Goal: Transaction & Acquisition: Purchase product/service

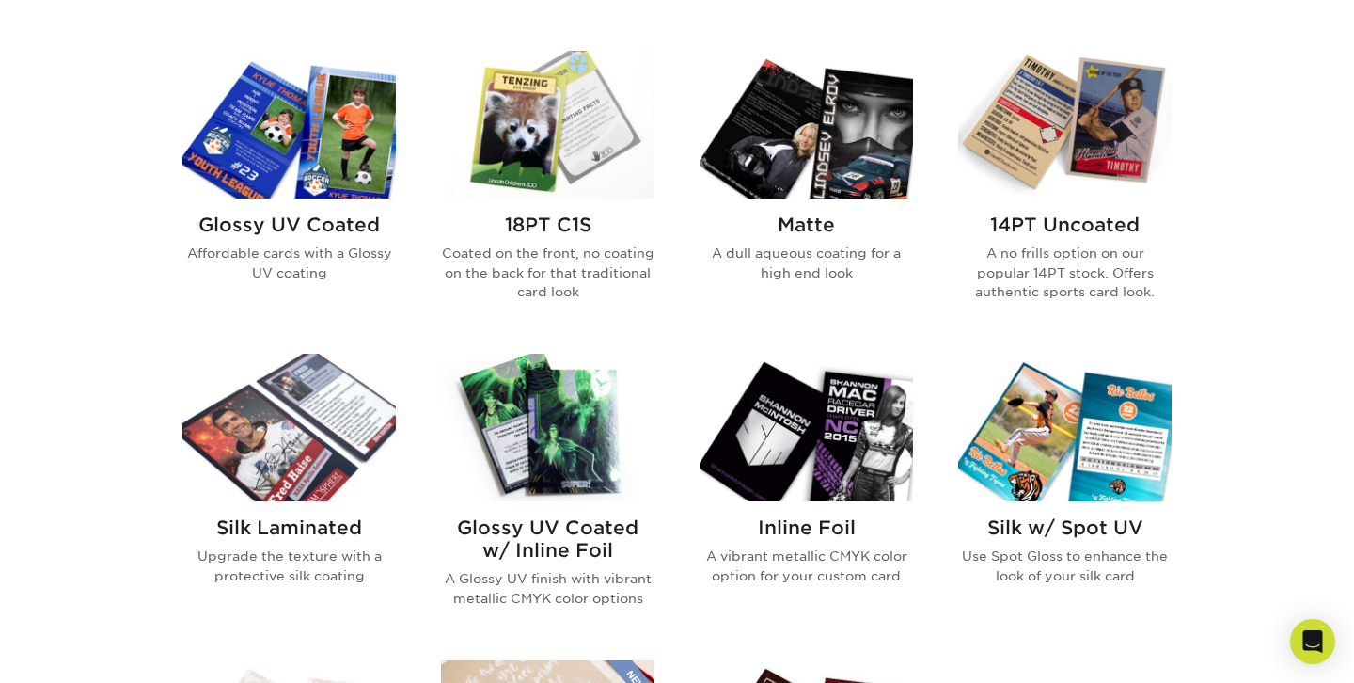
scroll to position [903, 0]
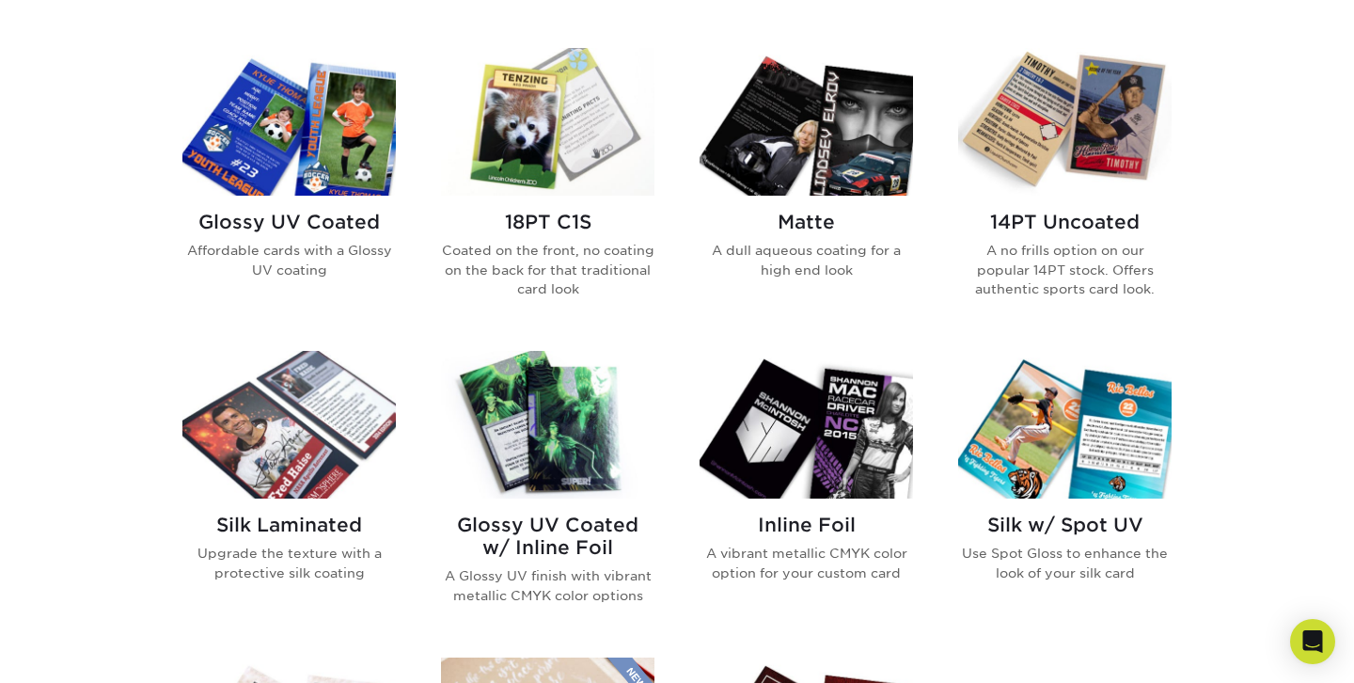
click at [871, 406] on img at bounding box center [806, 425] width 213 height 148
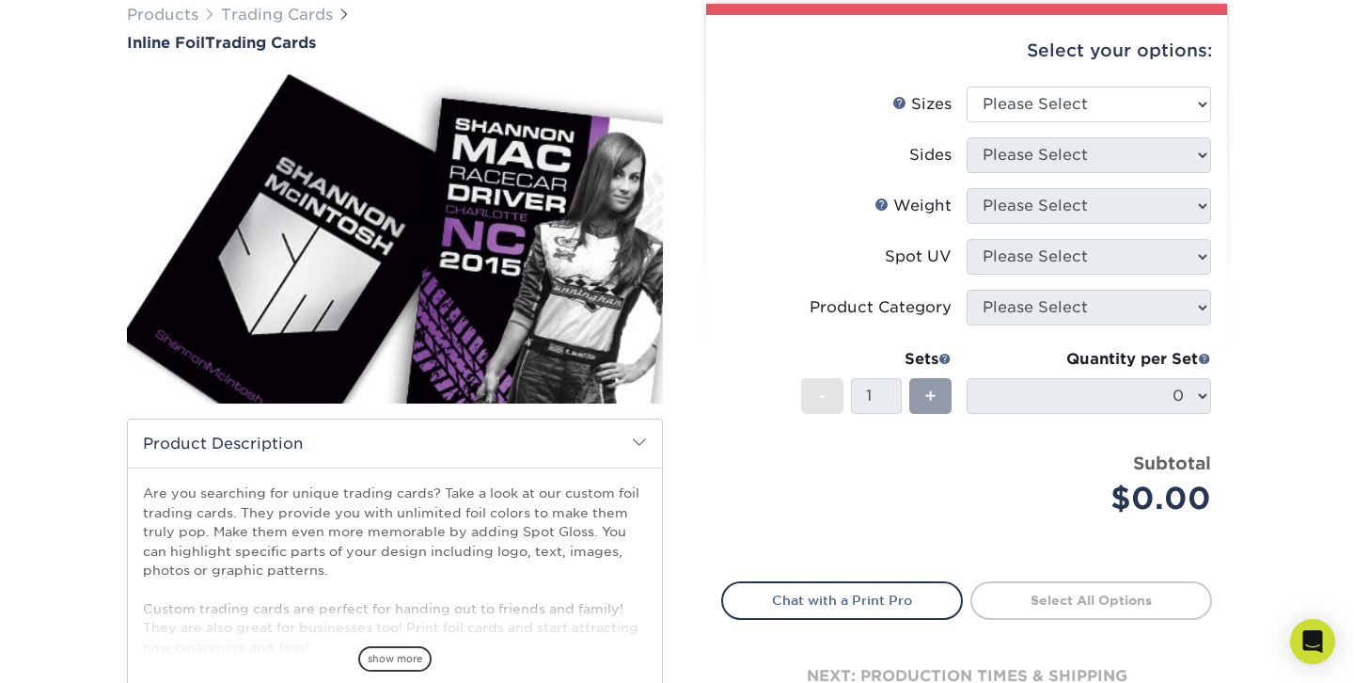
scroll to position [150, 0]
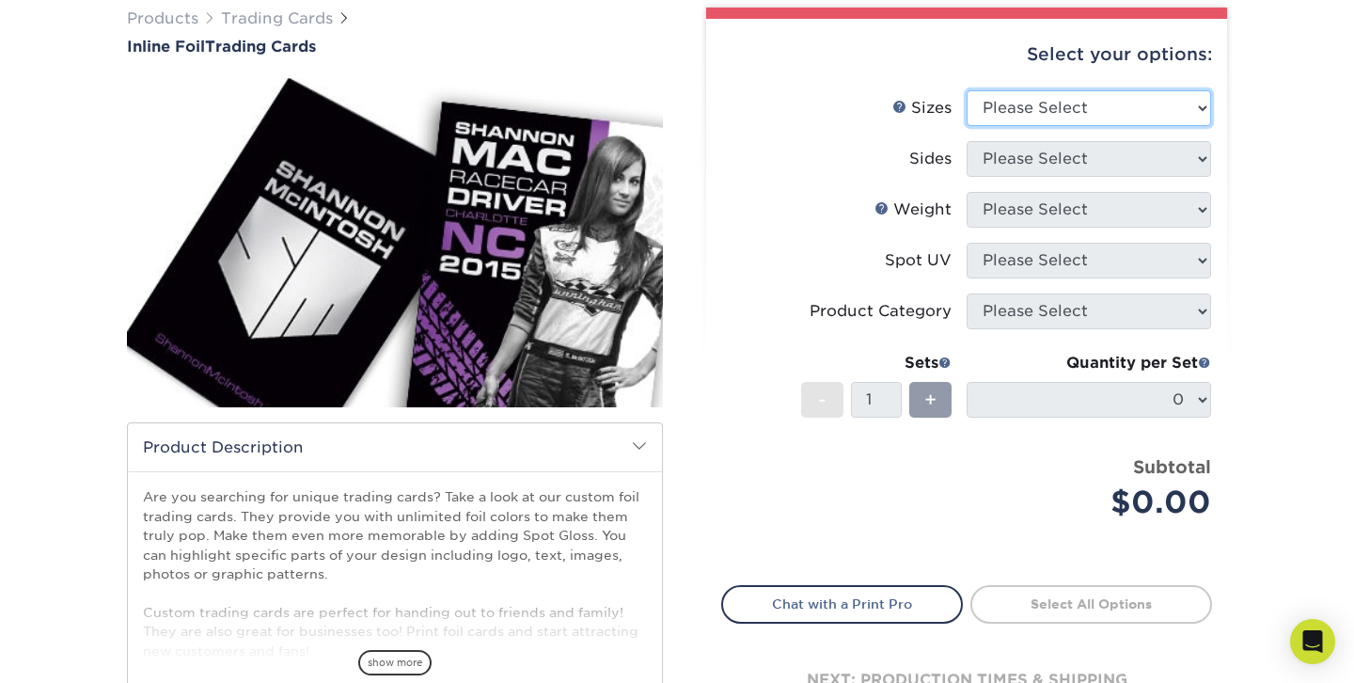
click at [1017, 97] on select "Please Select 2.5" x 3.5"" at bounding box center [1089, 108] width 244 height 36
select select "2.50x3.50"
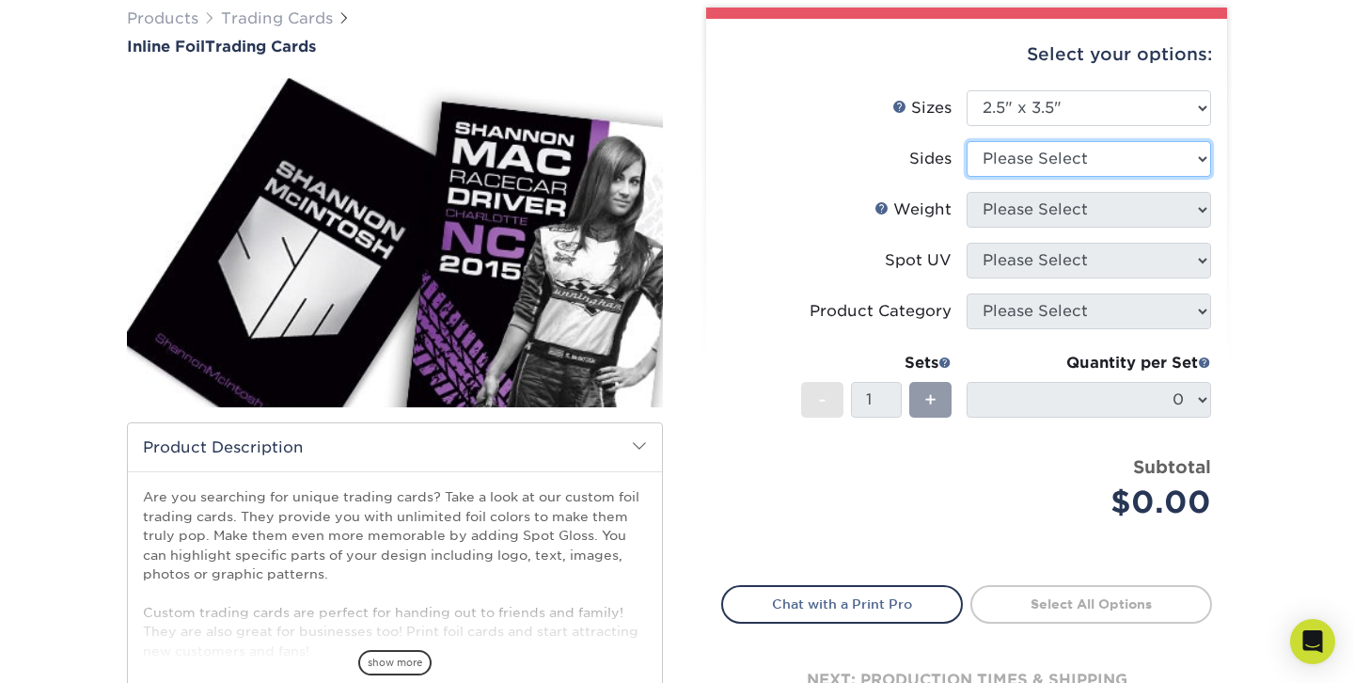
click at [1013, 155] on select "Please Select Print Both Sides - Foil Back Only Print Both Sides - Foil Both Si…" at bounding box center [1089, 159] width 244 height 36
select select "34527644-b4fd-4ffb-9092-1318eefcd9d9"
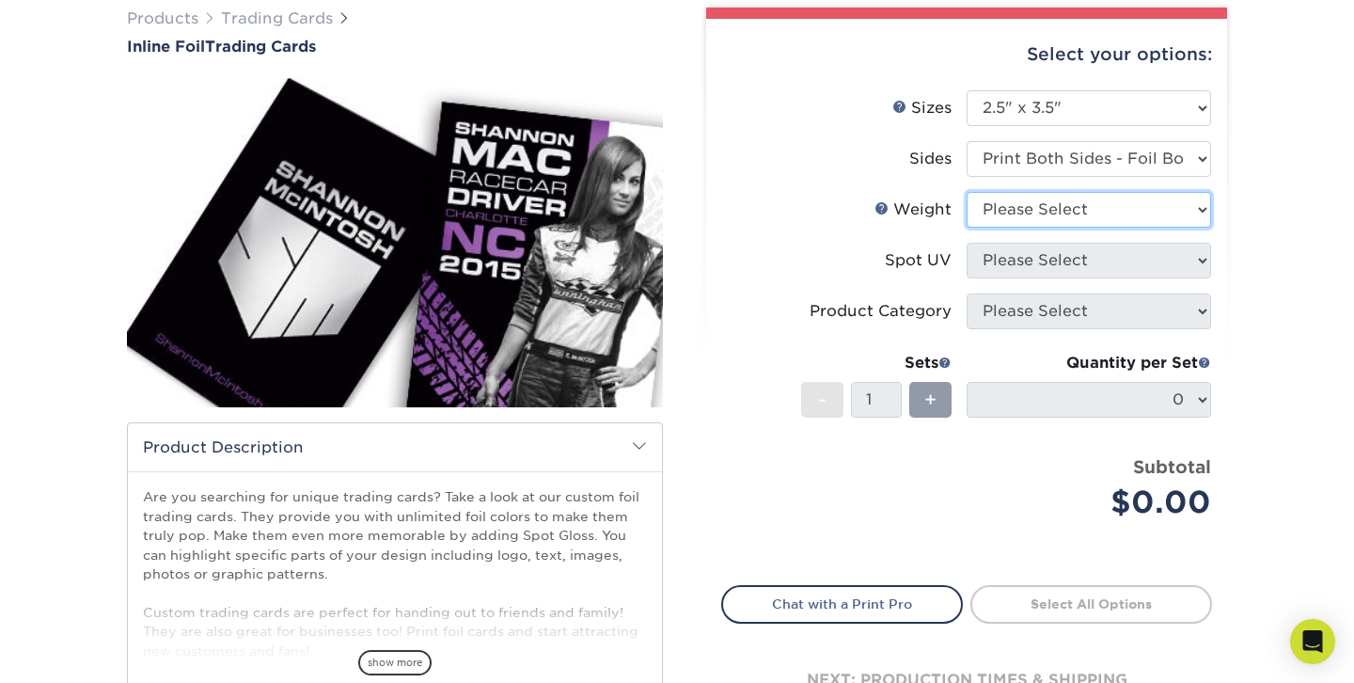
click at [993, 205] on select "Please Select 16PT" at bounding box center [1089, 210] width 244 height 36
select select "16PT"
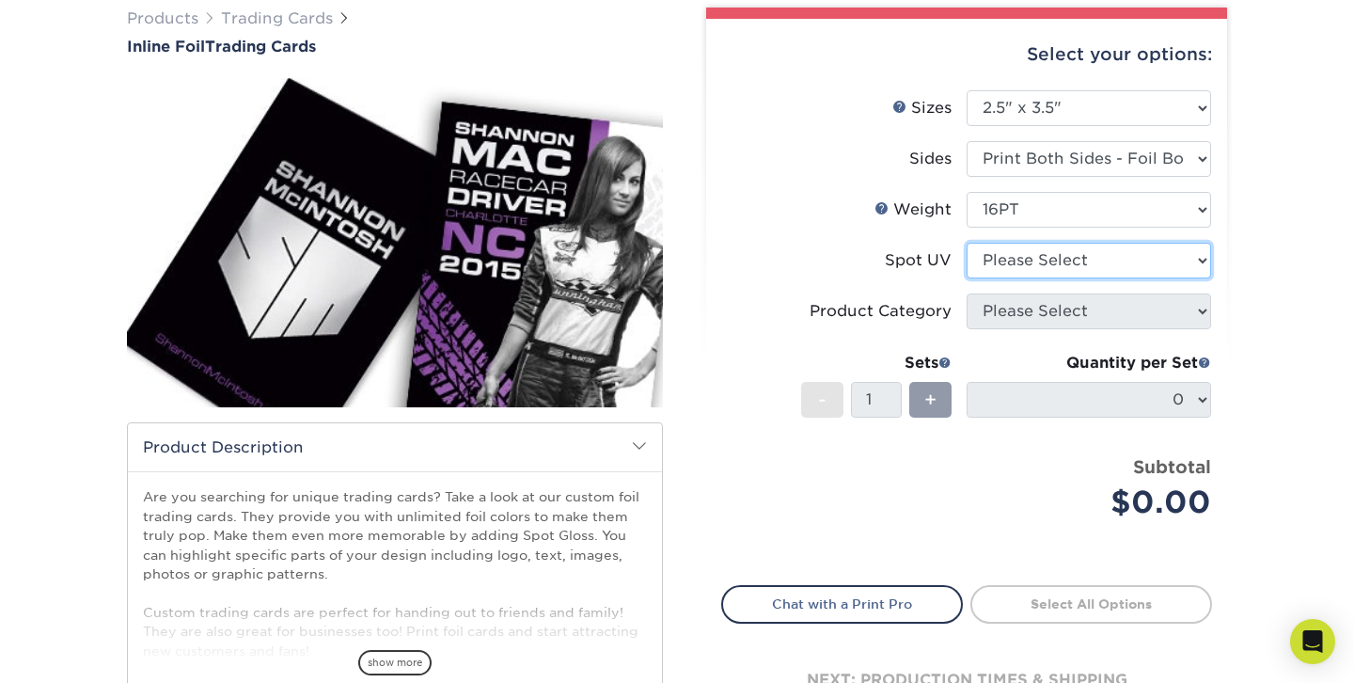
click at [989, 256] on select "Please Select No Spot UV Front and Back (Both Sides) Front Only Back Only" at bounding box center [1089, 261] width 244 height 36
select select "1"
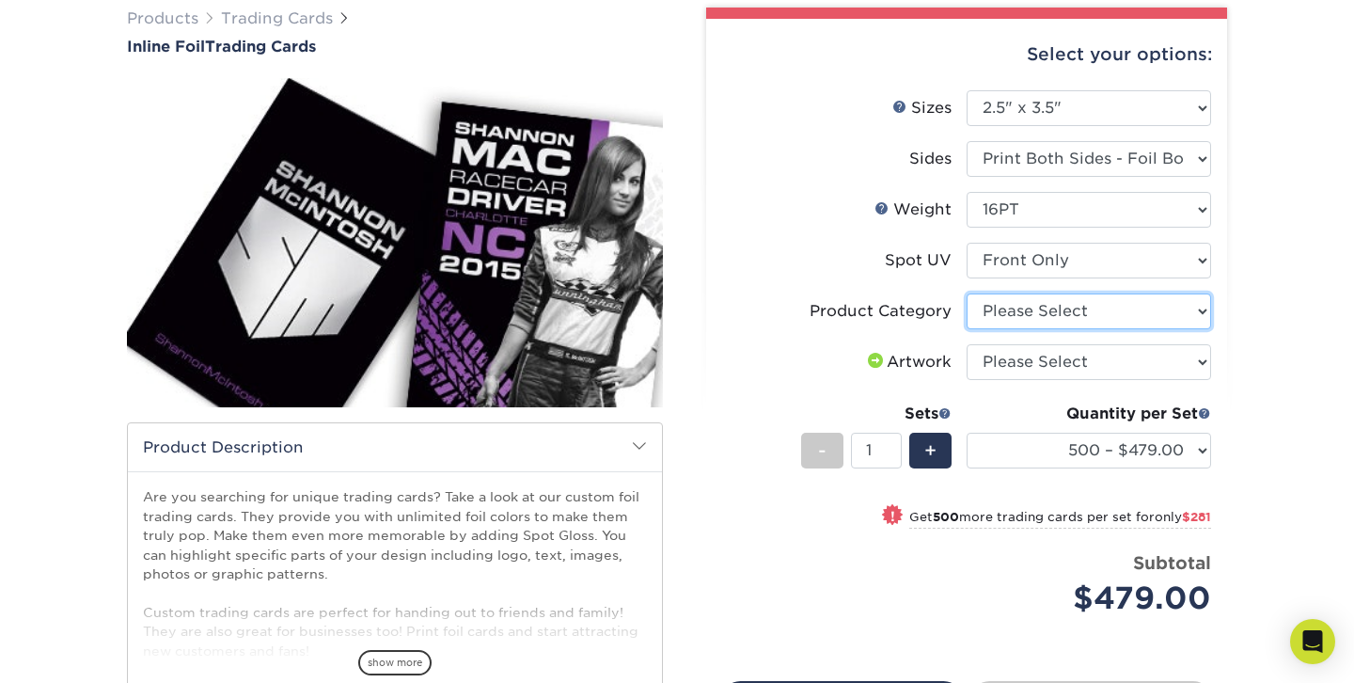
click at [1131, 316] on select "Please Select Trading Cards" at bounding box center [1089, 311] width 244 height 36
select select "c2f9bce9-36c2-409d-b101-c29d9d031e18"
click at [1030, 363] on select "Please Select I will upload files I need a design - $100" at bounding box center [1089, 362] width 244 height 36
select select "upload"
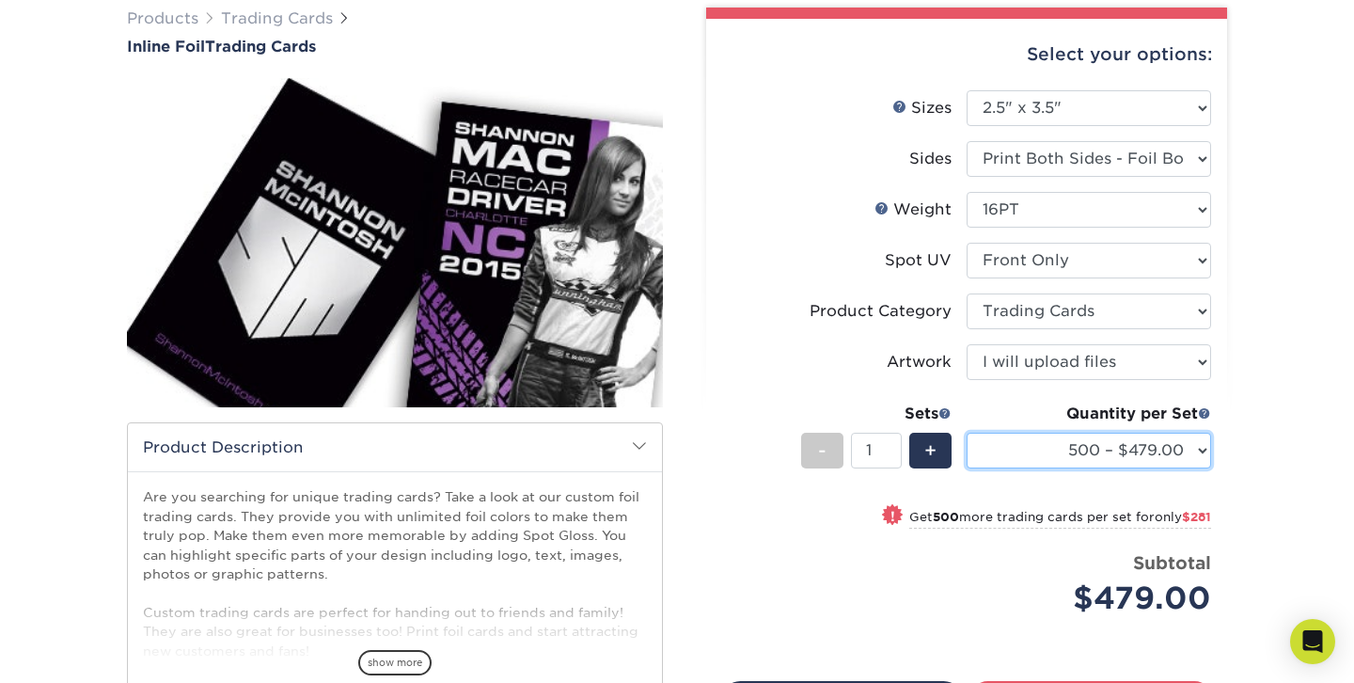
click at [1023, 439] on select "500 – $479.00 1000 – $760.00 2500 – $1104.00 5000 – $1565.00" at bounding box center [1089, 451] width 244 height 36
click at [1037, 456] on select "500 – $479.00 1000 – $760.00 2500 – $1104.00 5000 – $1565.00" at bounding box center [1089, 451] width 244 height 36
click at [874, 554] on div "Price per set $479.00" at bounding box center [844, 585] width 244 height 71
click at [259, 19] on link "Trading Cards" at bounding box center [277, 18] width 112 height 18
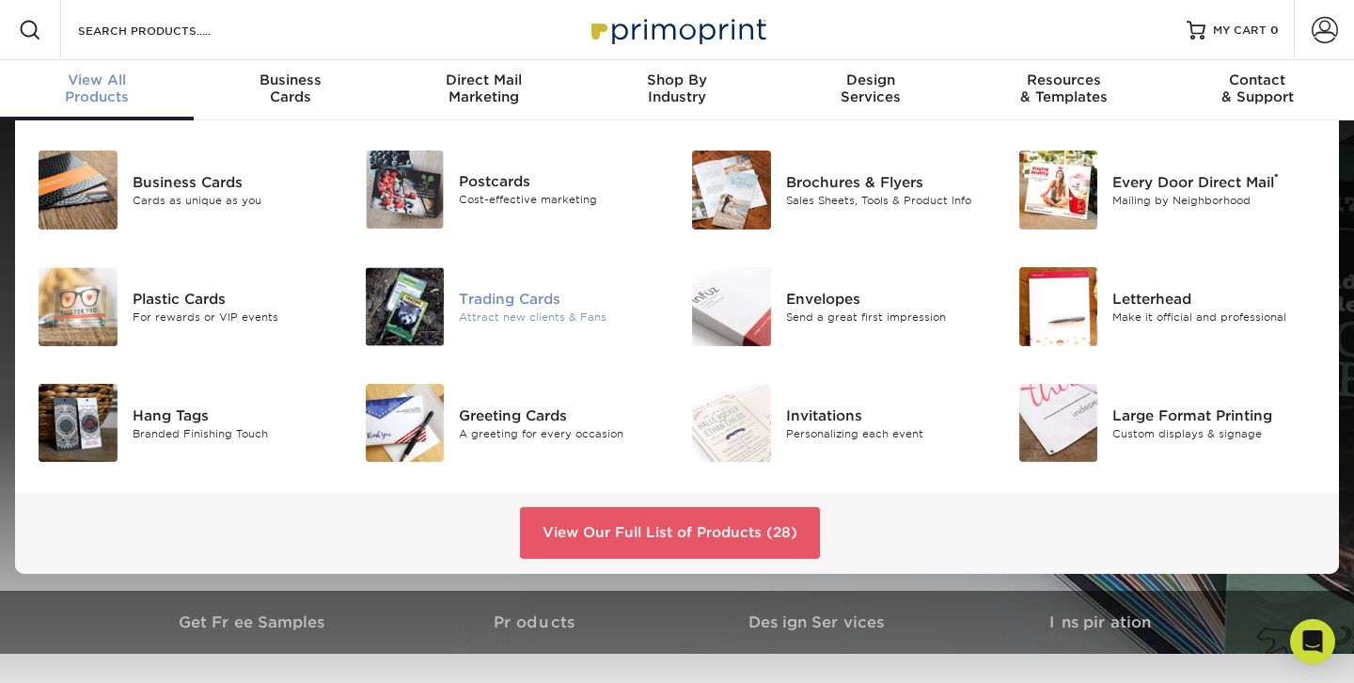
click at [493, 306] on div "Trading Cards" at bounding box center [561, 298] width 204 height 21
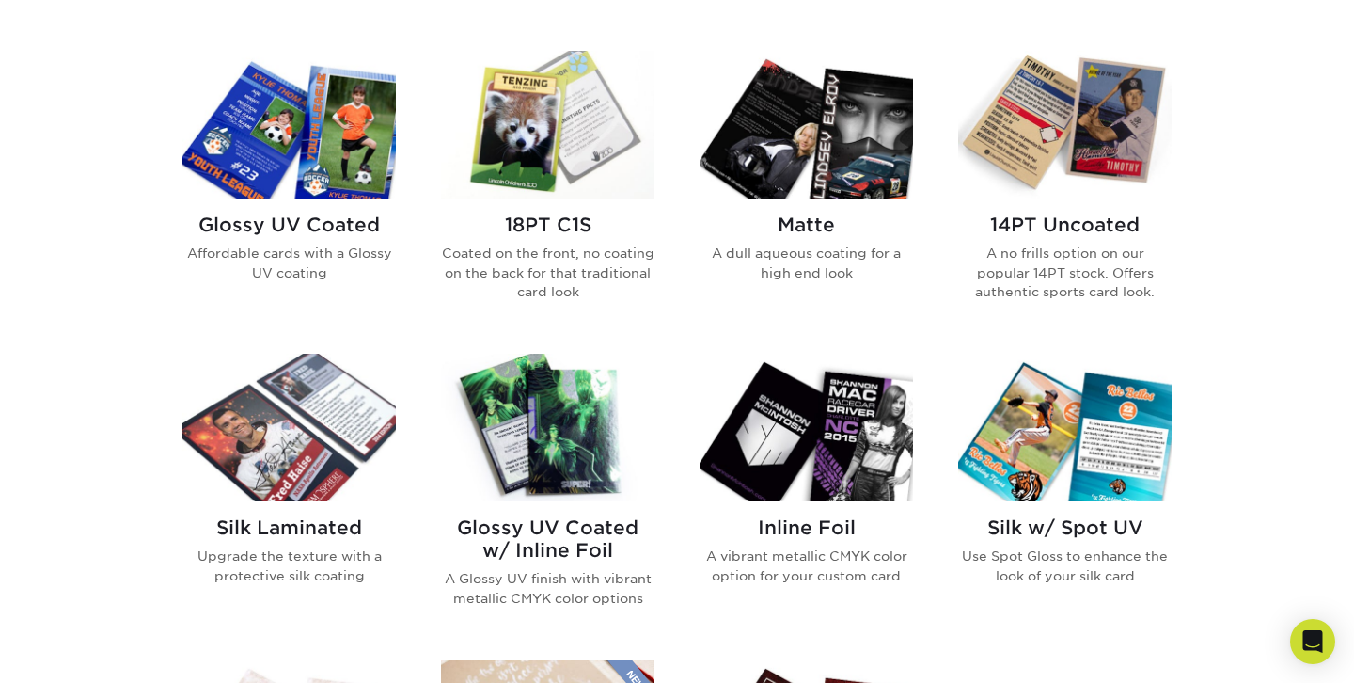
scroll to position [903, 0]
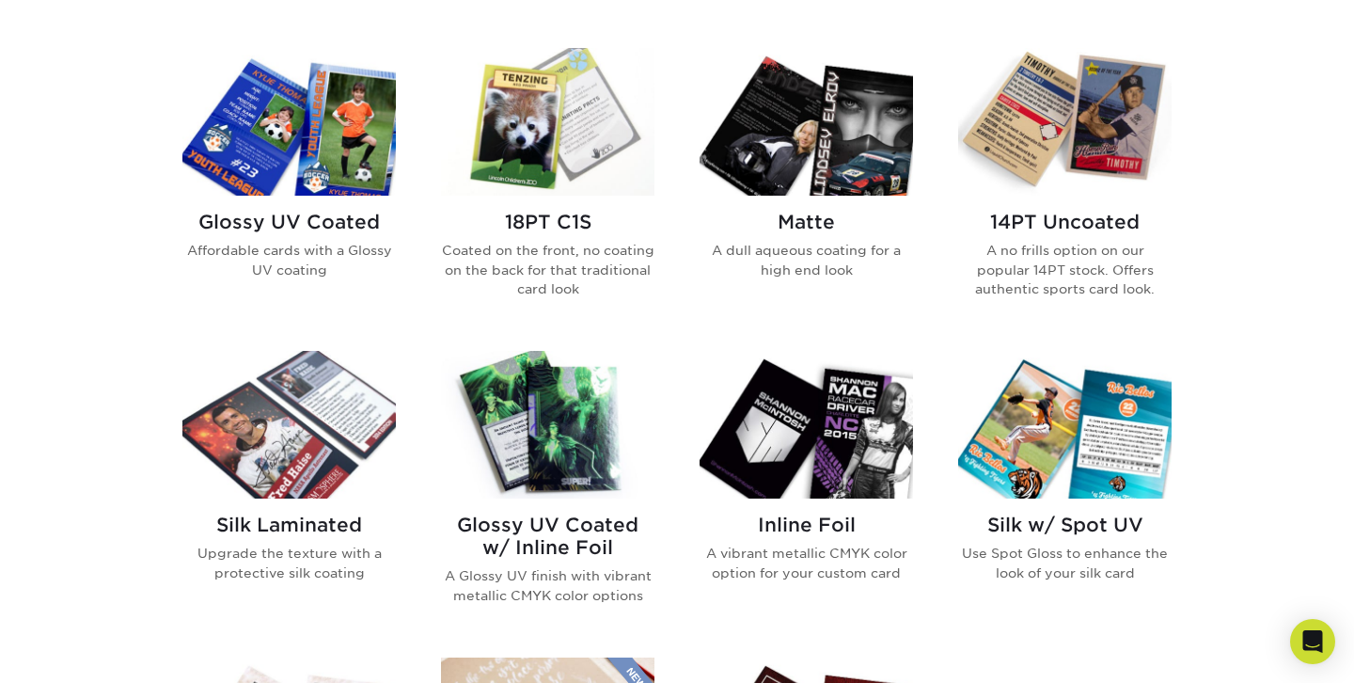
click at [1156, 136] on img at bounding box center [1064, 122] width 213 height 148
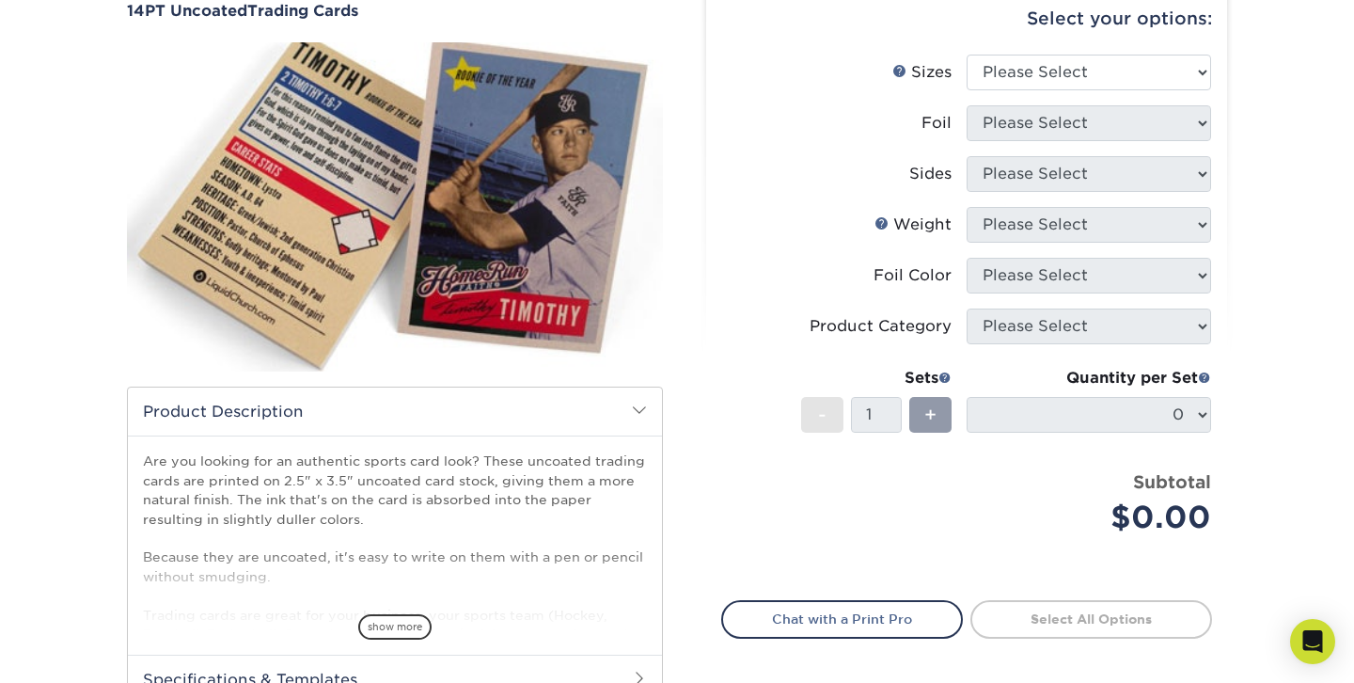
scroll to position [188, 0]
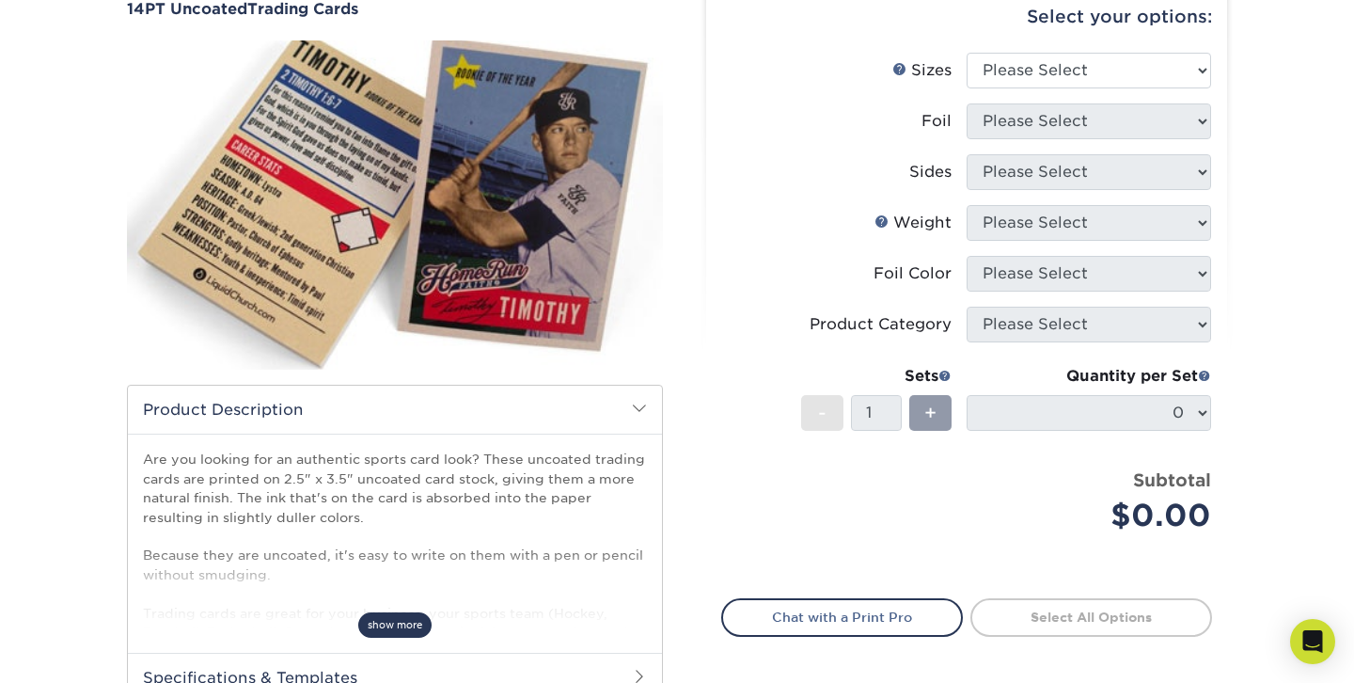
click at [403, 628] on span "show more" at bounding box center [394, 624] width 73 height 25
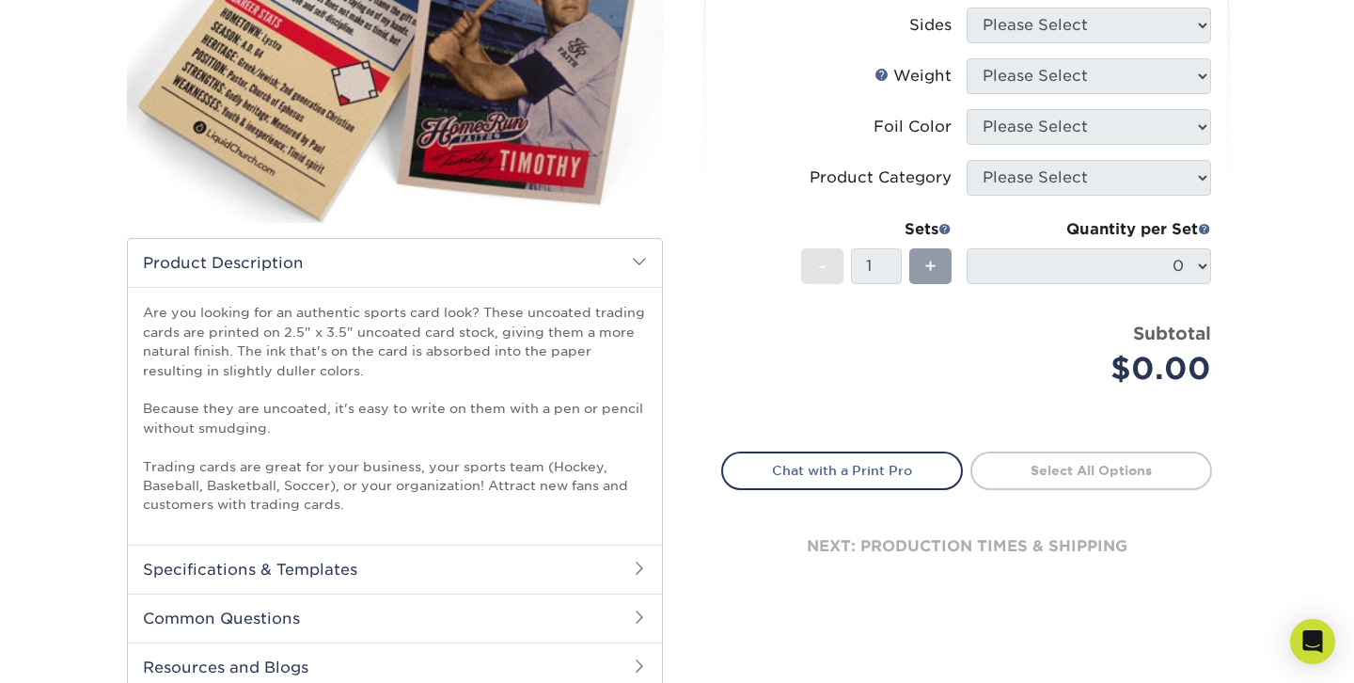
scroll to position [339, 0]
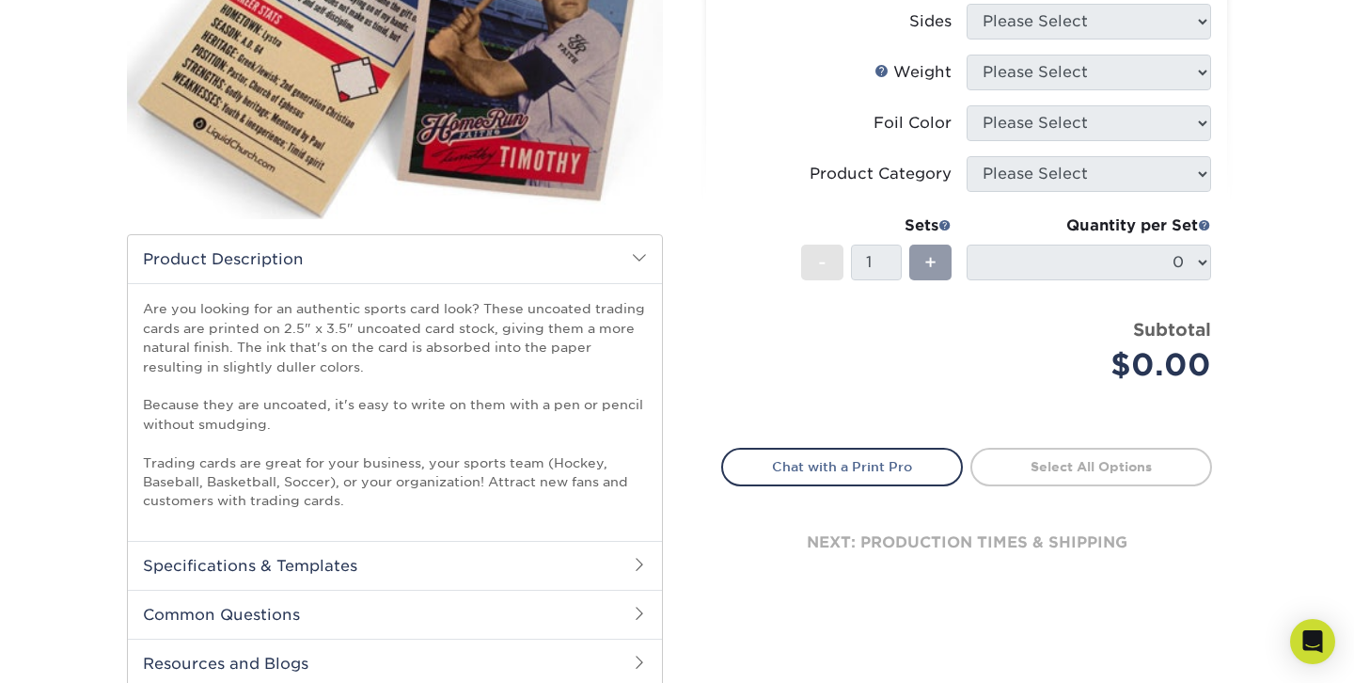
click at [482, 575] on h2 "Specifications & Templates" at bounding box center [395, 565] width 534 height 49
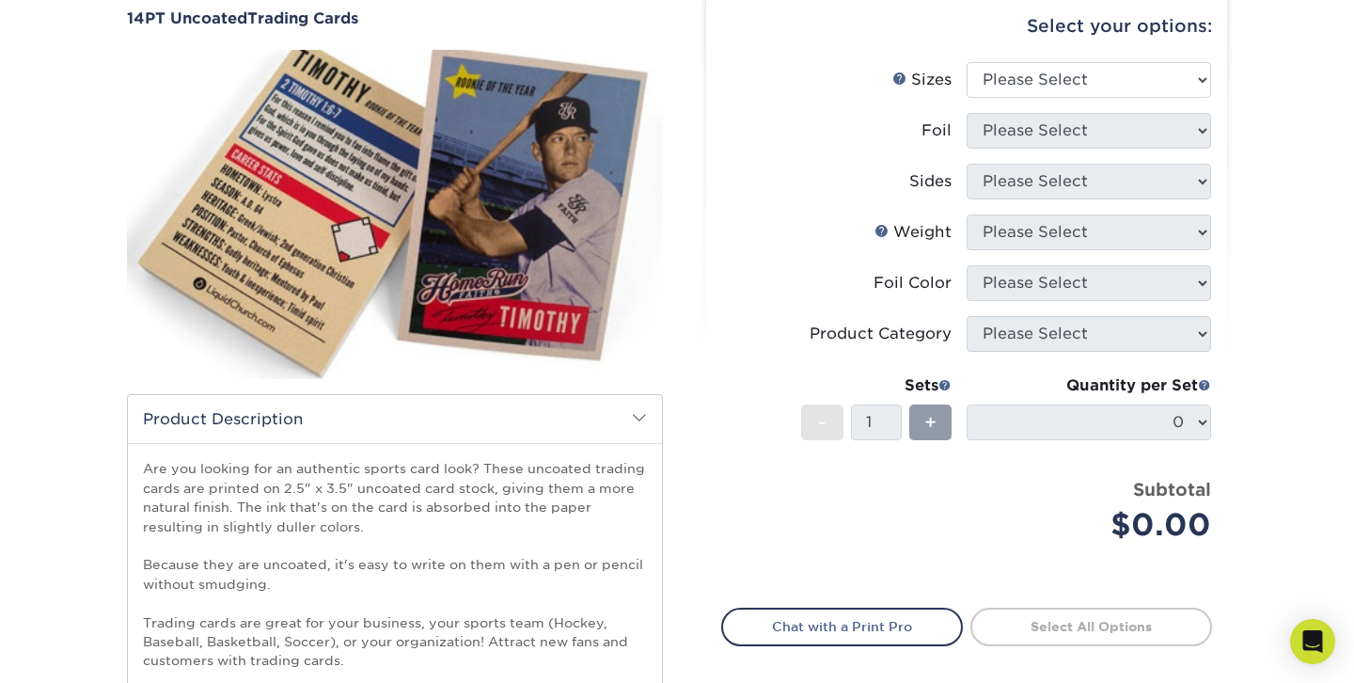
scroll to position [150, 0]
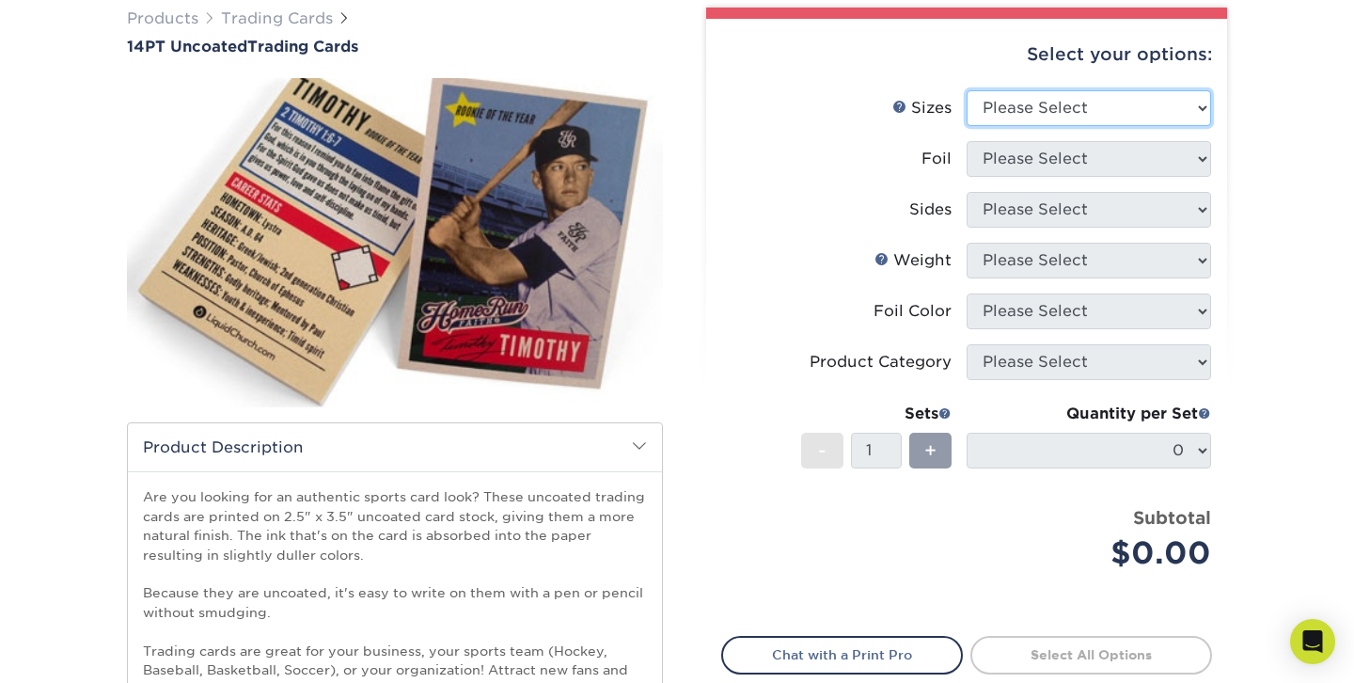
click at [1091, 116] on select "Please Select 2.5" x 3.5"" at bounding box center [1089, 108] width 244 height 36
select select "2.50x3.50"
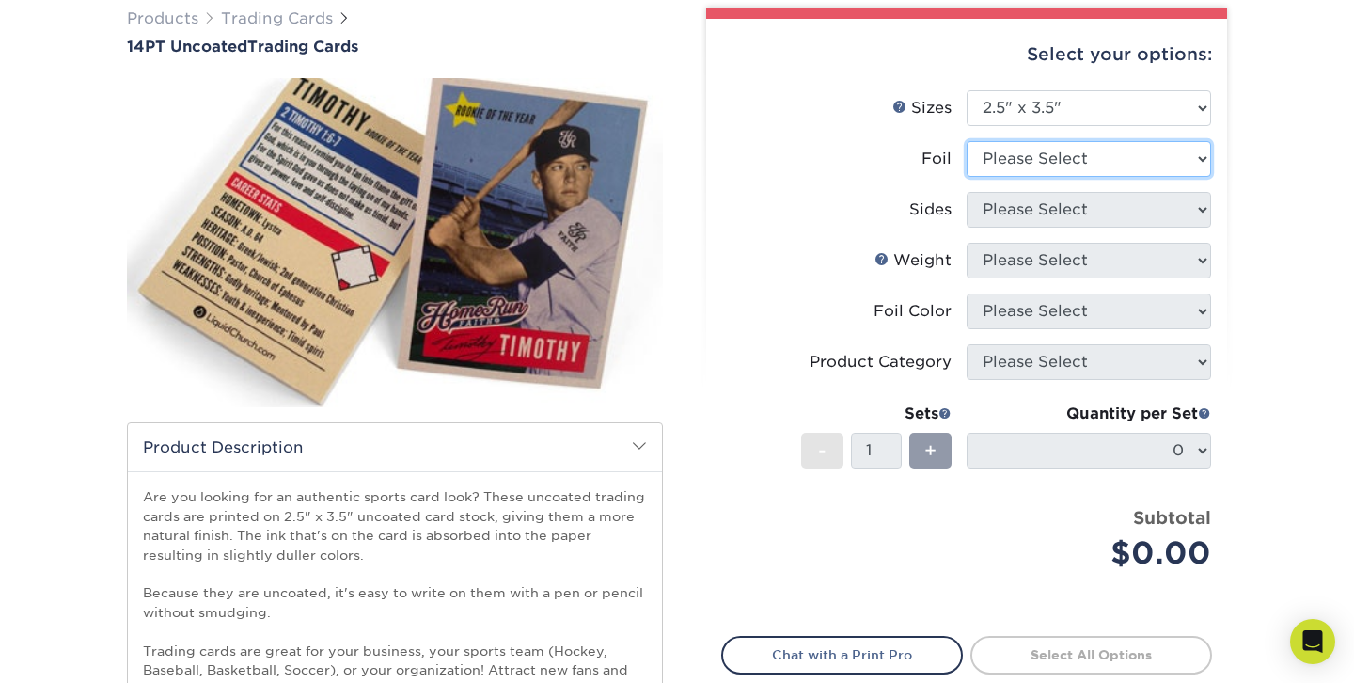
click at [1047, 163] on select "Please Select Yes No" at bounding box center [1089, 159] width 244 height 36
select select "1"
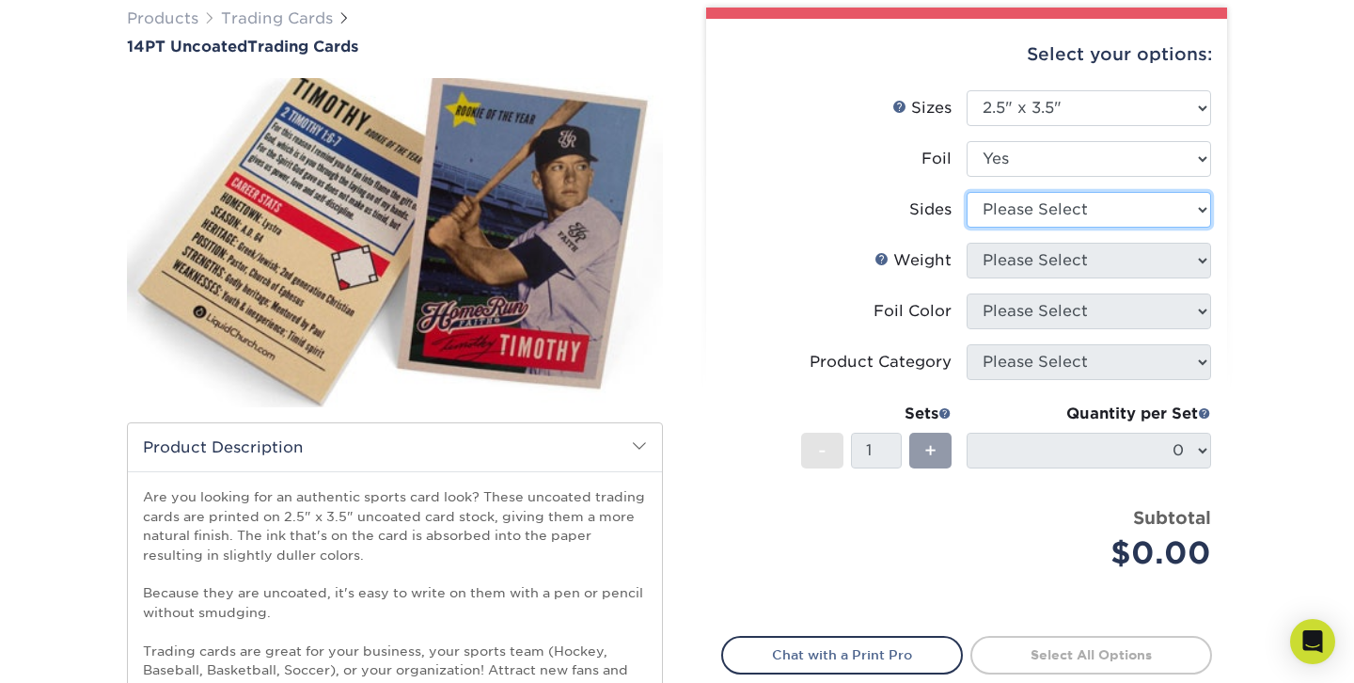
click at [985, 213] on select "Please Select Print Both Sides - Foil Both Sides Print Both Sides - Foil Front …" at bounding box center [1089, 210] width 244 height 36
select select "e9e9dfb3-fba1-4d60-972c-fd9ca5904d33"
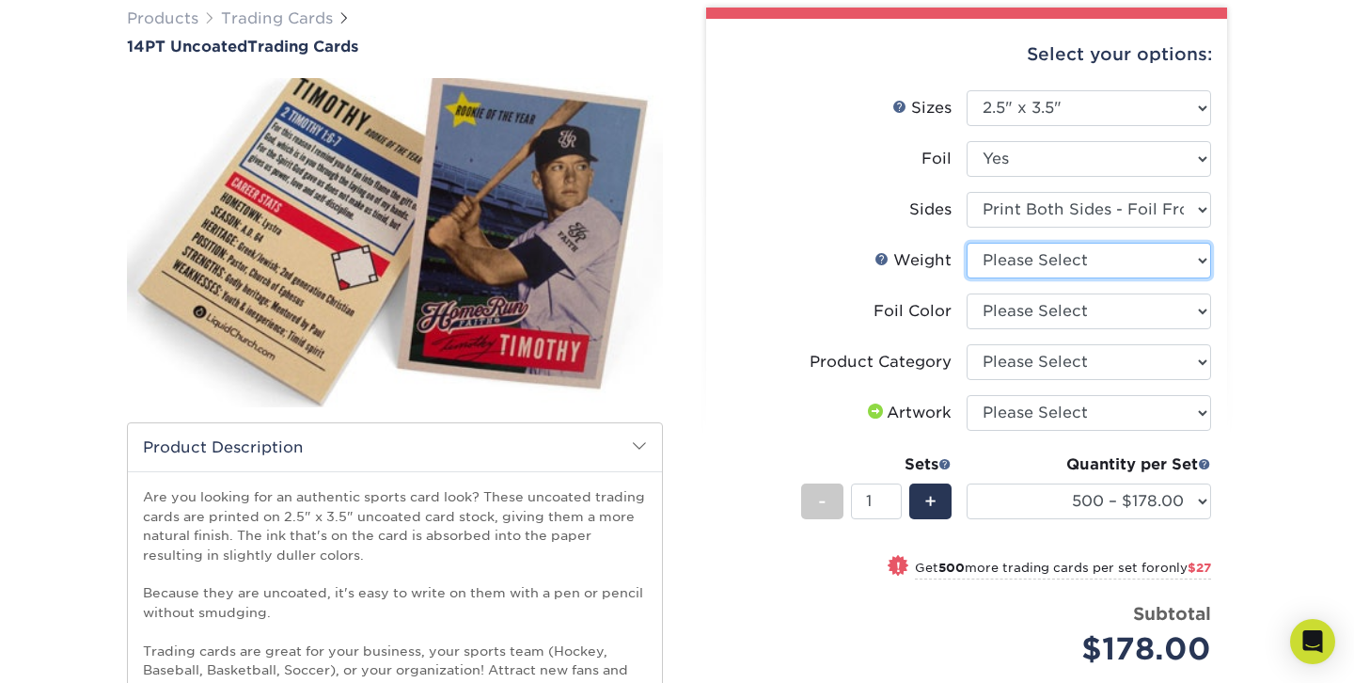
click at [994, 260] on select "Please Select 14PT Uncoated" at bounding box center [1089, 261] width 244 height 36
select select "14PT Uncoated"
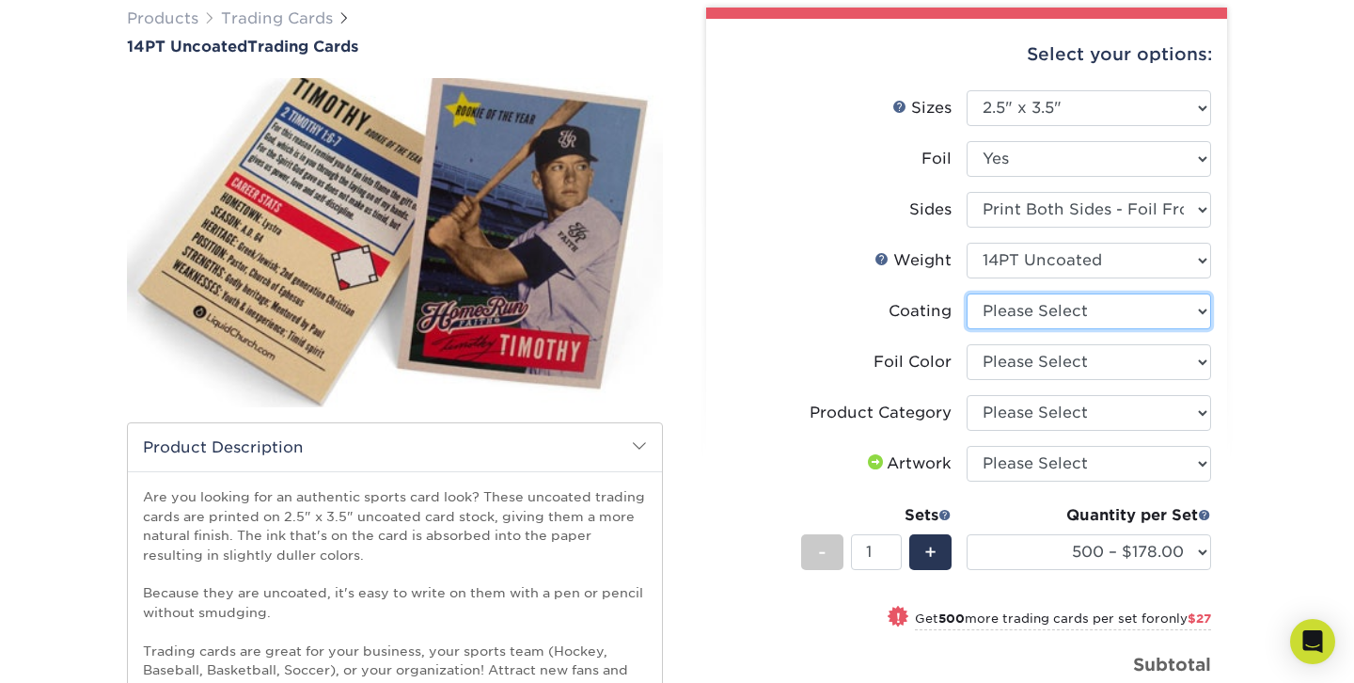
click at [1008, 316] on select at bounding box center [1089, 311] width 244 height 36
select select "3e7618de-abca-4bda-9f97-8b9129e913d8"
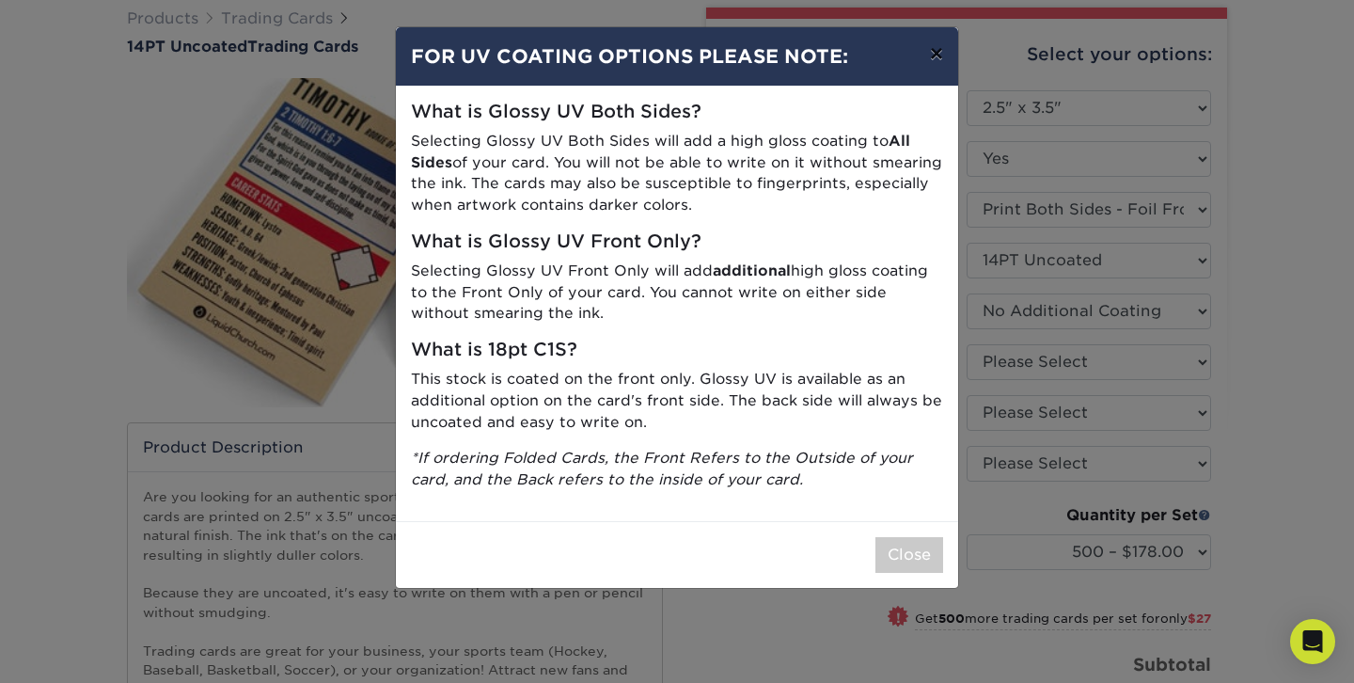
click at [928, 56] on button "×" at bounding box center [936, 53] width 43 height 53
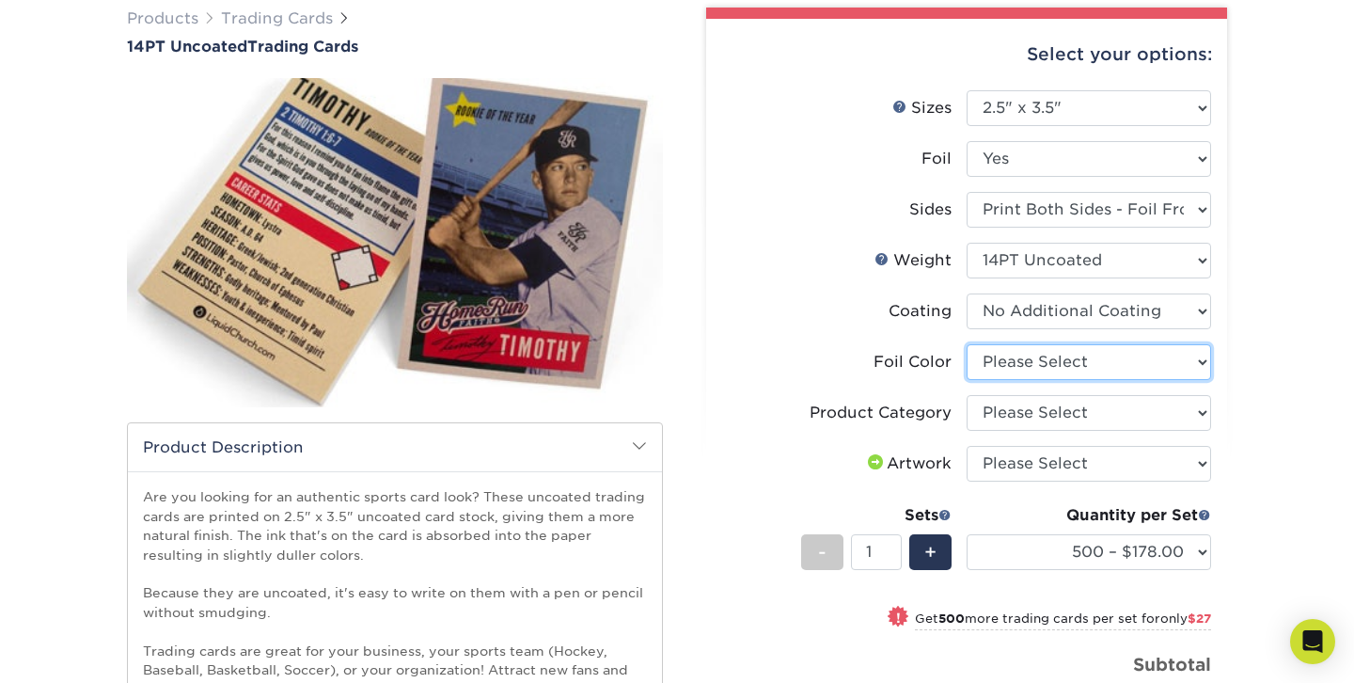
click at [991, 364] on select "Please Select Silver Foil Rose Gold Foil Red Foil Gold Foil Copper Foil Black F…" at bounding box center [1089, 362] width 244 height 36
select select "a834dd52-fe06-4ed6-9a86-5bd3c2d02515"
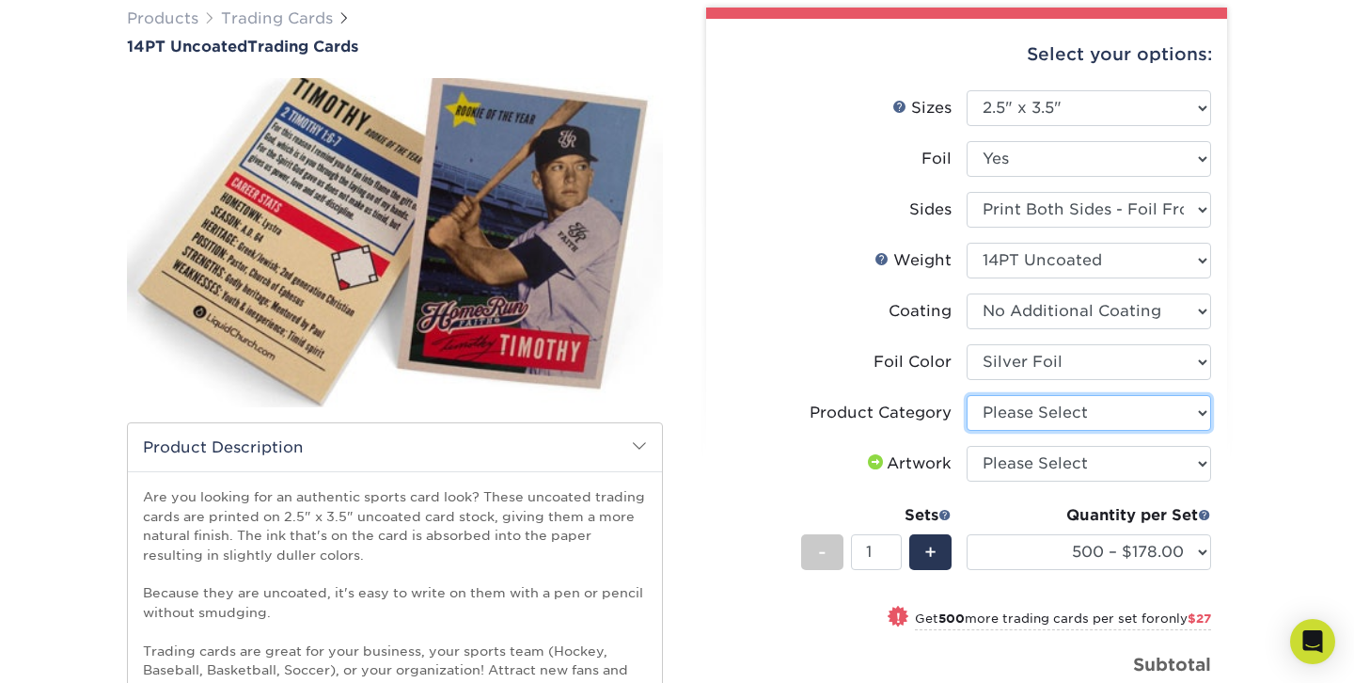
click at [989, 415] on select "Please Select Trading Cards" at bounding box center [1089, 413] width 244 height 36
select select "c2f9bce9-36c2-409d-b101-c29d9d031e18"
click at [981, 482] on li "Artwork Please Select I will upload files I need a design - $100" at bounding box center [966, 471] width 489 height 51
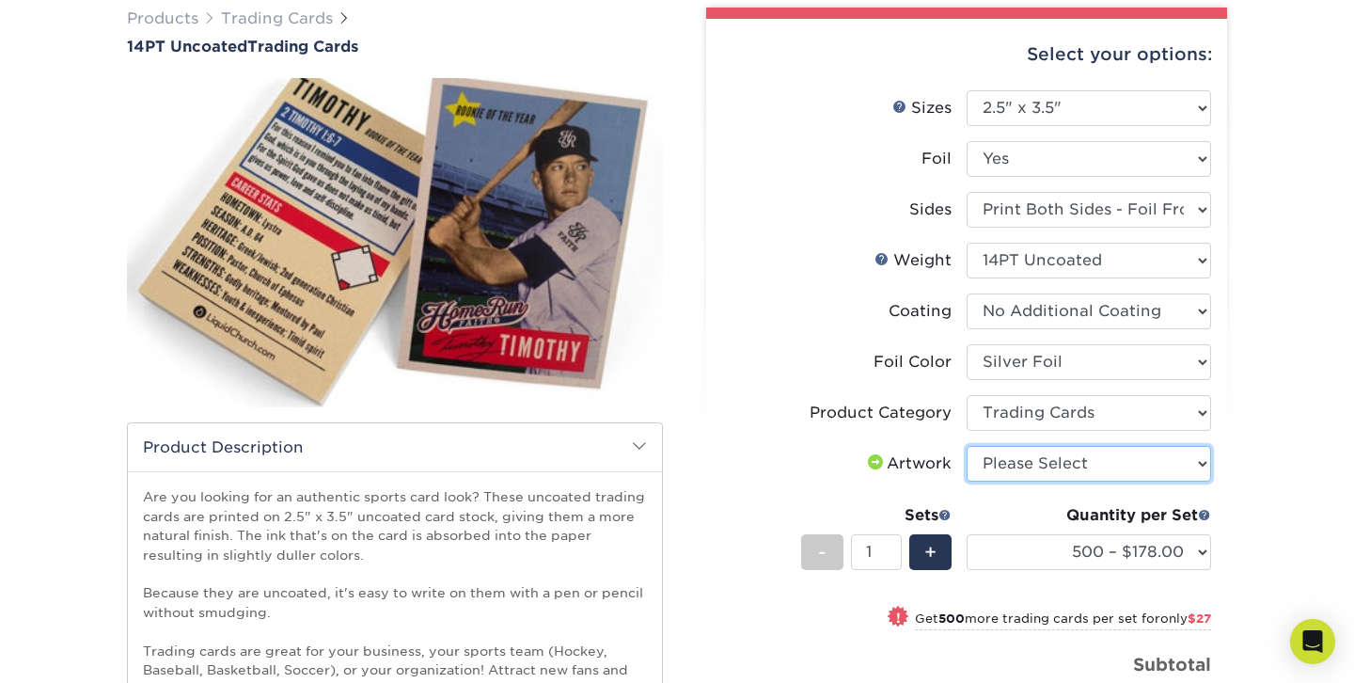
click at [981, 472] on select "Please Select I will upload files I need a design - $100" at bounding box center [1089, 464] width 244 height 36
select select "upload"
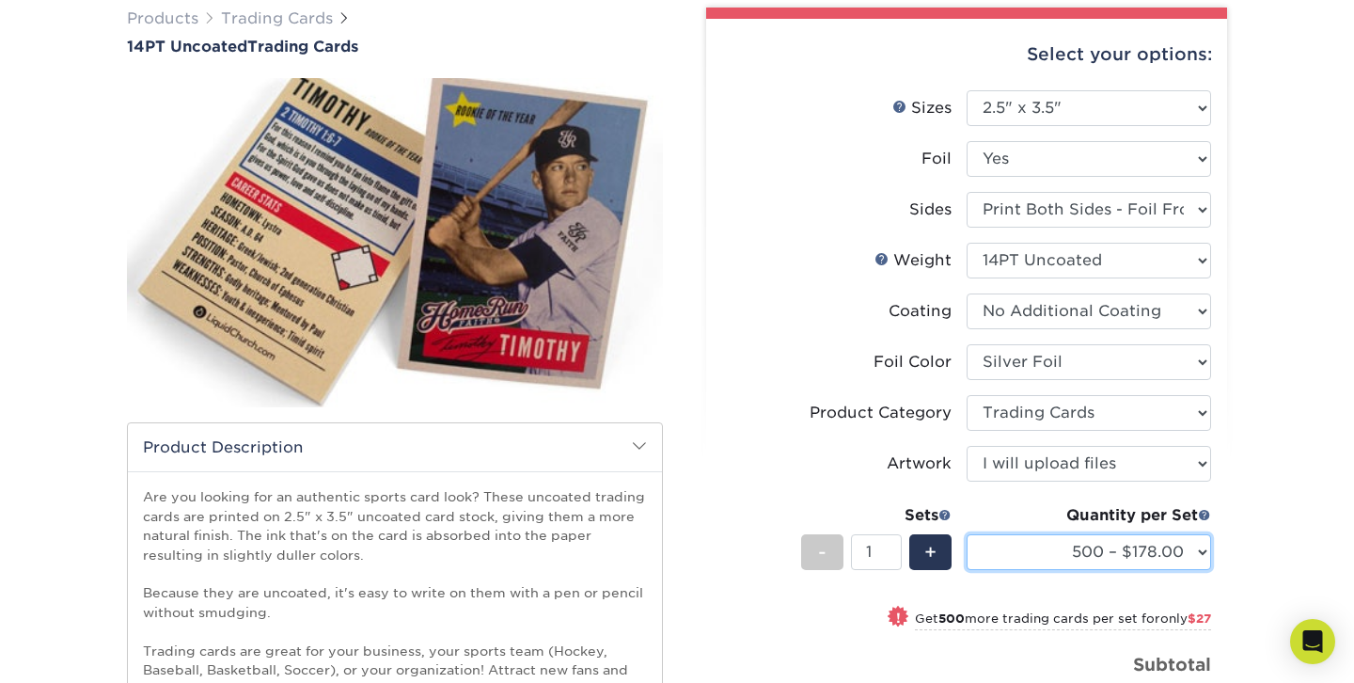
click at [993, 534] on select "500 – $178.00 1000 – $205.00 2500 – $478.00 5000 – $908.00" at bounding box center [1089, 552] width 244 height 36
click at [742, 351] on label "Foil Color" at bounding box center [844, 362] width 244 height 36
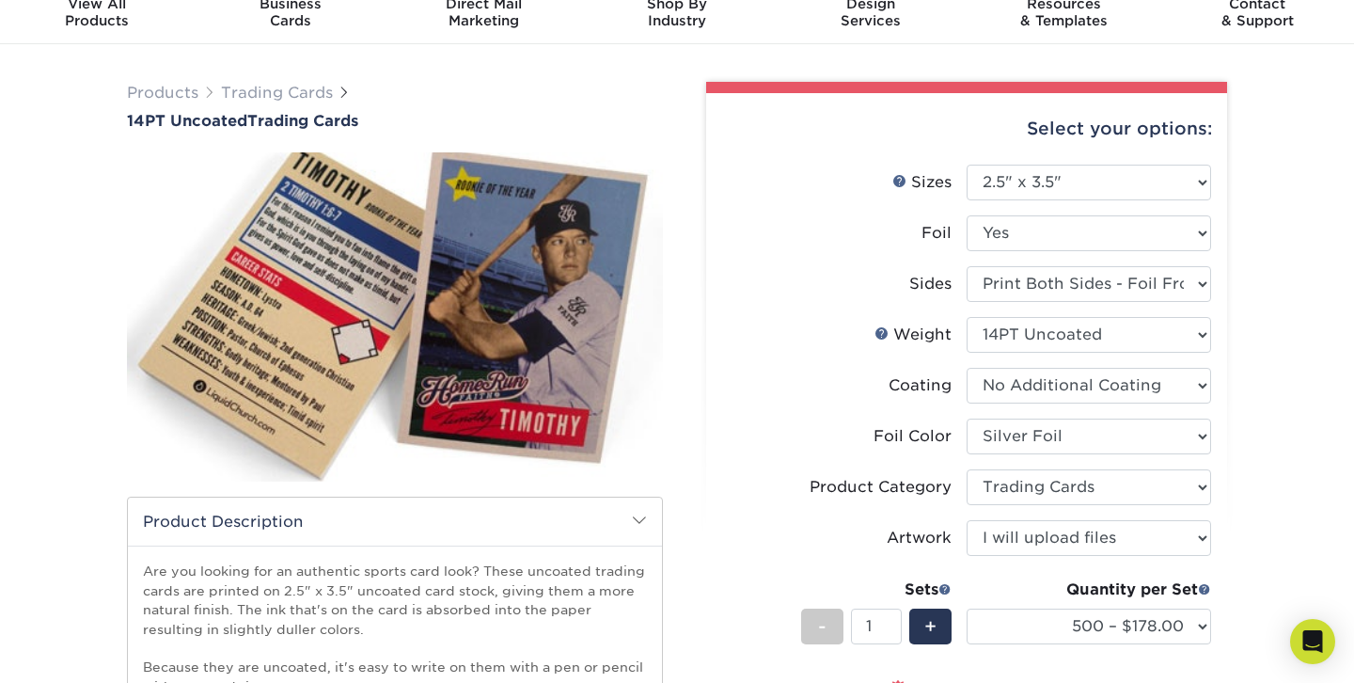
scroll to position [75, 0]
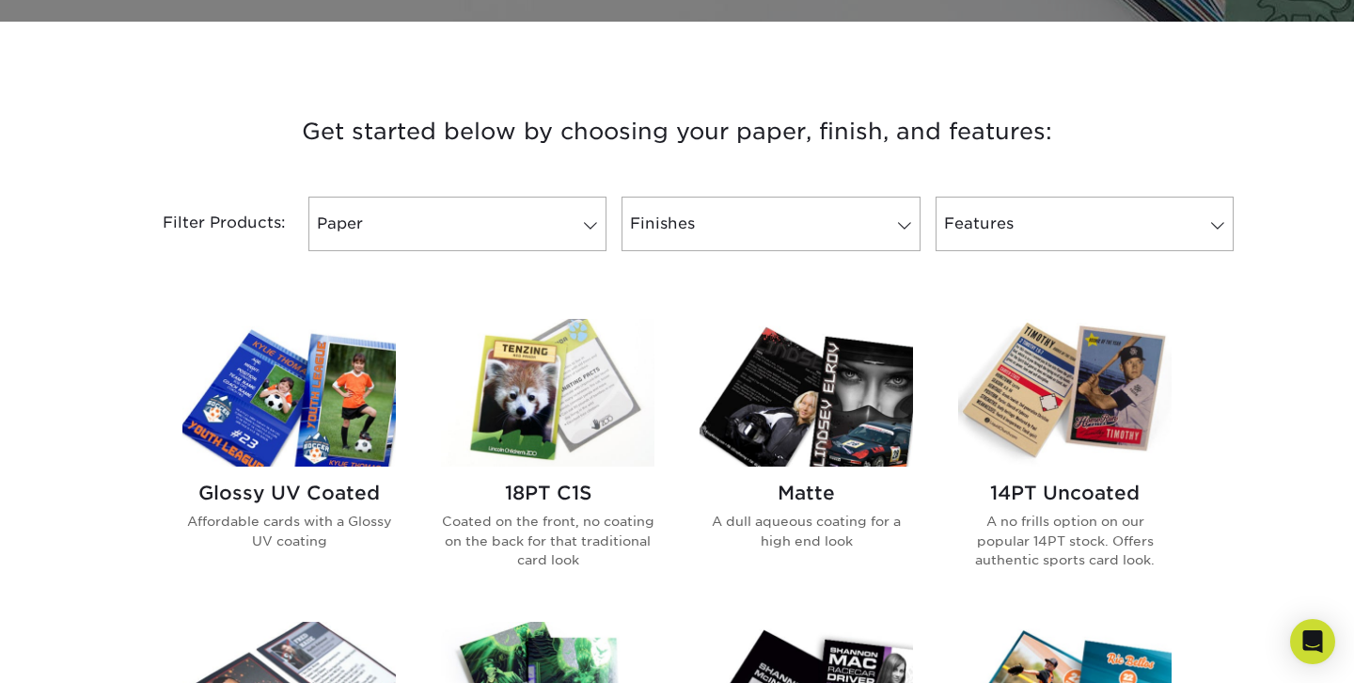
scroll to position [639, 0]
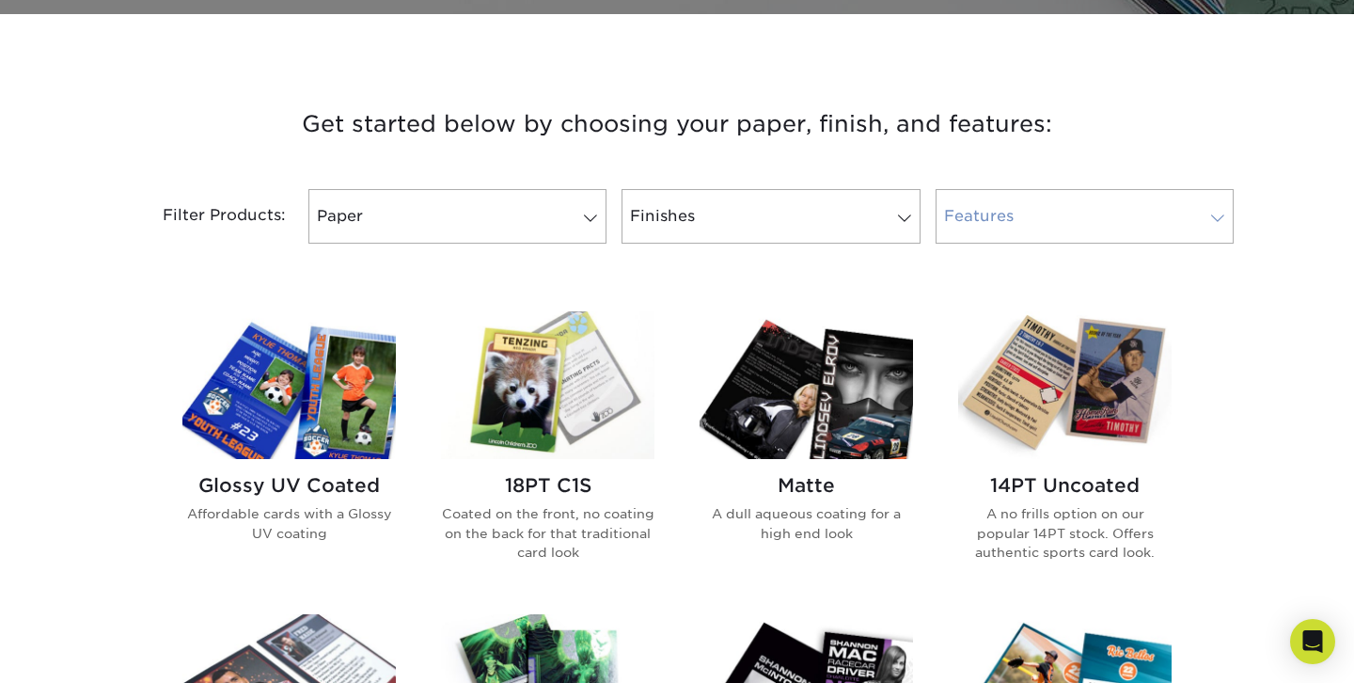
click at [1003, 224] on link "Features" at bounding box center [1085, 216] width 298 height 55
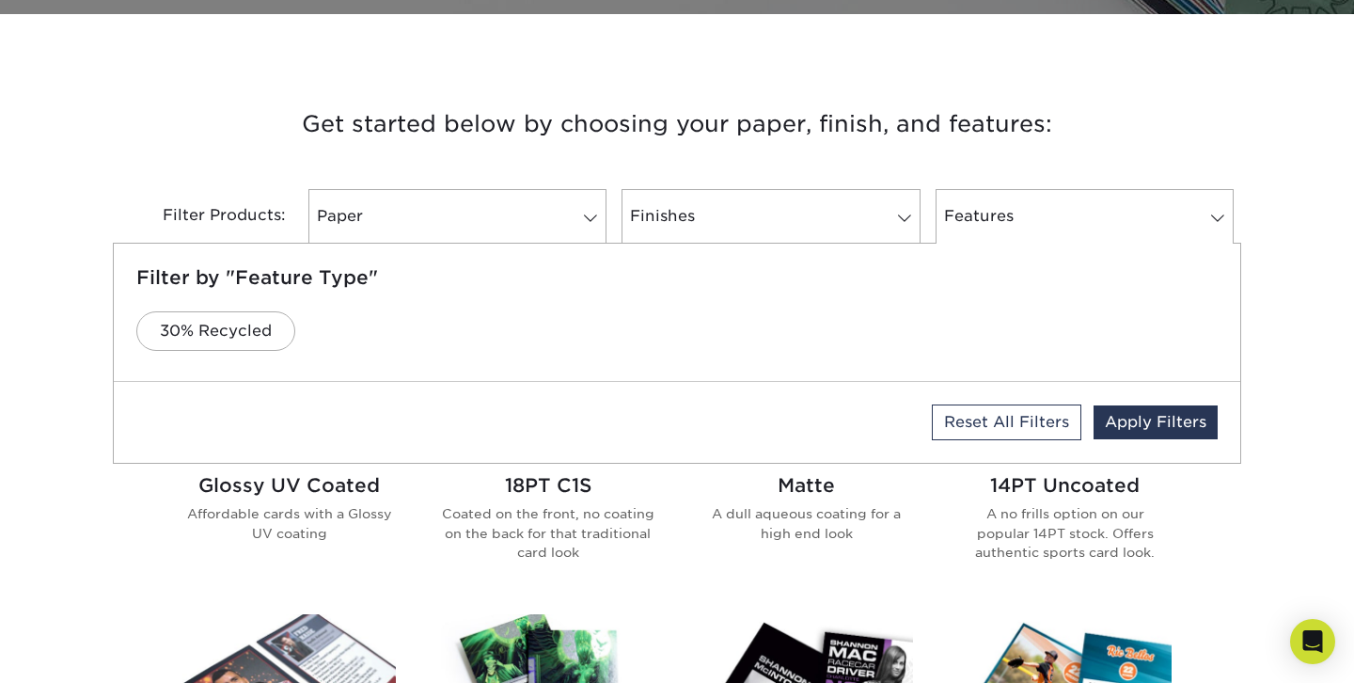
click at [813, 147] on h3 "Get started below by choosing your paper, finish, and features:" at bounding box center [677, 124] width 1100 height 85
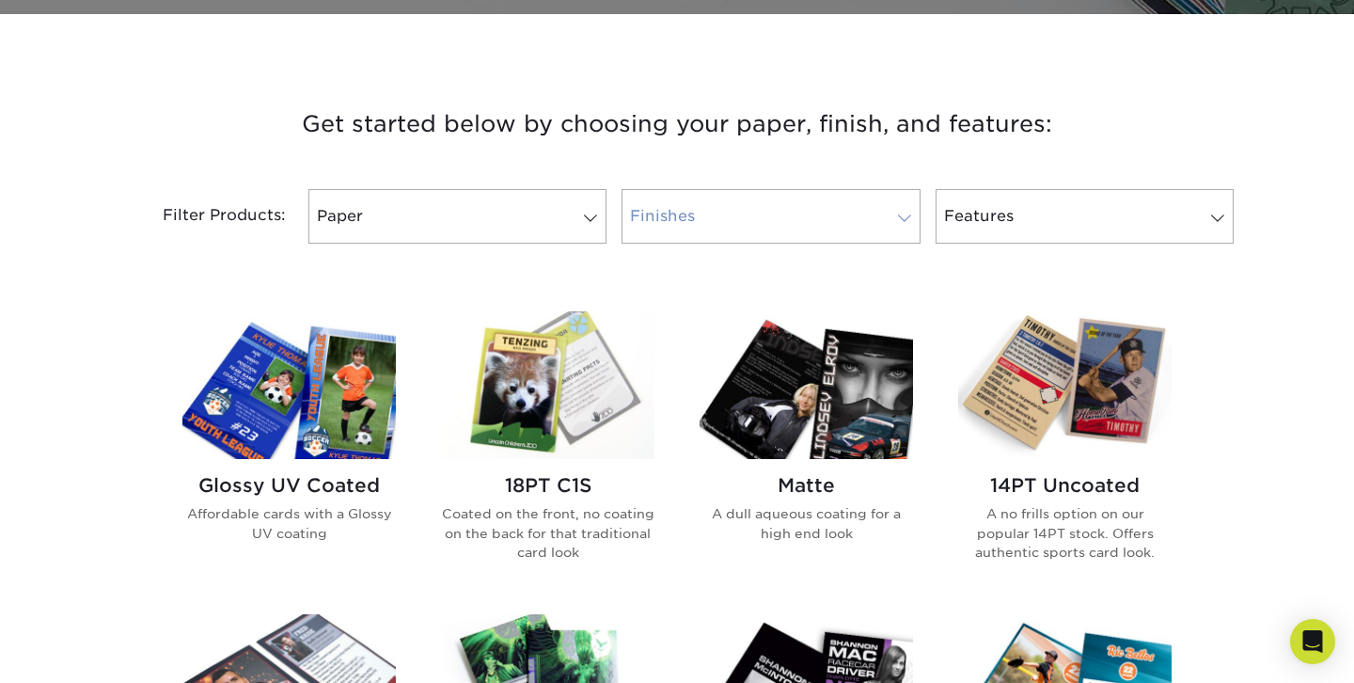
click at [651, 214] on link "Finishes" at bounding box center [771, 216] width 298 height 55
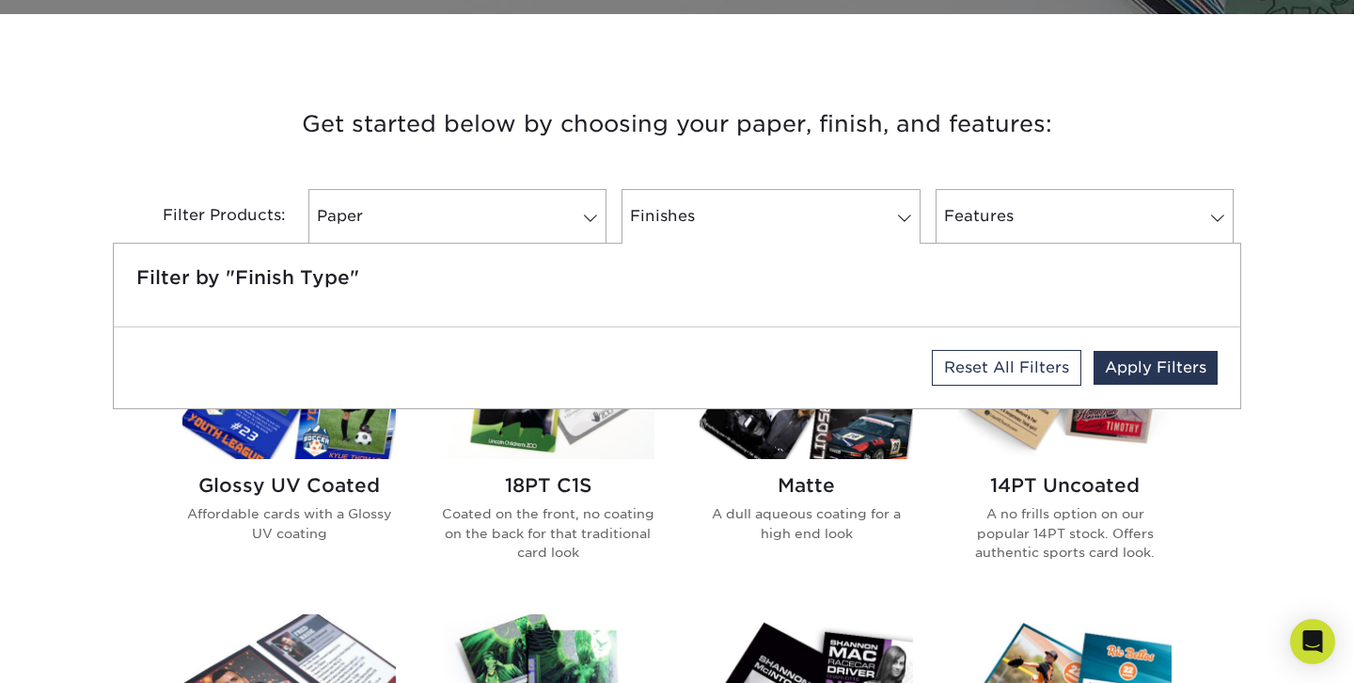
click at [607, 139] on h3 "Get started below by choosing your paper, finish, and features:" at bounding box center [677, 124] width 1100 height 85
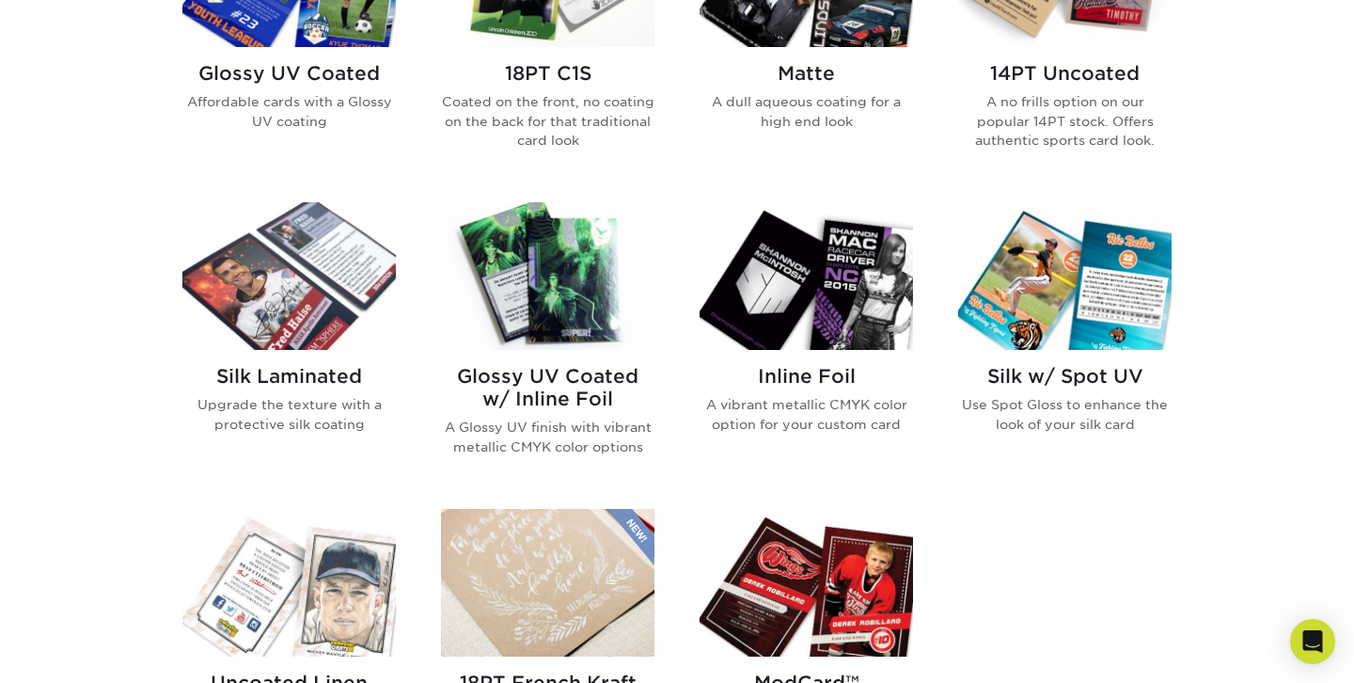
scroll to position [1016, 0]
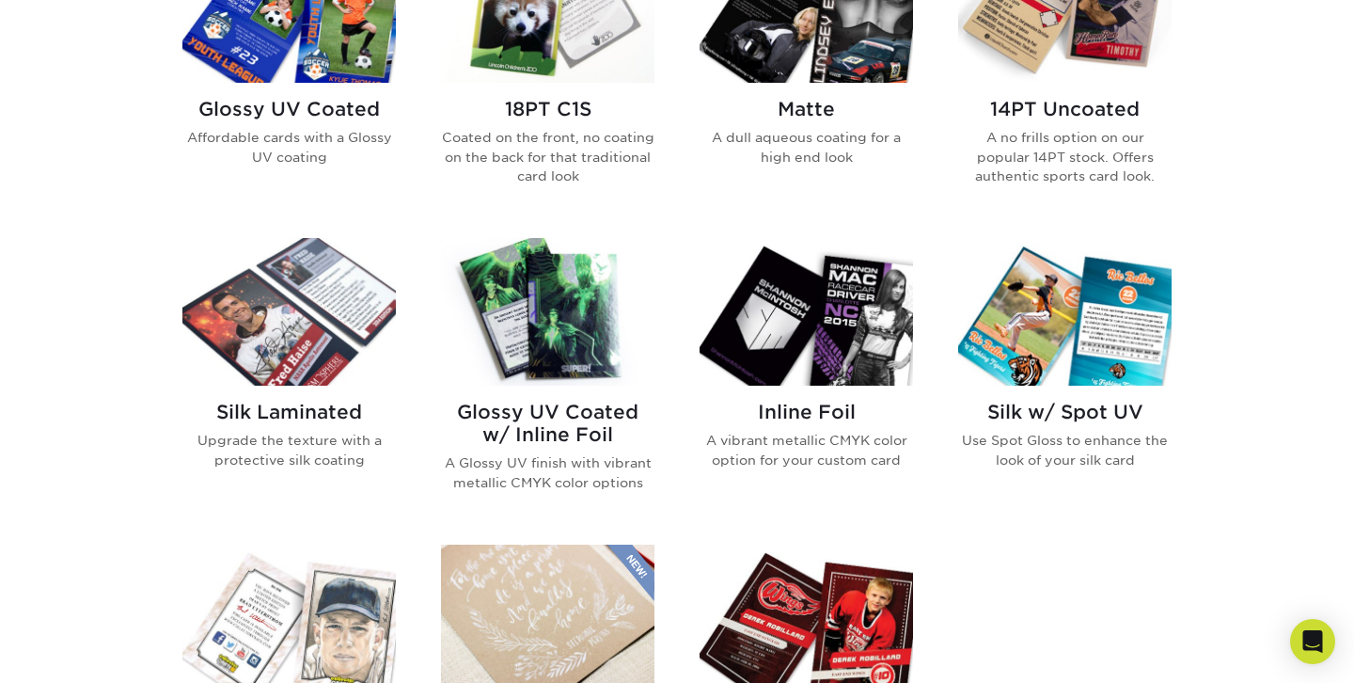
click at [527, 46] on img at bounding box center [547, 9] width 213 height 148
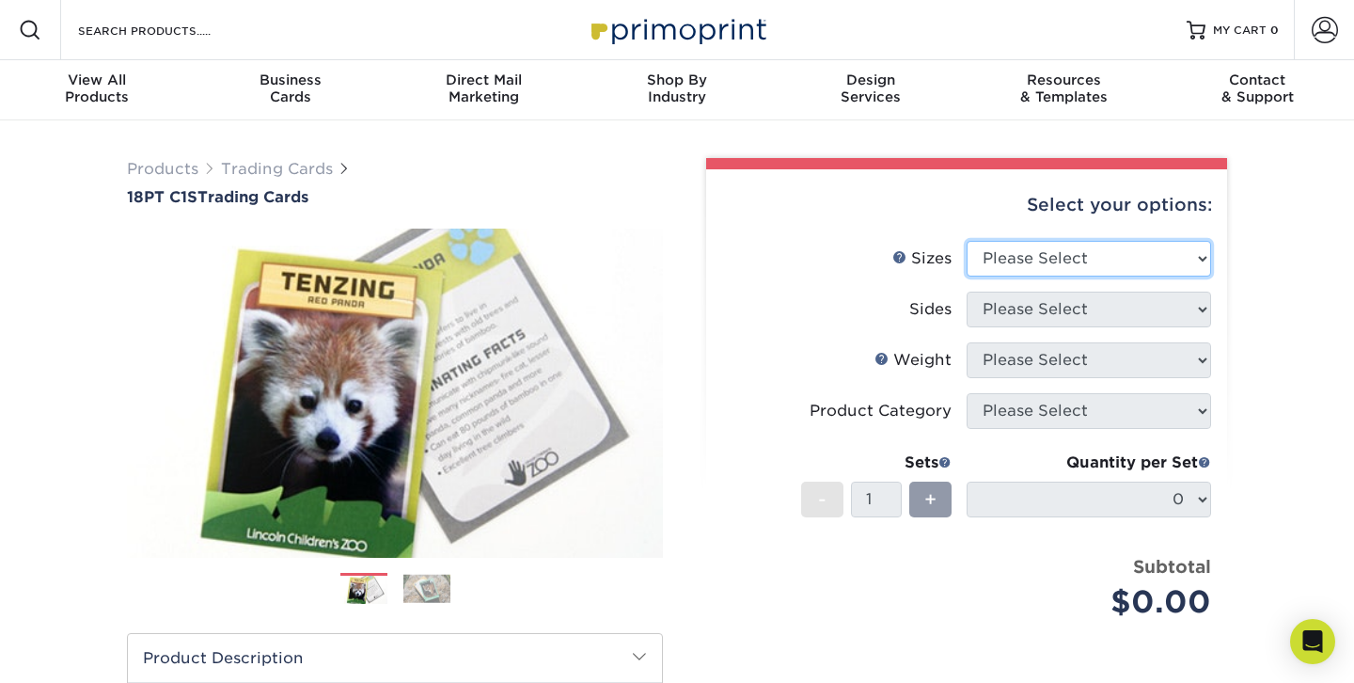
click at [1076, 252] on select "Please Select 2.5" x 3.5"" at bounding box center [1089, 259] width 244 height 36
select select "2.50x3.50"
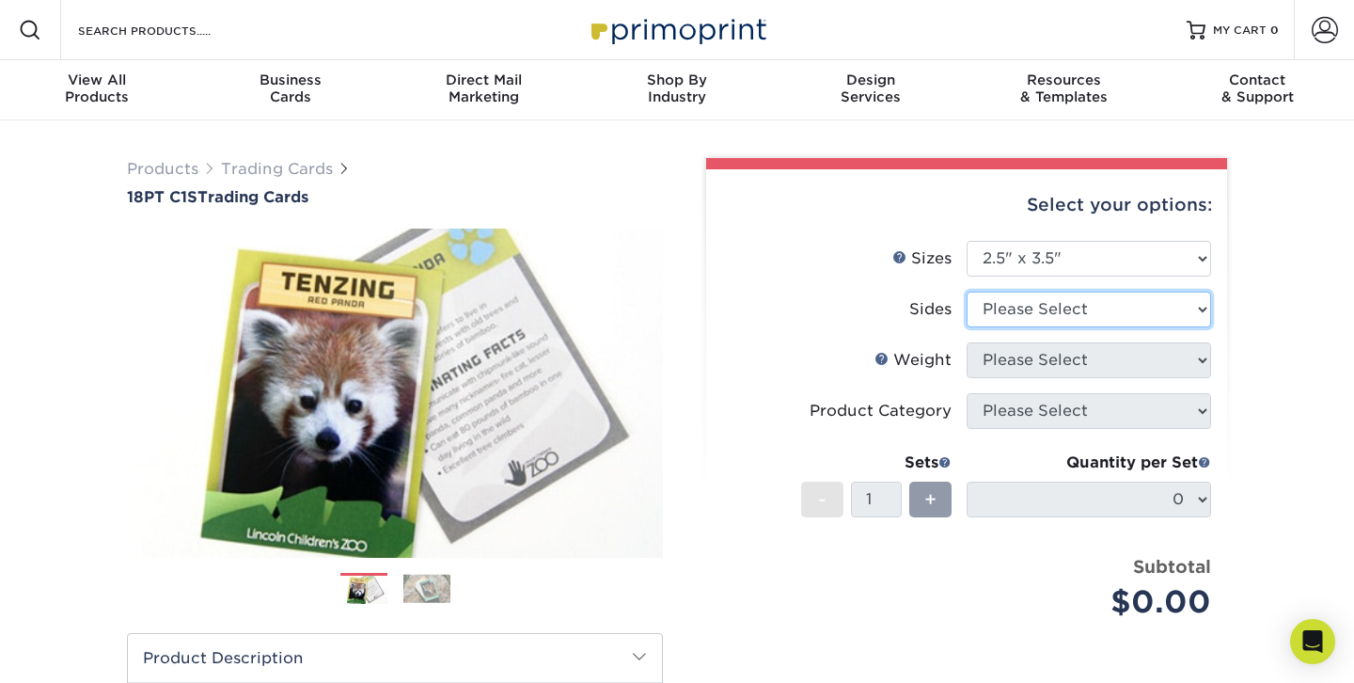
click at [1026, 311] on select "Please Select Print Both Sides Print Front Only" at bounding box center [1089, 309] width 244 height 36
select select "13abbda7-1d64-4f25-8bb2-c179b224825d"
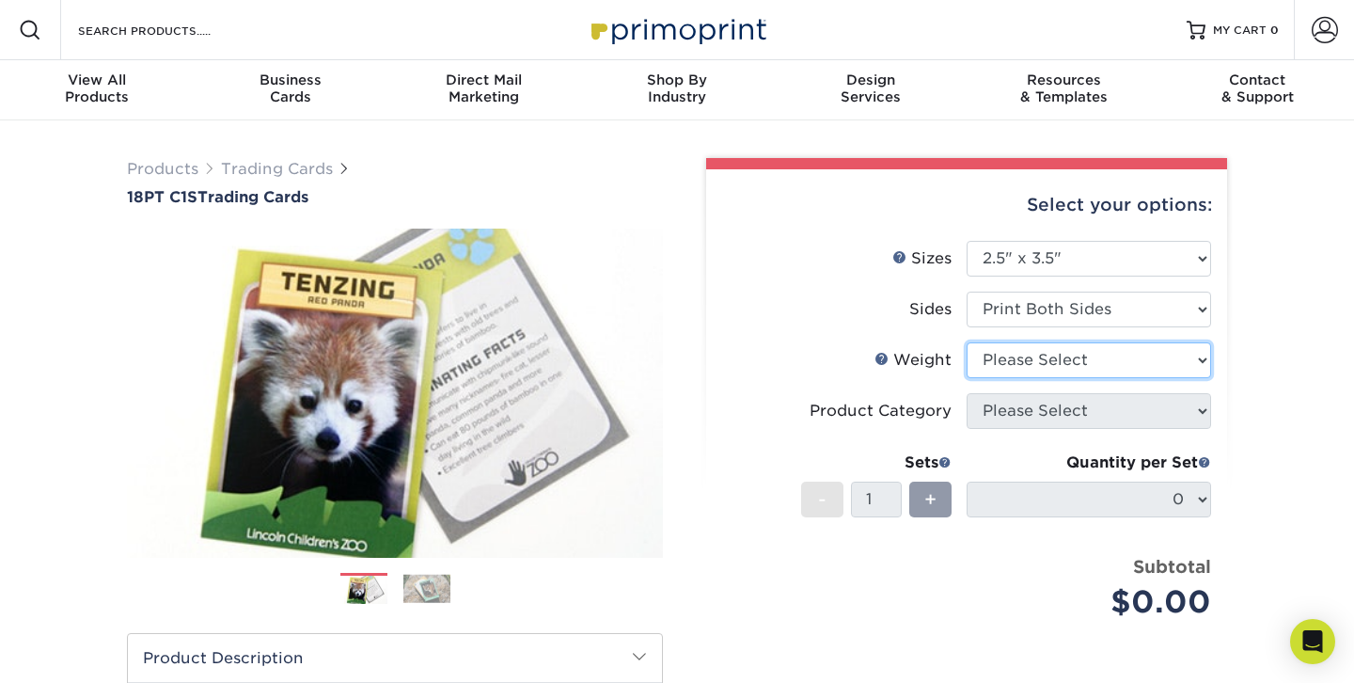
click at [1016, 360] on select "Please Select 18PT C1S" at bounding box center [1089, 360] width 244 height 36
select select "18PTC1S"
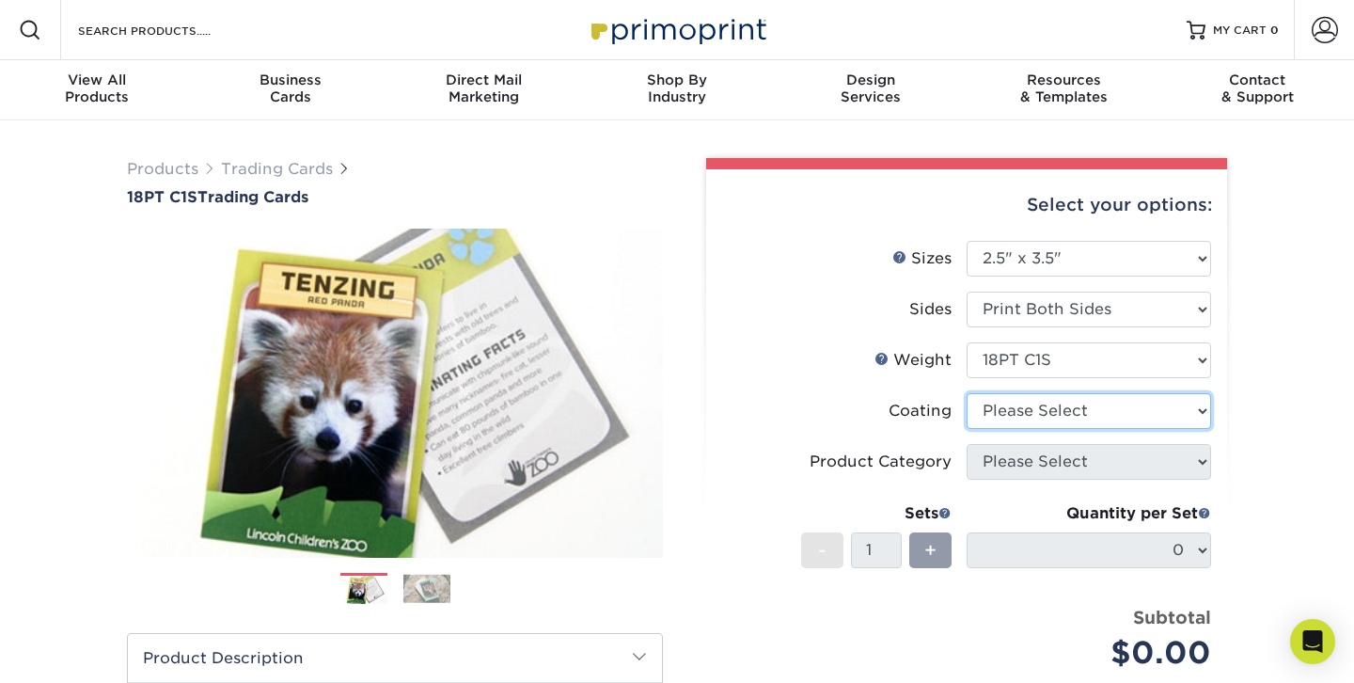
click at [999, 413] on select at bounding box center [1089, 411] width 244 height 36
select select "1e8116af-acfc-44b1-83dc-8181aa338834"
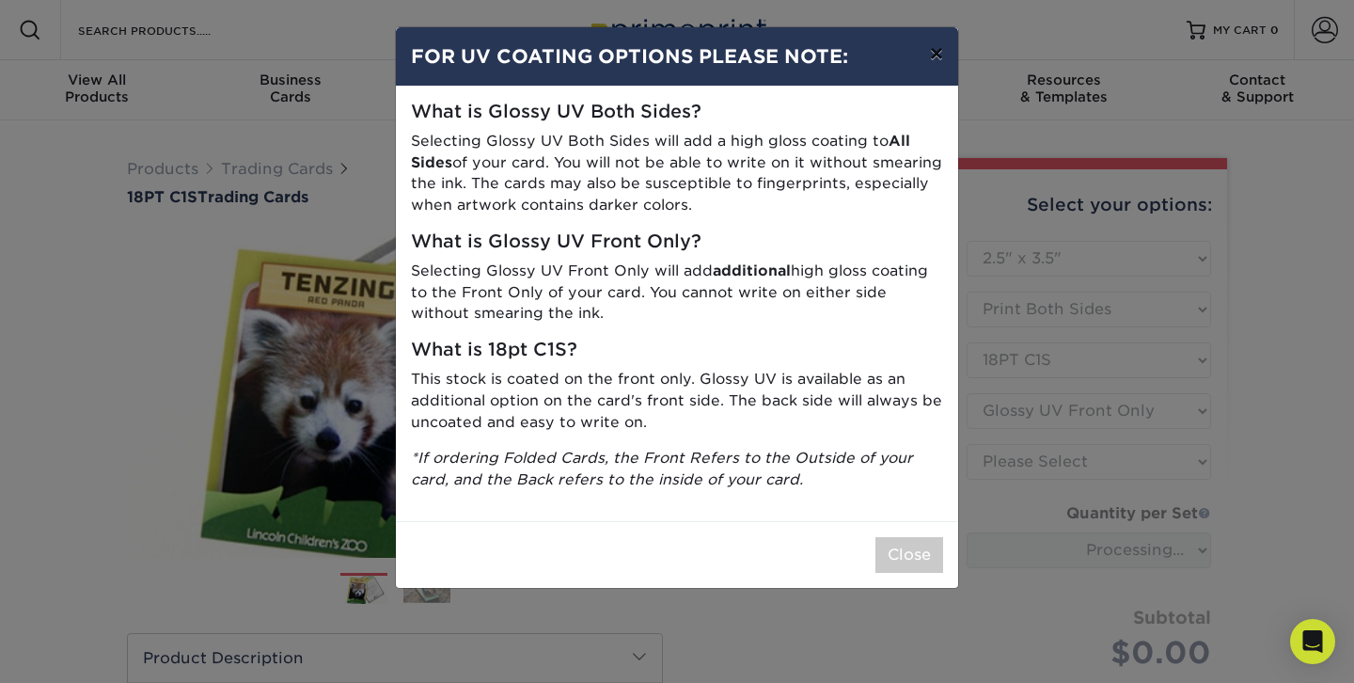
click at [931, 54] on button "×" at bounding box center [936, 53] width 43 height 53
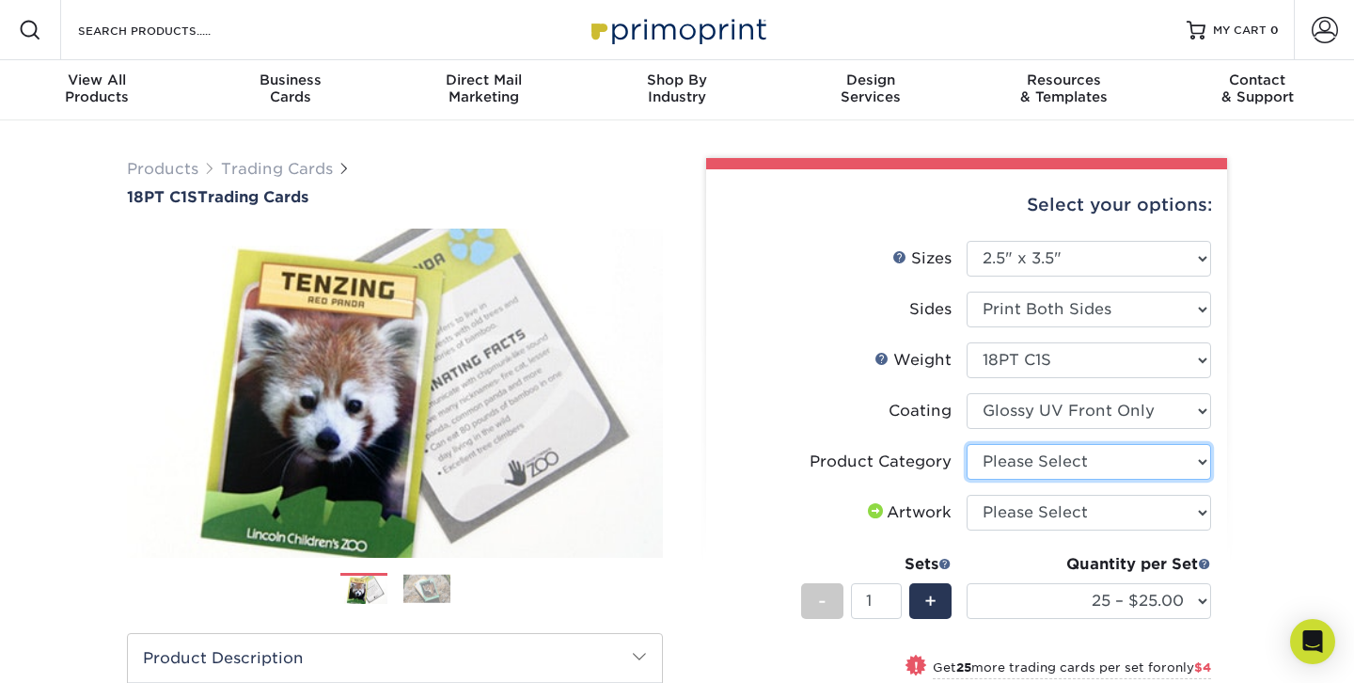
click at [1018, 461] on select "Please Select Trading Cards" at bounding box center [1089, 462] width 244 height 36
click at [999, 456] on select "Please Select Trading Cards" at bounding box center [1089, 462] width 244 height 36
select select "c2f9bce9-36c2-409d-b101-c29d9d031e18"
click at [763, 481] on li "Product Category Please Select Trading Cards" at bounding box center [966, 469] width 489 height 51
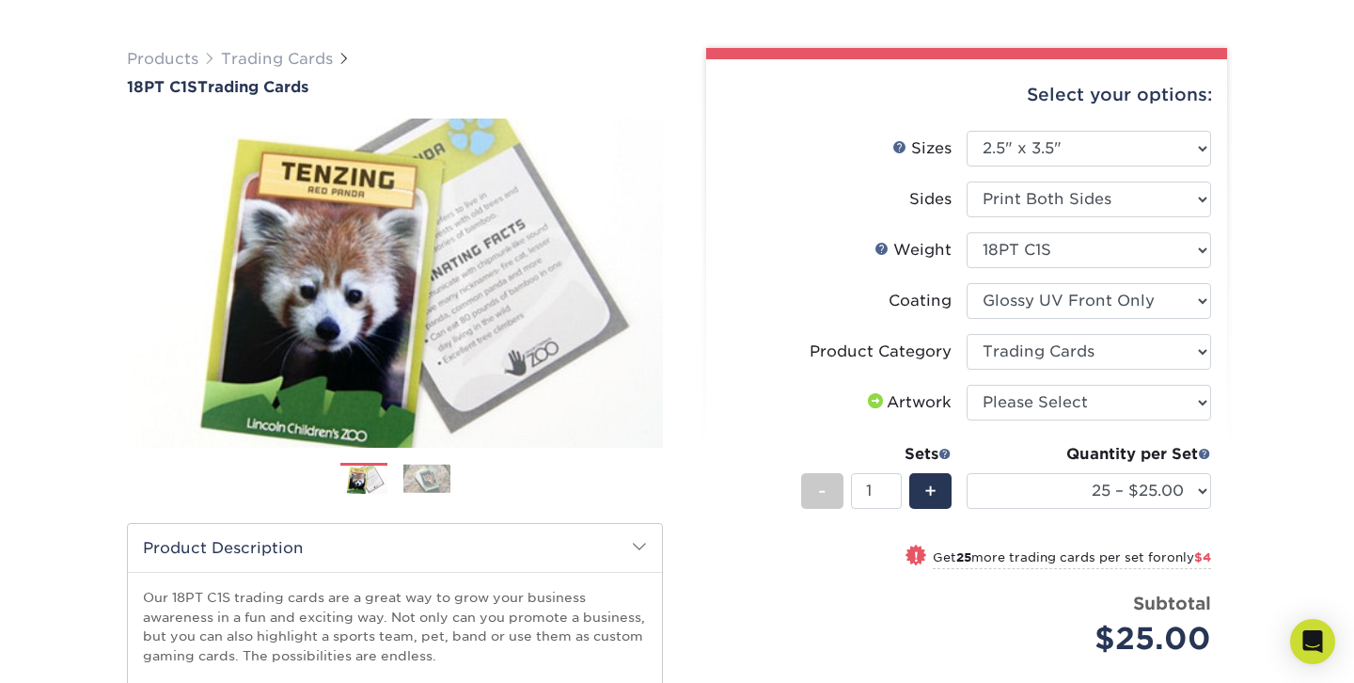
scroll to position [113, 0]
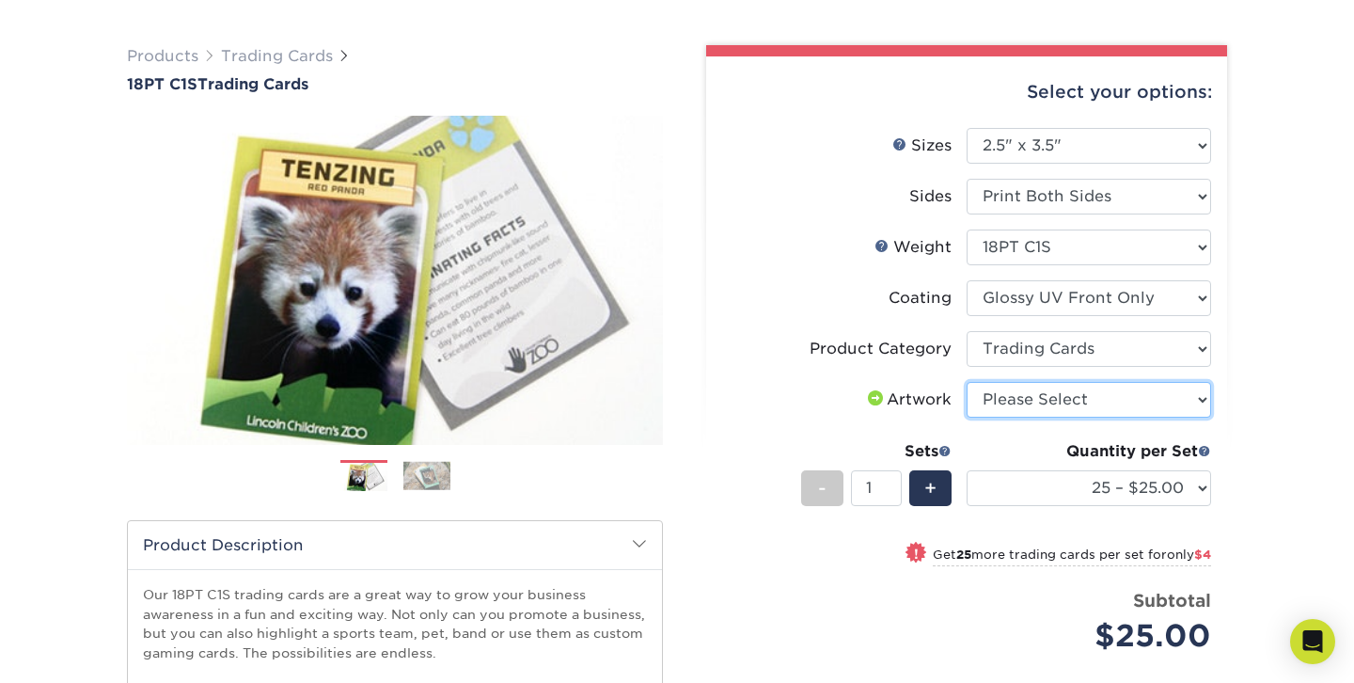
click at [1033, 393] on select "Please Select I will upload files I need a design - $100" at bounding box center [1089, 400] width 244 height 36
select select "upload"
click at [759, 399] on label "Artwork" at bounding box center [844, 400] width 244 height 36
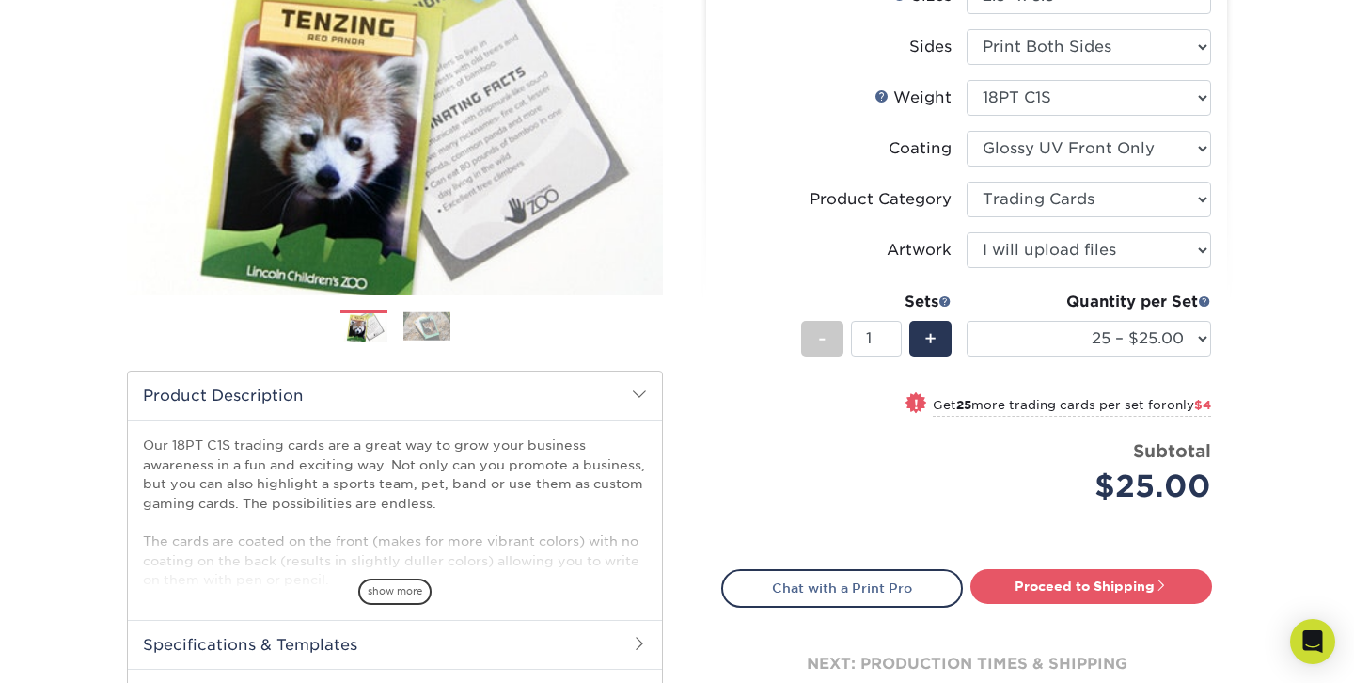
scroll to position [263, 0]
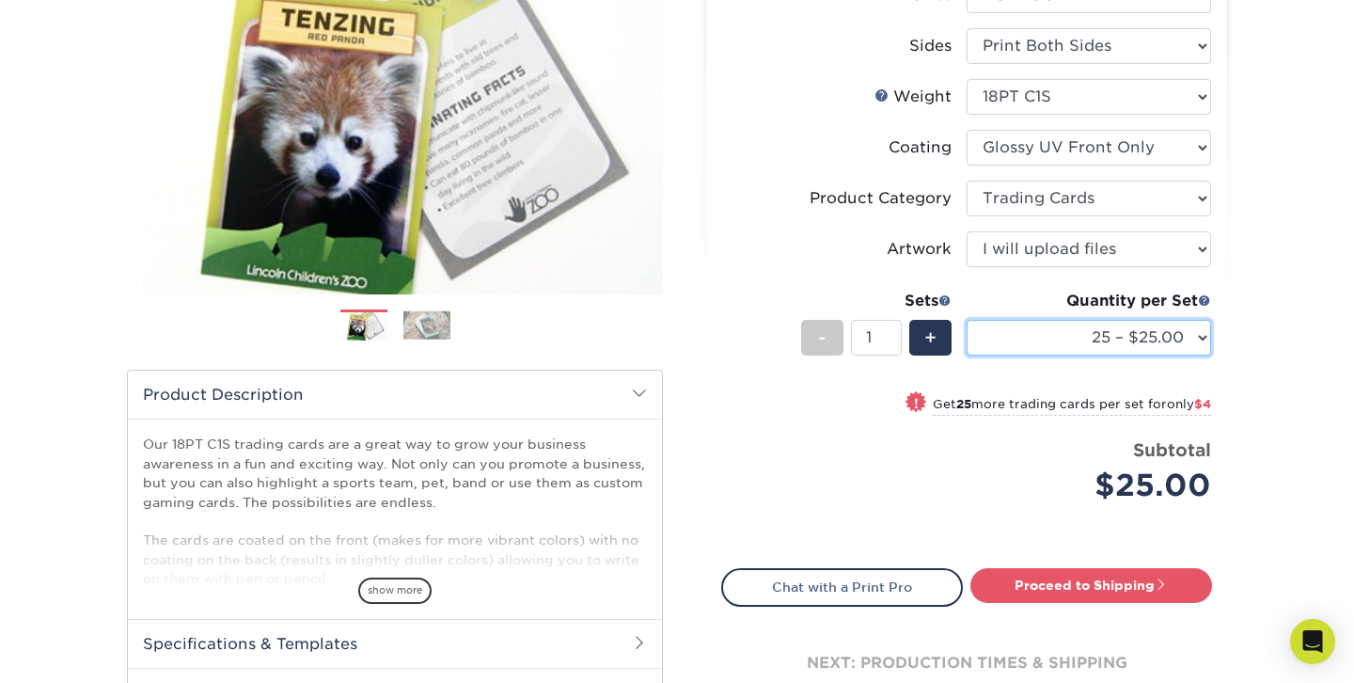
click at [1050, 339] on select "25 – $25.00 50 – $29.00 75 – $37.00 100 – $41.00 250 – $48.00 500 – $58.00 1000…" at bounding box center [1089, 338] width 244 height 36
select select "100 – $41.00"
click at [894, 449] on div "Price per set $41.00" at bounding box center [844, 472] width 244 height 71
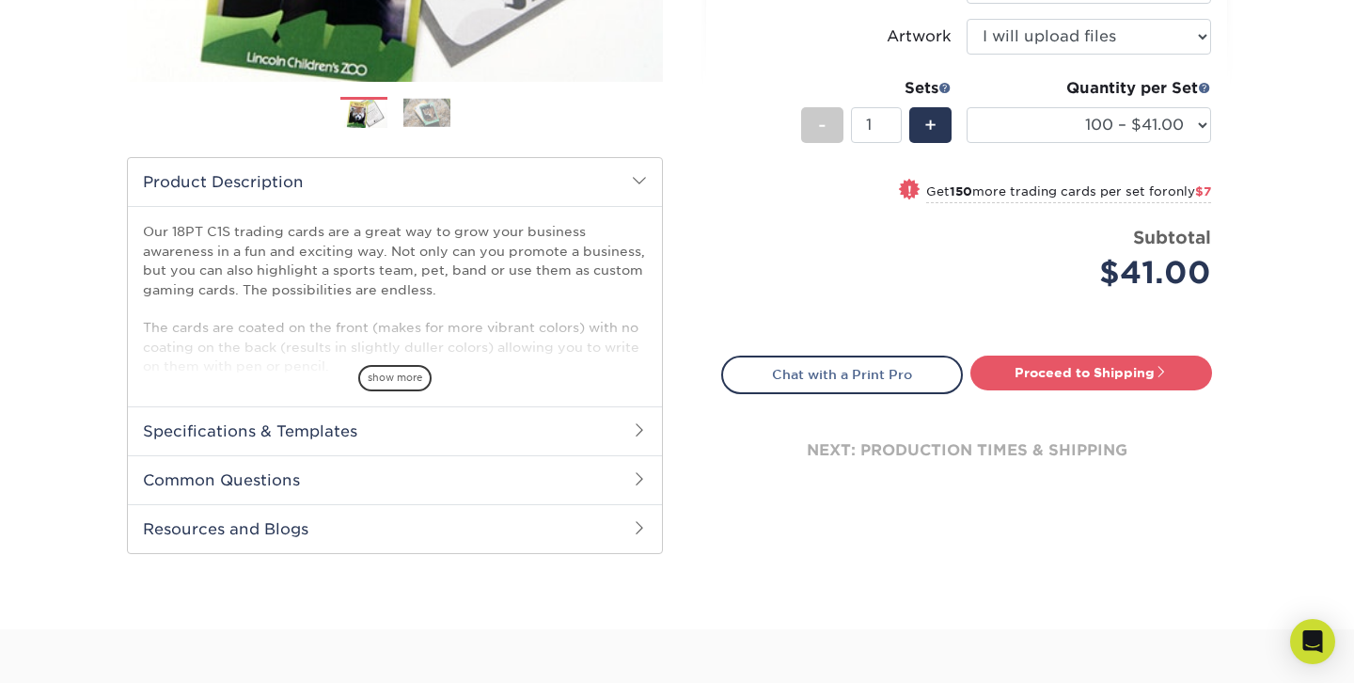
scroll to position [489, 0]
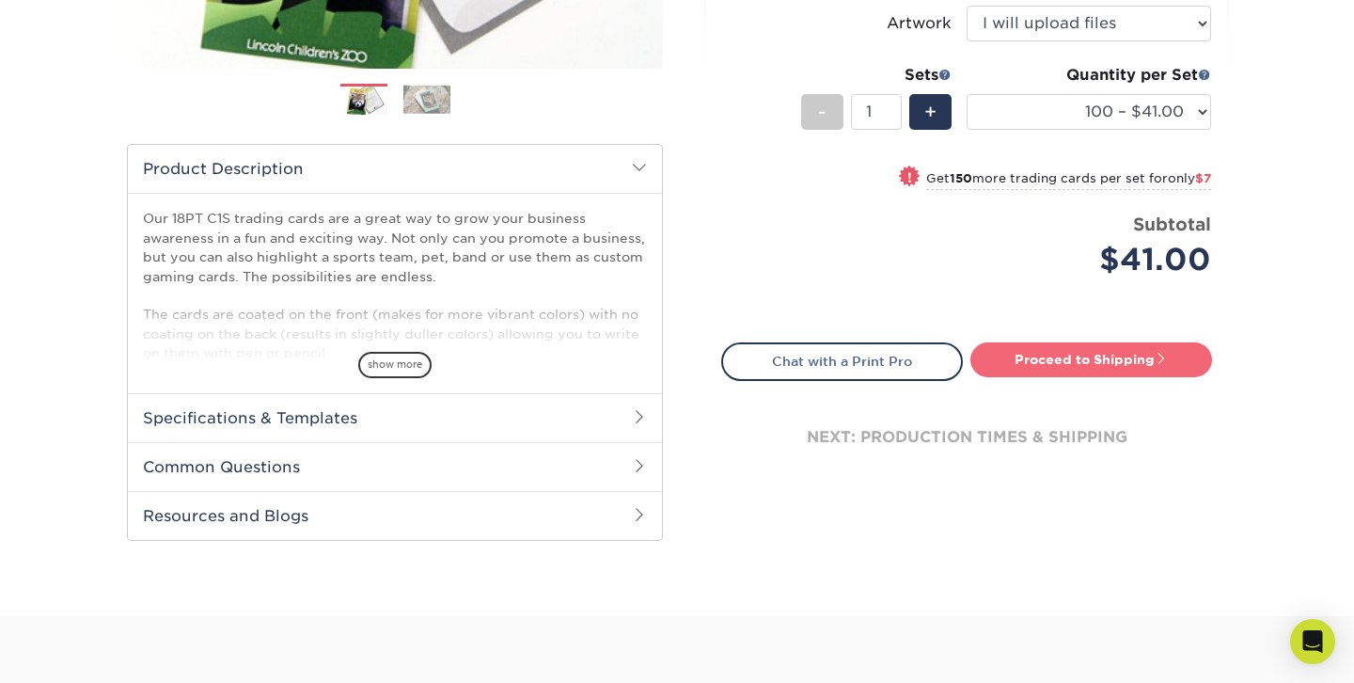
click at [1079, 364] on link "Proceed to Shipping" at bounding box center [1091, 359] width 242 height 34
type input "Set 1"
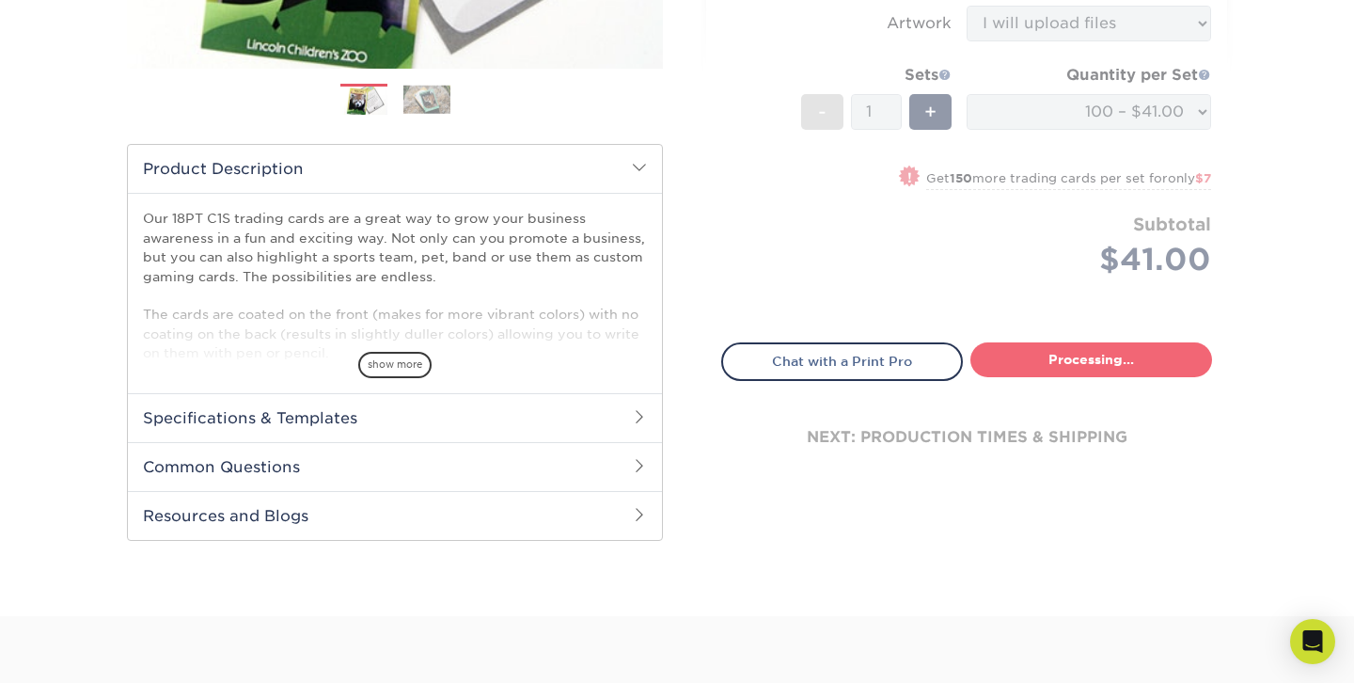
select select "112ffa23-9d02-4f11-8dd7-e63311db5207"
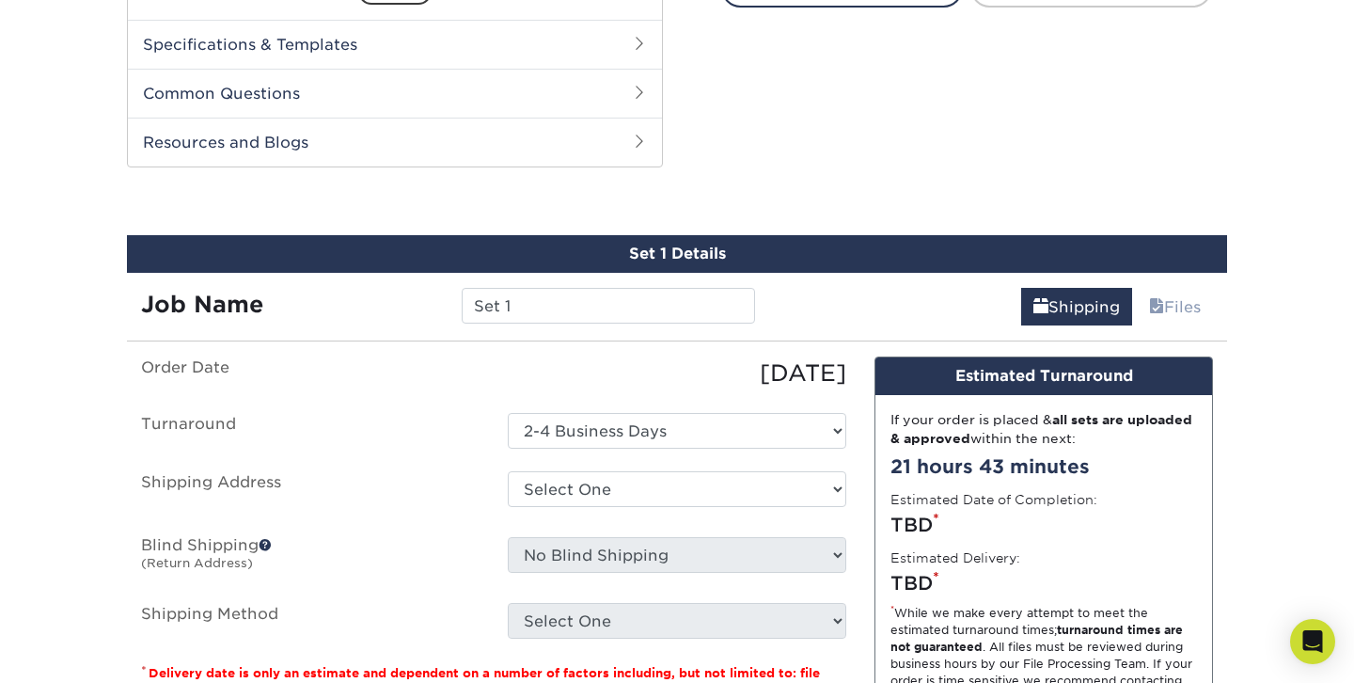
scroll to position [937, 0]
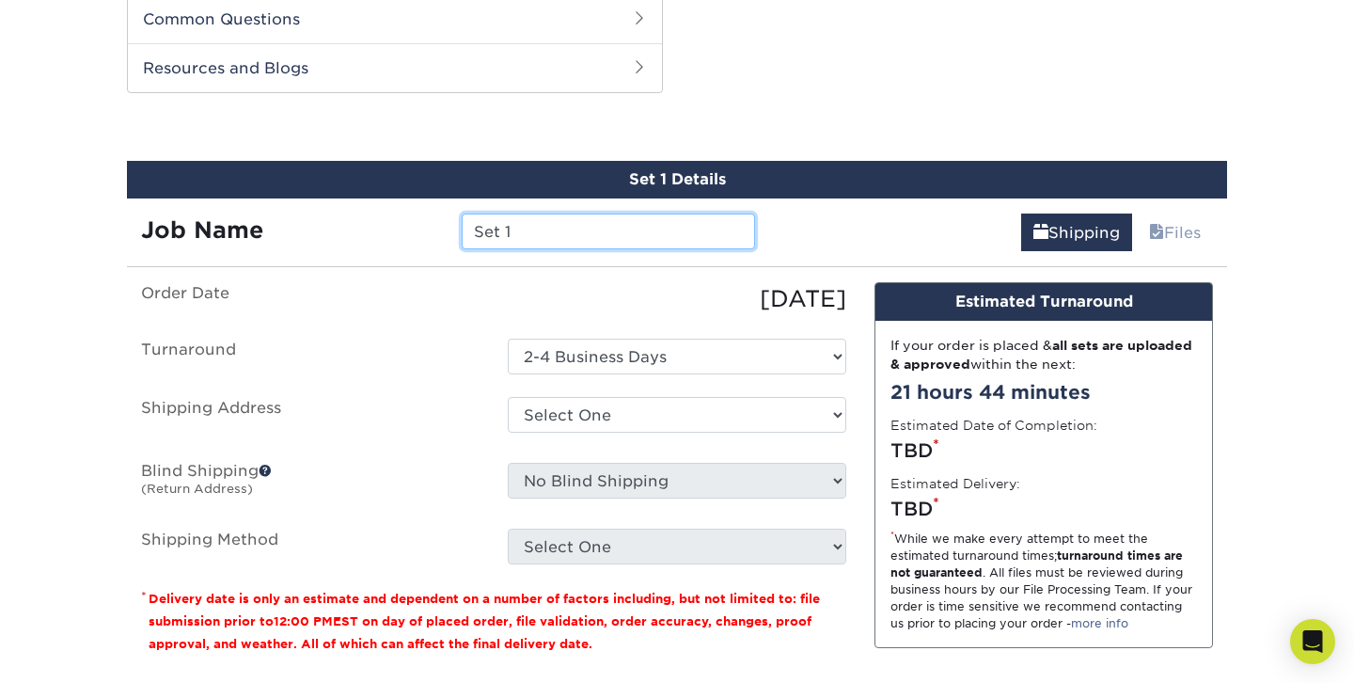
click at [586, 228] on input "Set 1" at bounding box center [608, 231] width 292 height 36
drag, startPoint x: 586, startPoint y: 228, endPoint x: 431, endPoint y: 207, distance: 156.5
click at [431, 207] on div "Job Name Set 1" at bounding box center [448, 224] width 642 height 53
type input "S"
click at [493, 228] on input "Nu Signing" at bounding box center [608, 231] width 292 height 36
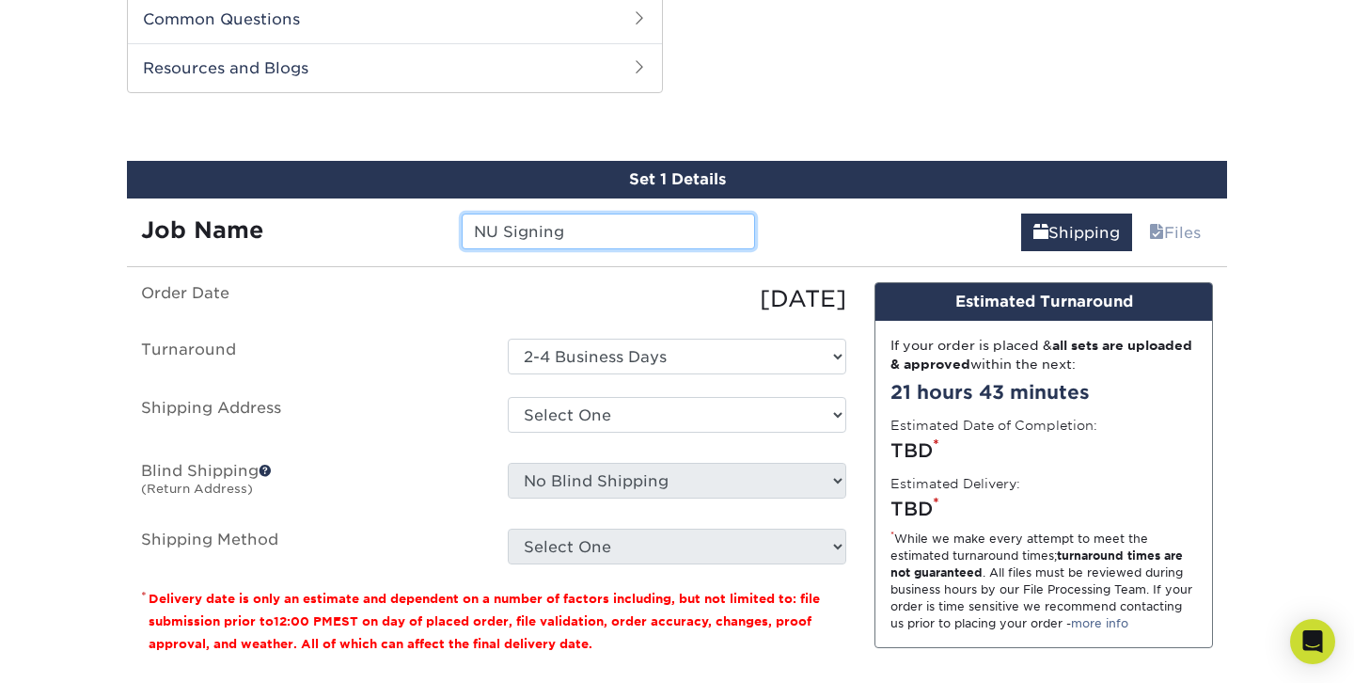
type input "NU Signing"
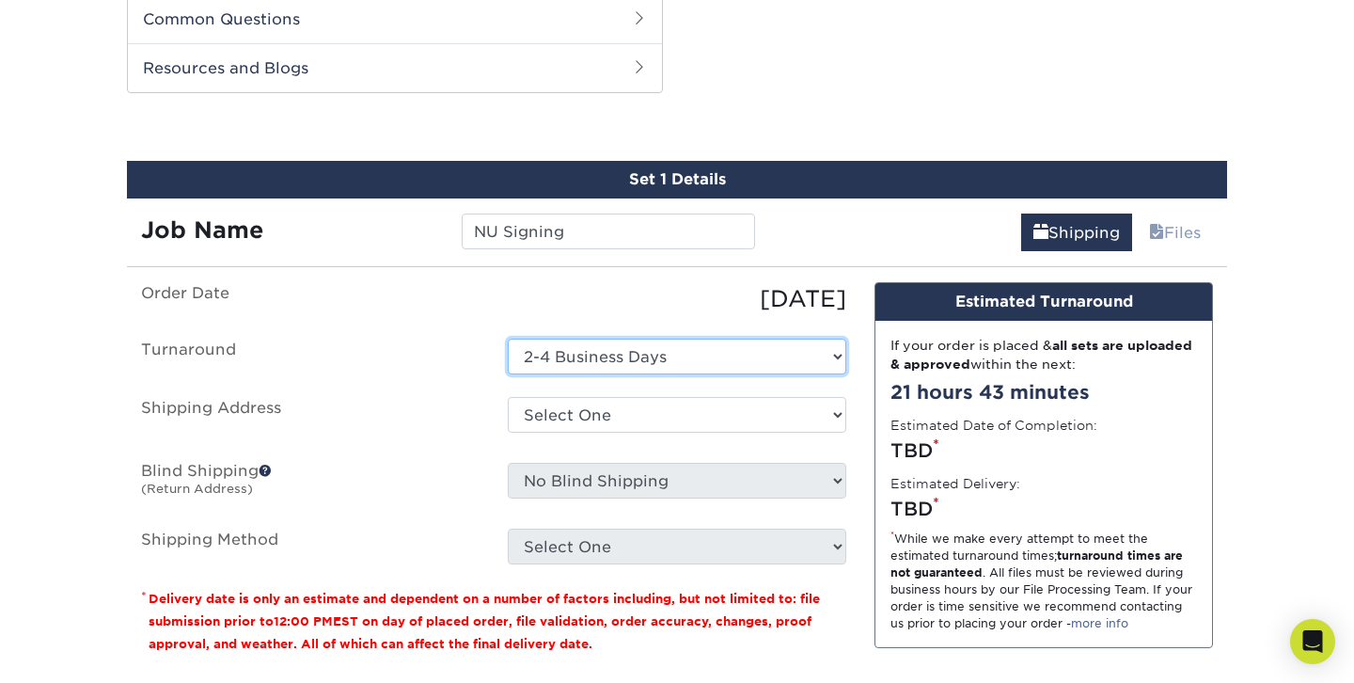
click at [607, 359] on select "Select One 2-4 Business Days" at bounding box center [677, 357] width 339 height 36
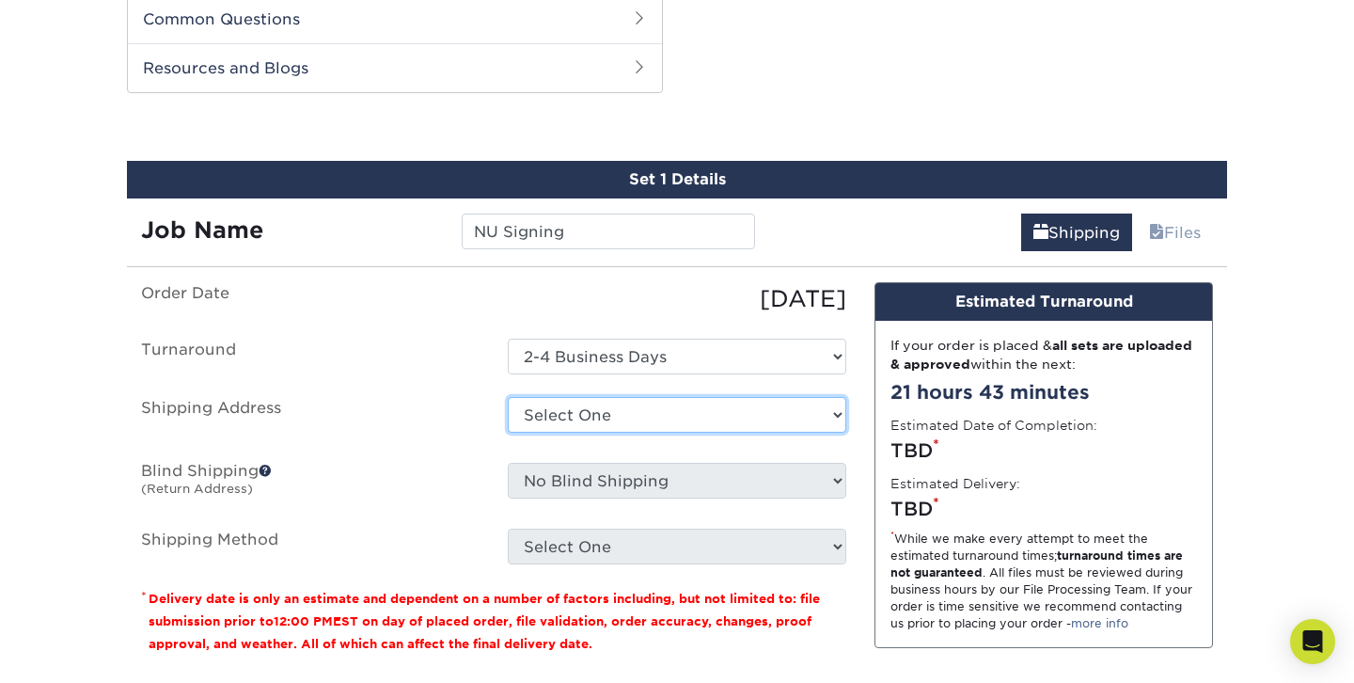
click at [583, 413] on select "Select One + Add New Address - Login" at bounding box center [677, 415] width 339 height 36
select select "newaddress"
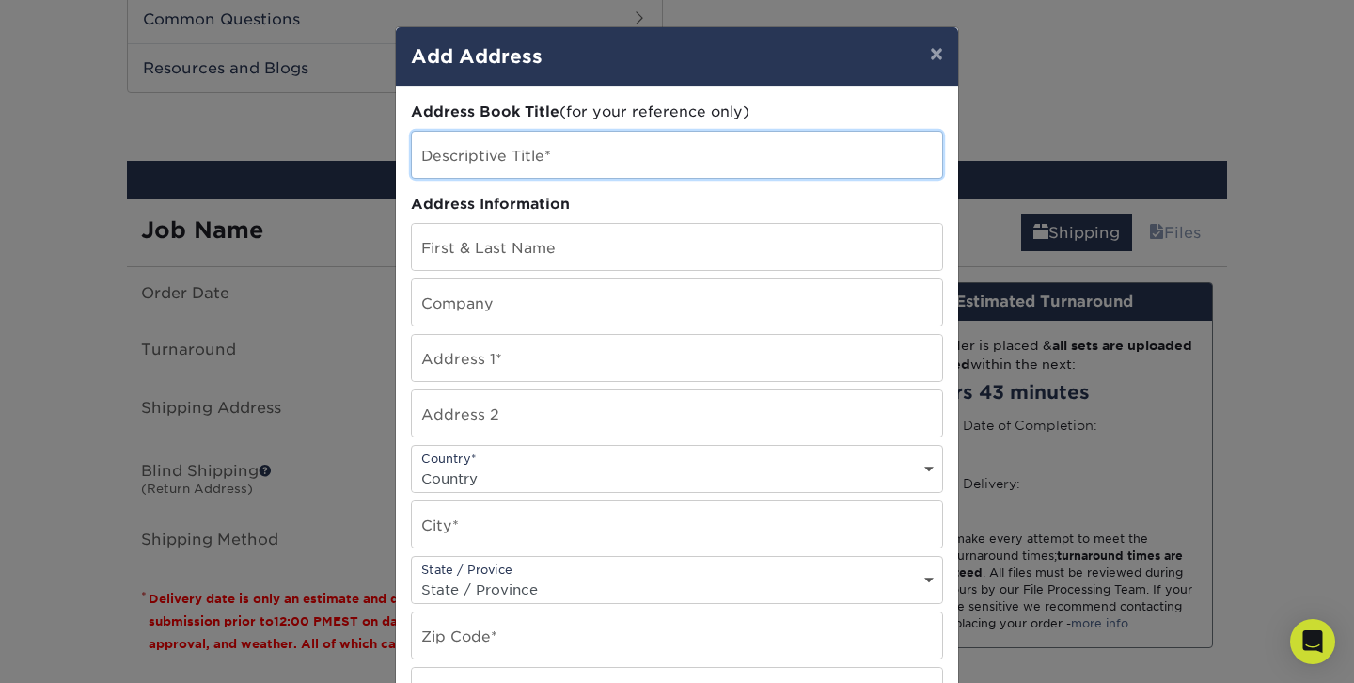
click at [559, 160] on input "text" at bounding box center [677, 155] width 530 height 46
type input "NU"
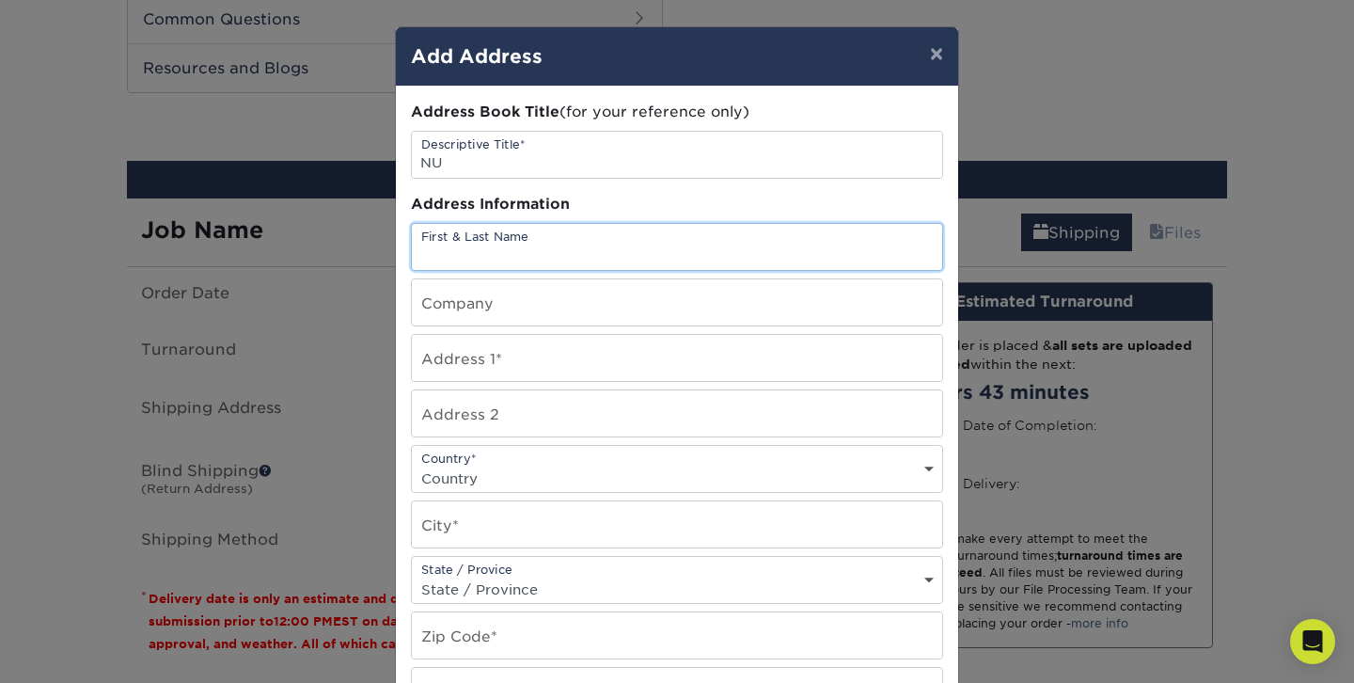
click at [537, 240] on input "text" at bounding box center [677, 247] width 530 height 46
type input "Nicole DowMacosky"
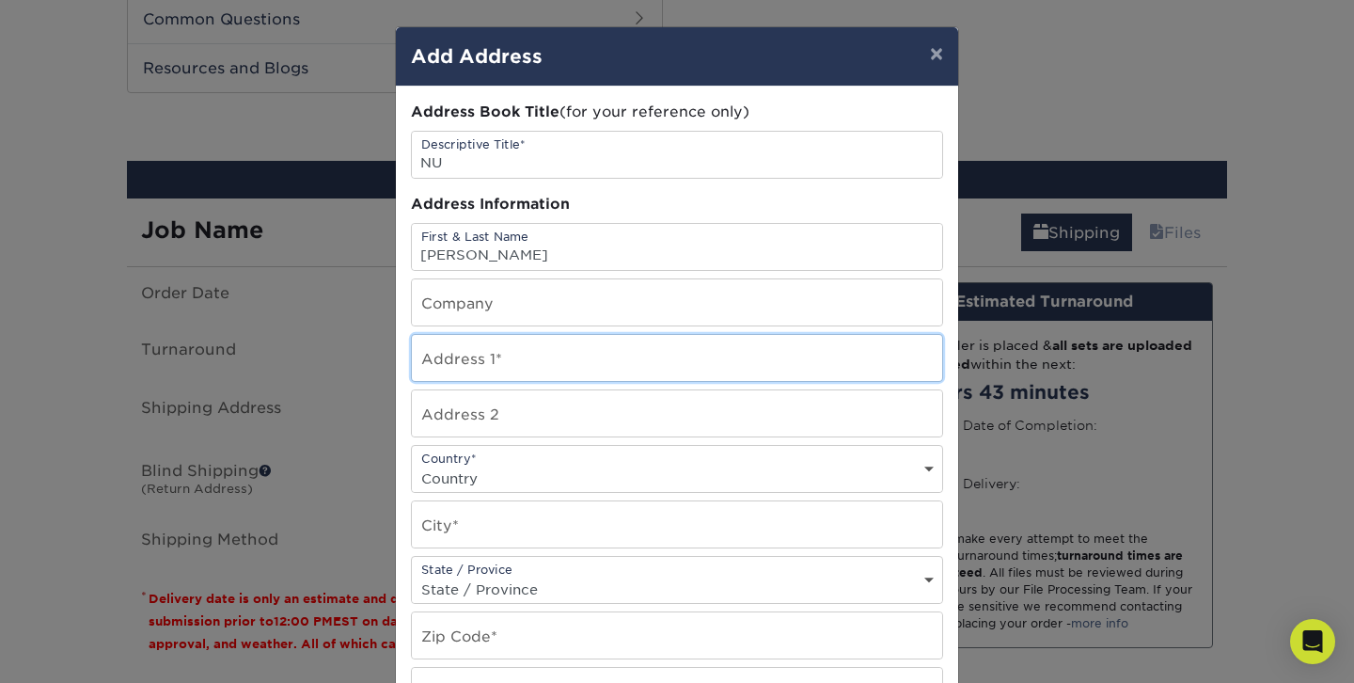
type input "4128 Wexler Way"
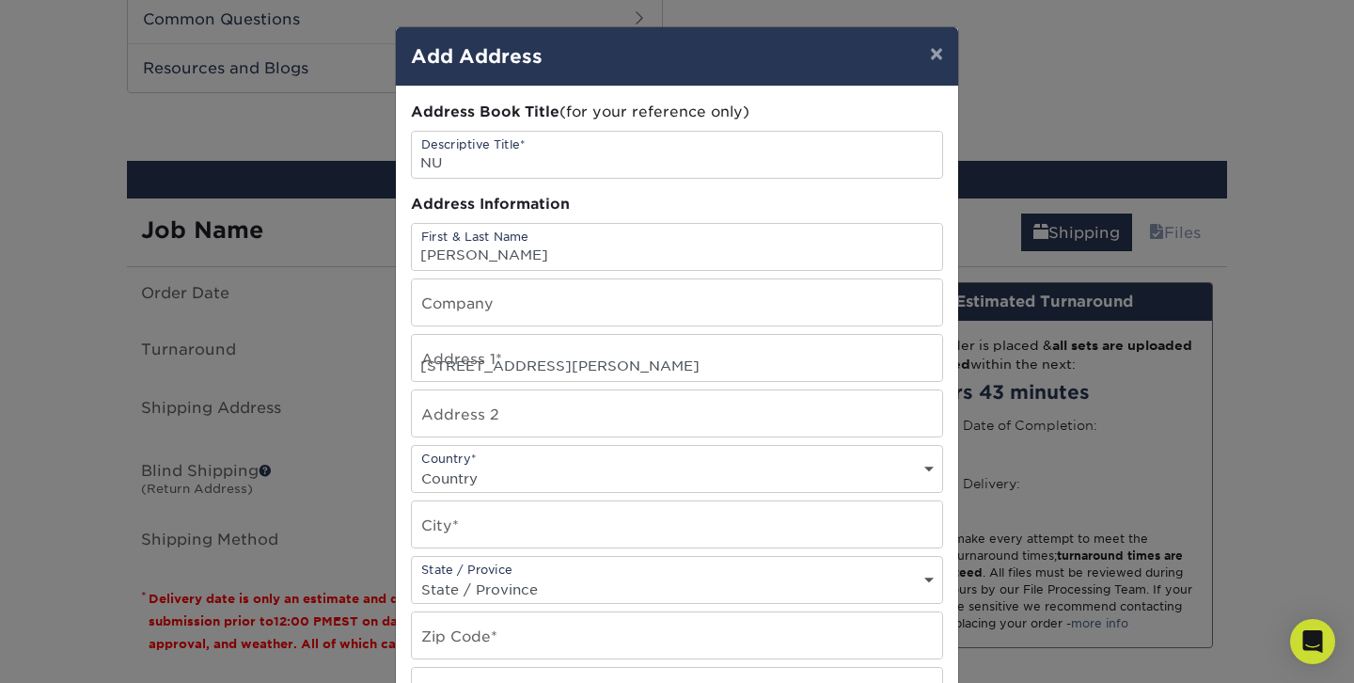
select select "US"
type input "Livermore"
select select "CA"
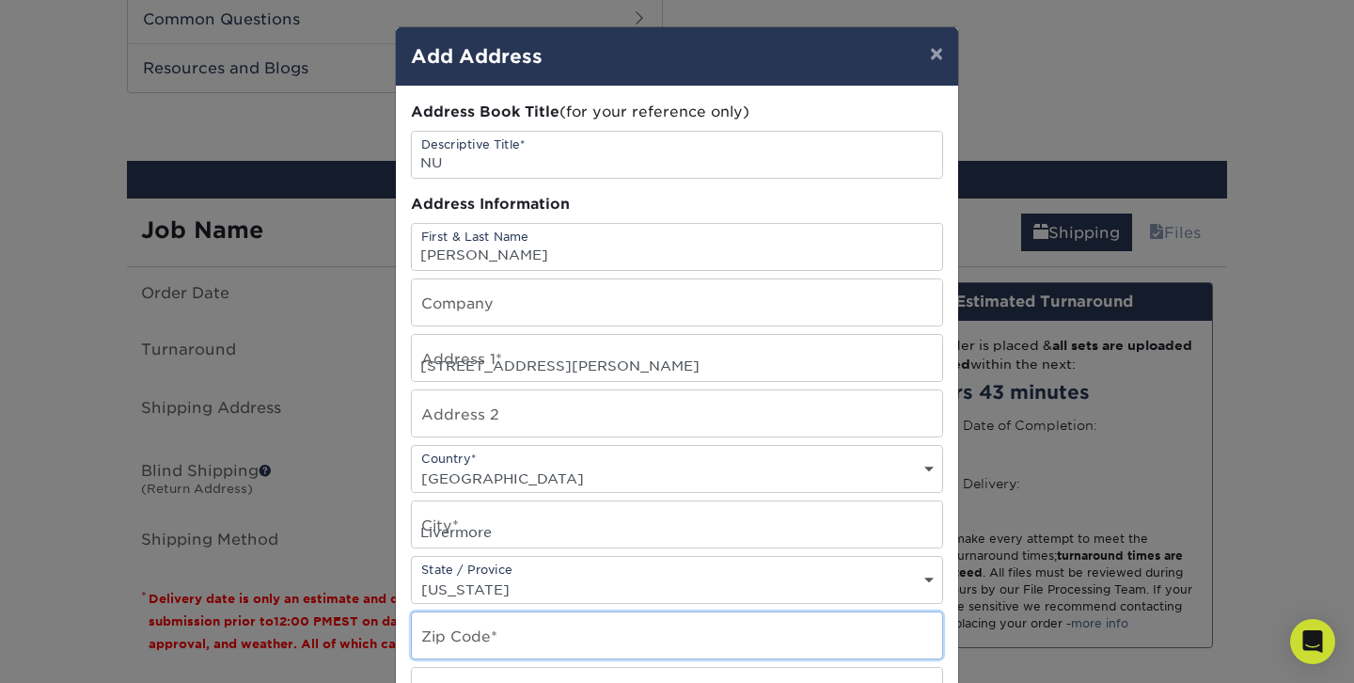
type input "94550"
type input "5702395977"
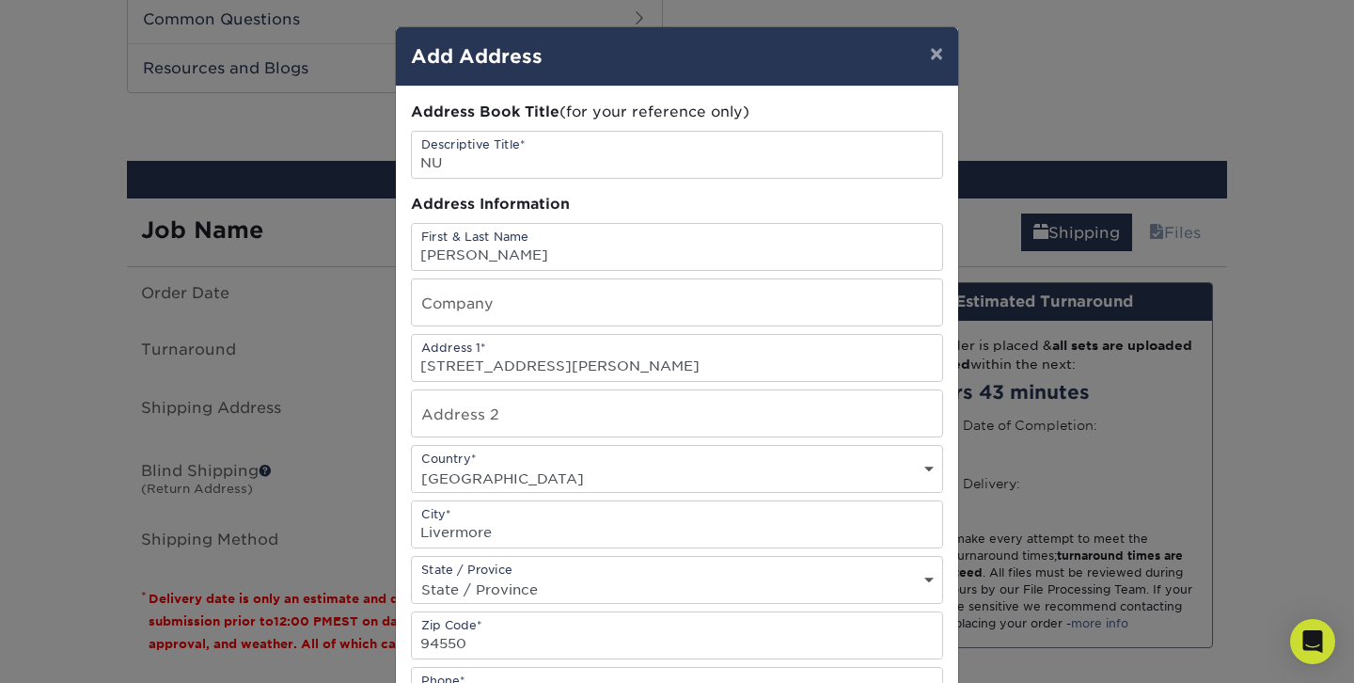
click at [943, 197] on div "Address Book Title (for your reference only) Descriptive Title* NU Address Info…" at bounding box center [677, 508] width 562 height 842
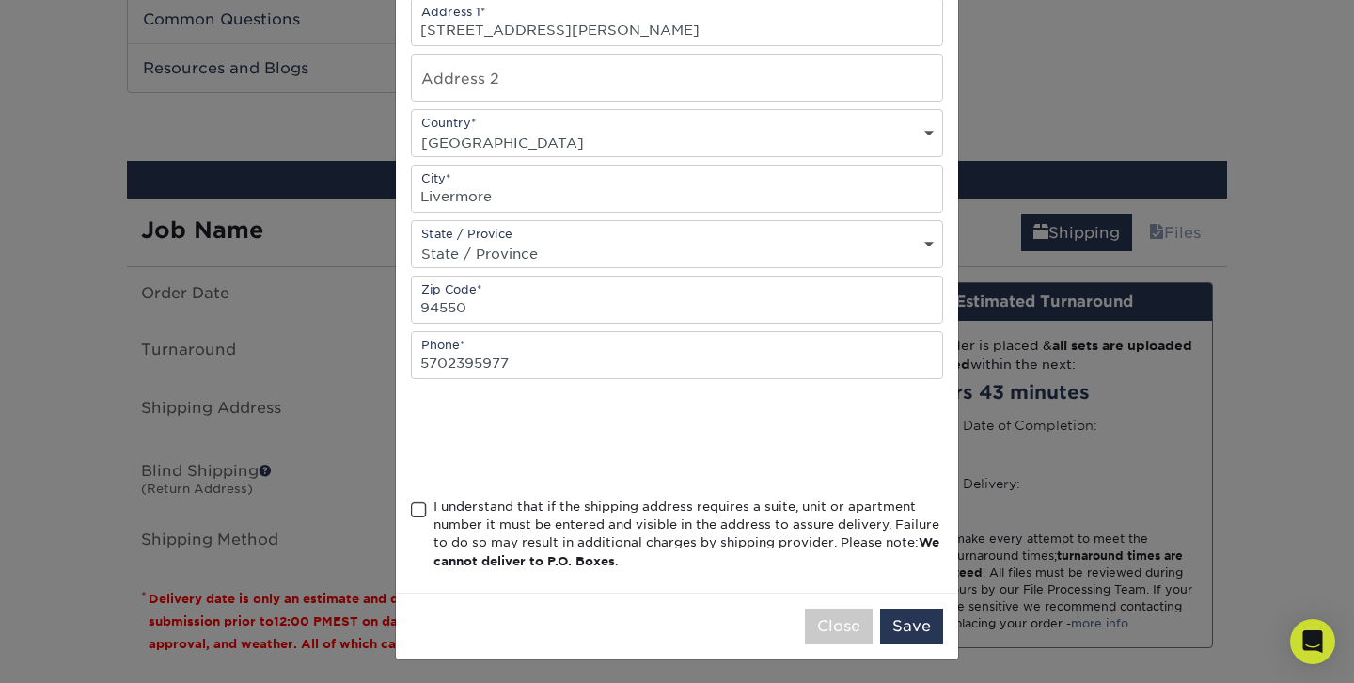
scroll to position [339, 0]
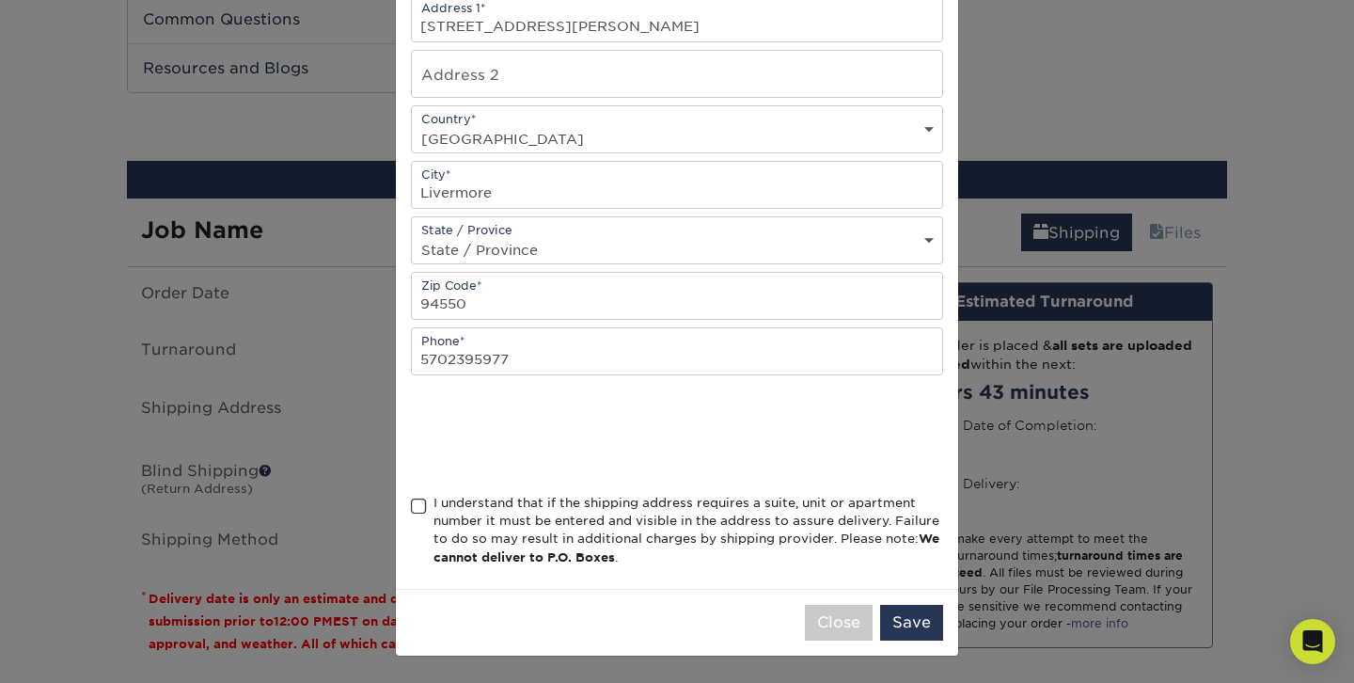
click at [422, 508] on span at bounding box center [419, 506] width 16 height 18
click at [0, 0] on input "I understand that if the shipping address requires a suite, unit or apartment n…" at bounding box center [0, 0] width 0 height 0
click at [914, 614] on button "Save" at bounding box center [911, 623] width 63 height 36
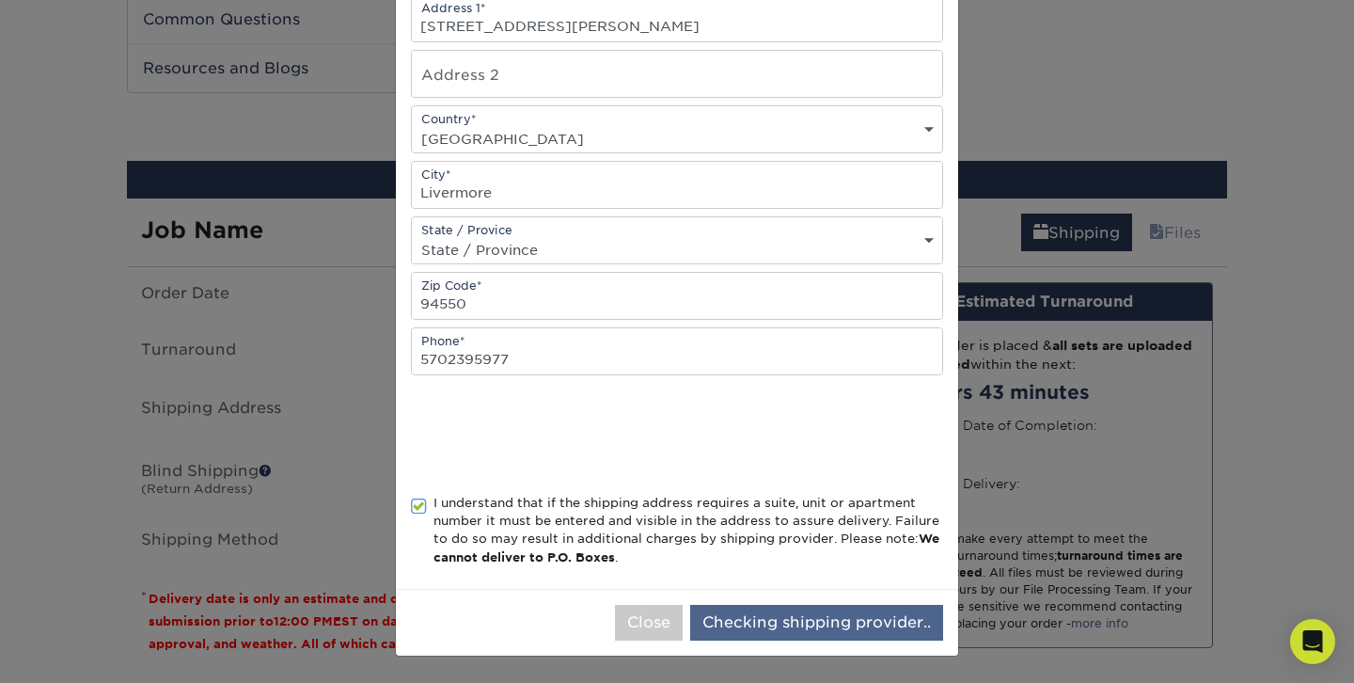
scroll to position [0, 0]
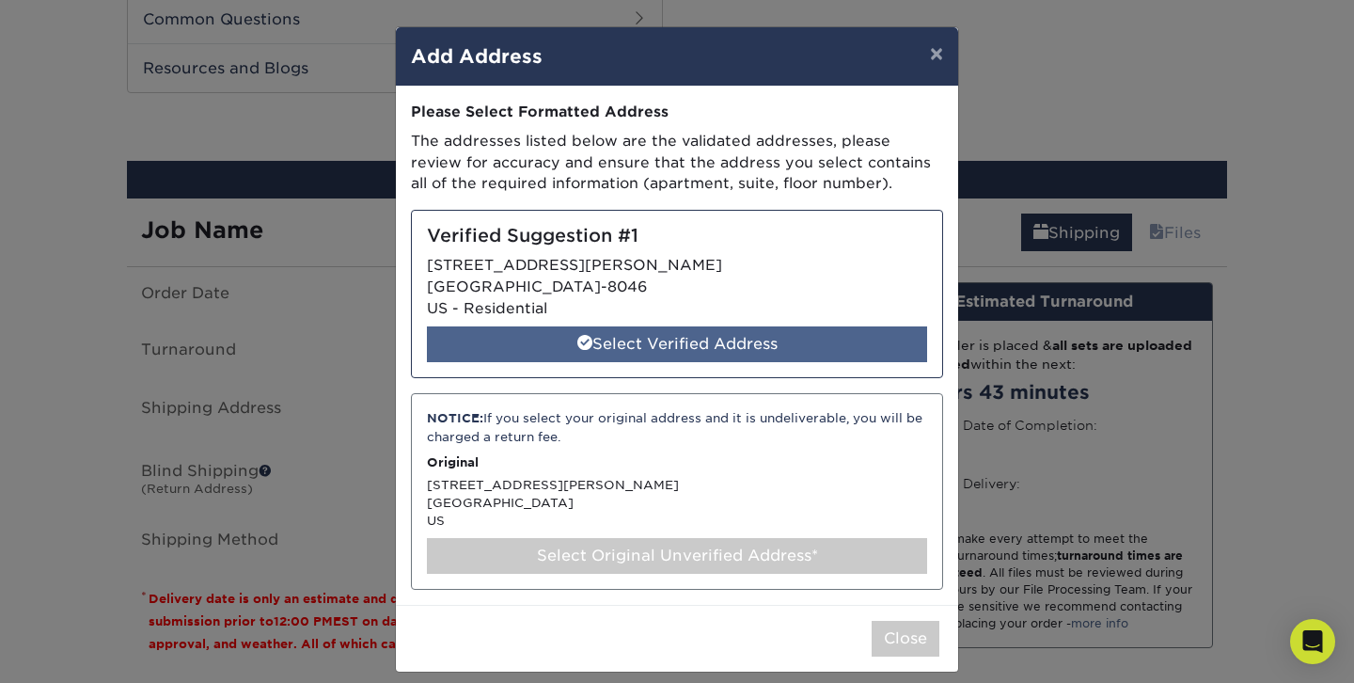
click at [640, 342] on div "Select Verified Address" at bounding box center [677, 344] width 500 height 36
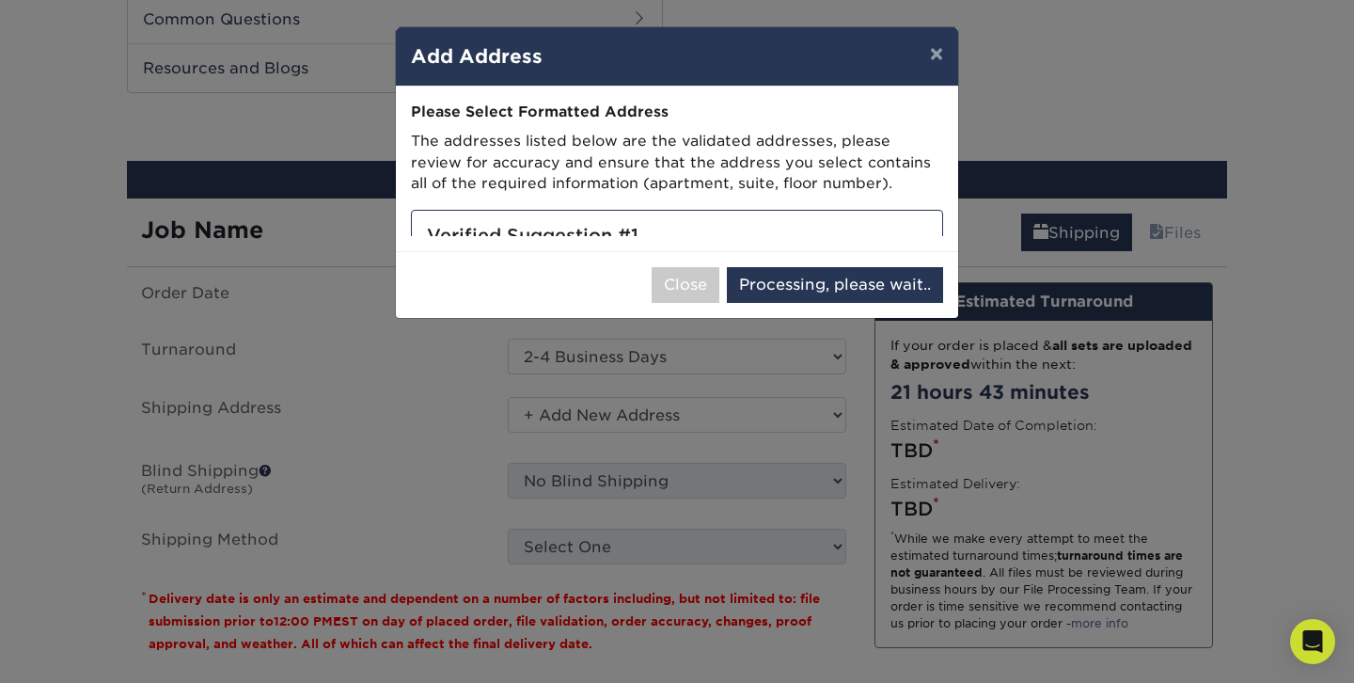
select select "286508"
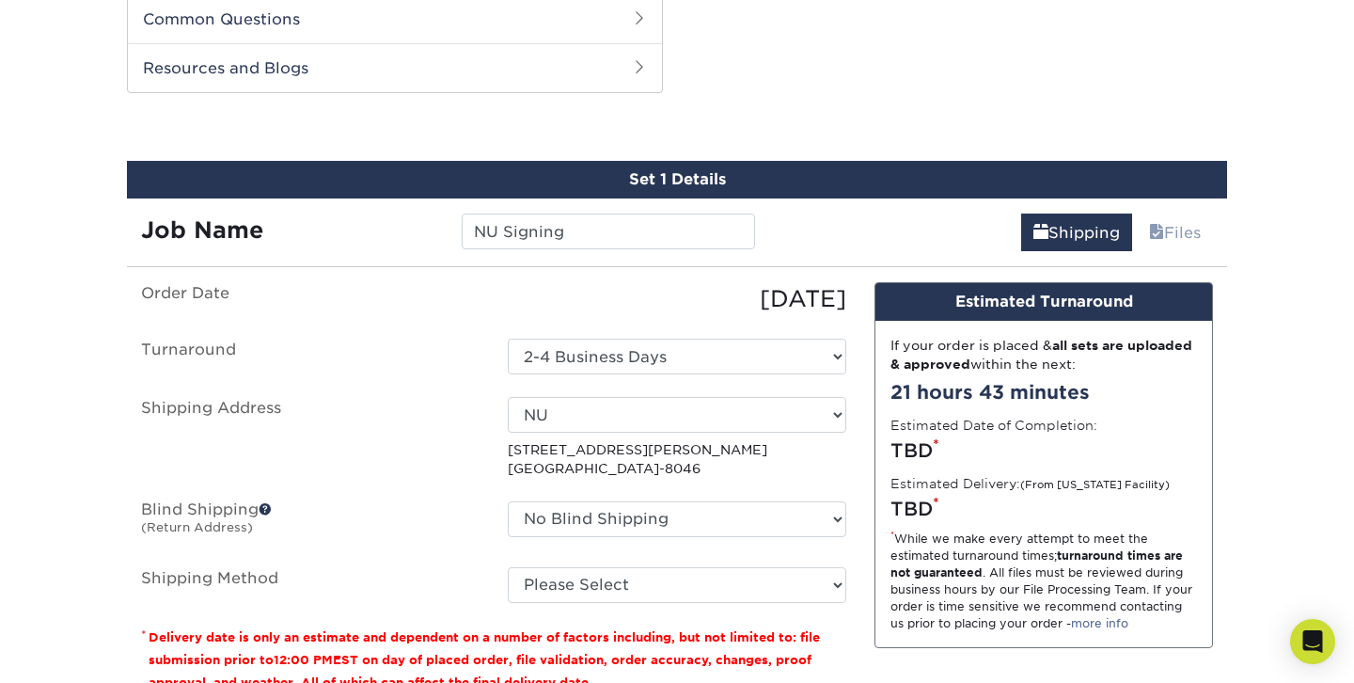
click at [75, 427] on div "Products Trading Cards 18PT C1S Trading Cards Previous Next show more" at bounding box center [677, 2] width 1354 height 1636
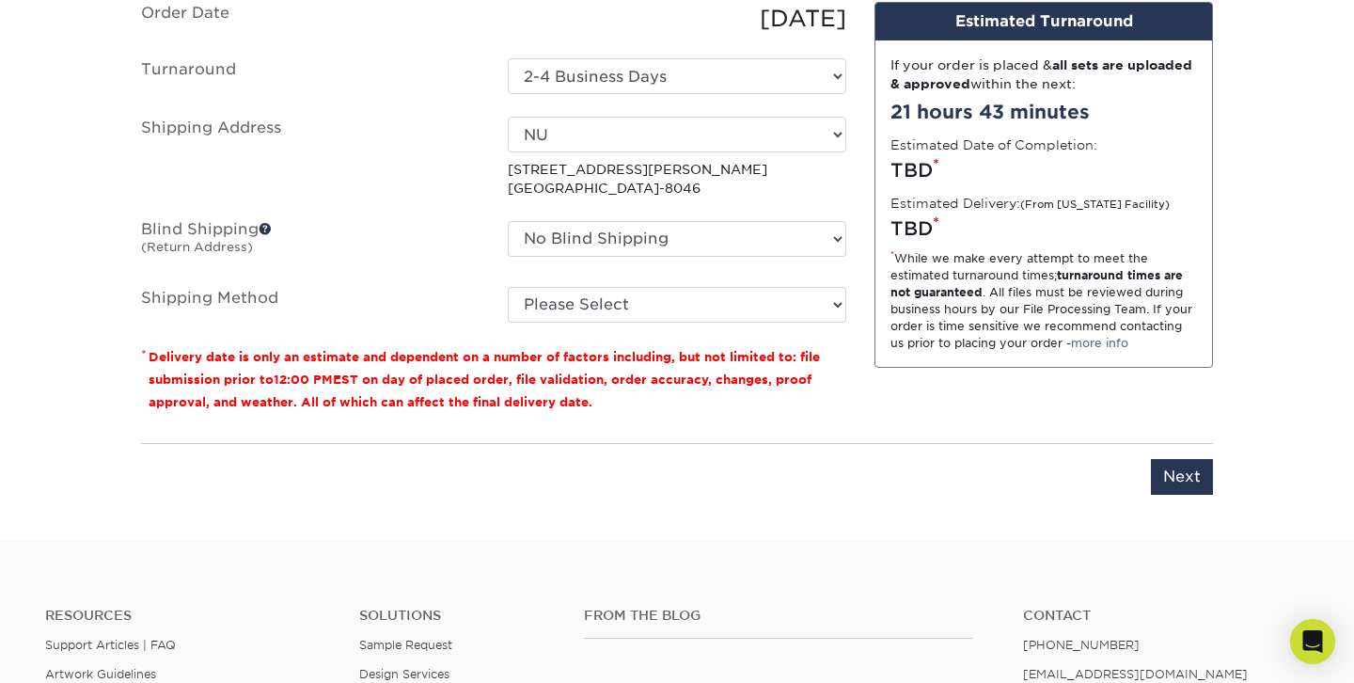
scroll to position [1237, 0]
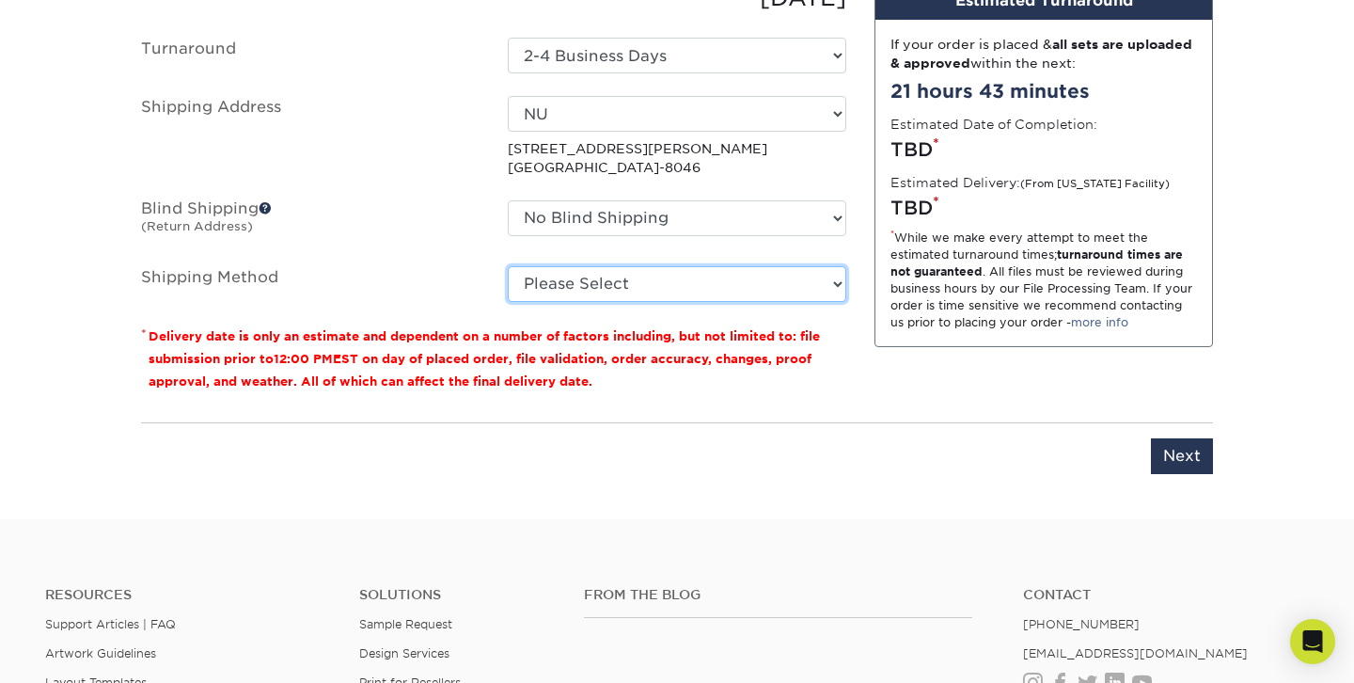
click at [654, 286] on select "Please Select 3 Day Shipping Service (+$22.70) 2 Day Air Shipping (+$23.17) Gro…" at bounding box center [677, 284] width 339 height 36
select select "12"
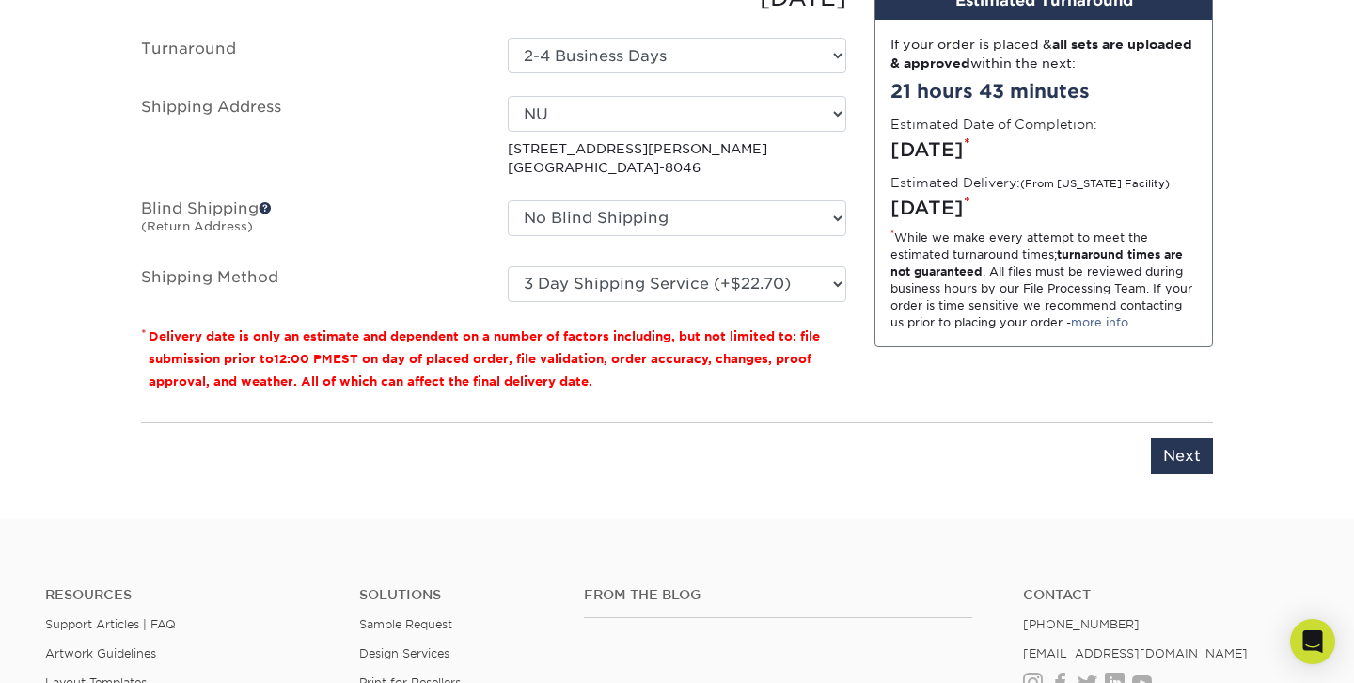
click at [1197, 458] on input "Next" at bounding box center [1182, 456] width 62 height 36
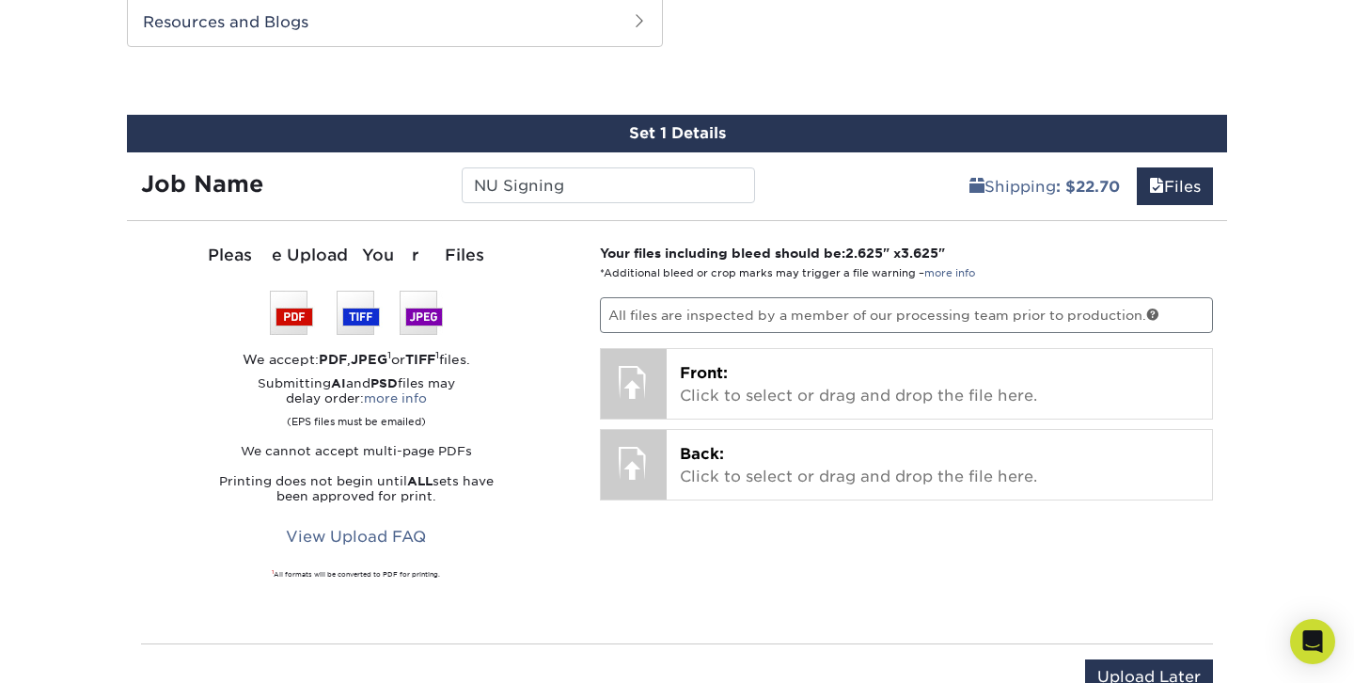
scroll to position [1012, 0]
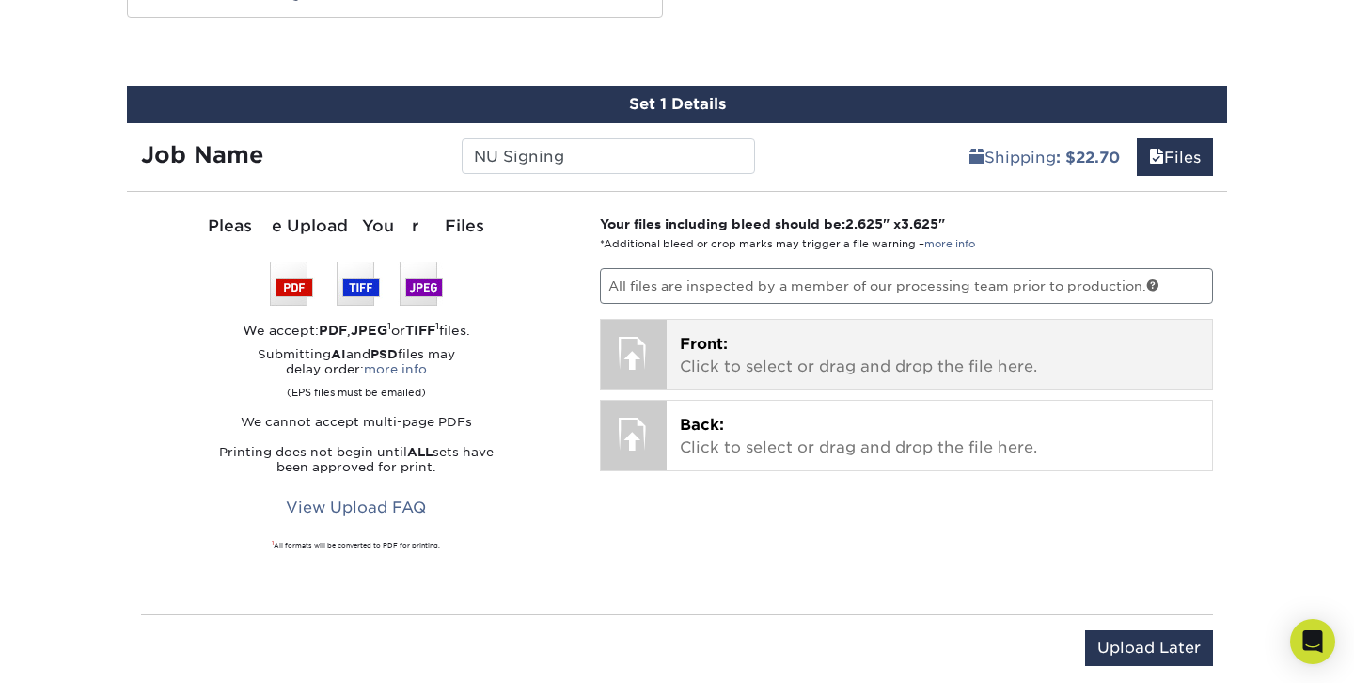
click at [851, 364] on p "Front: Click to select or drag and drop the file here." at bounding box center [940, 355] width 520 height 45
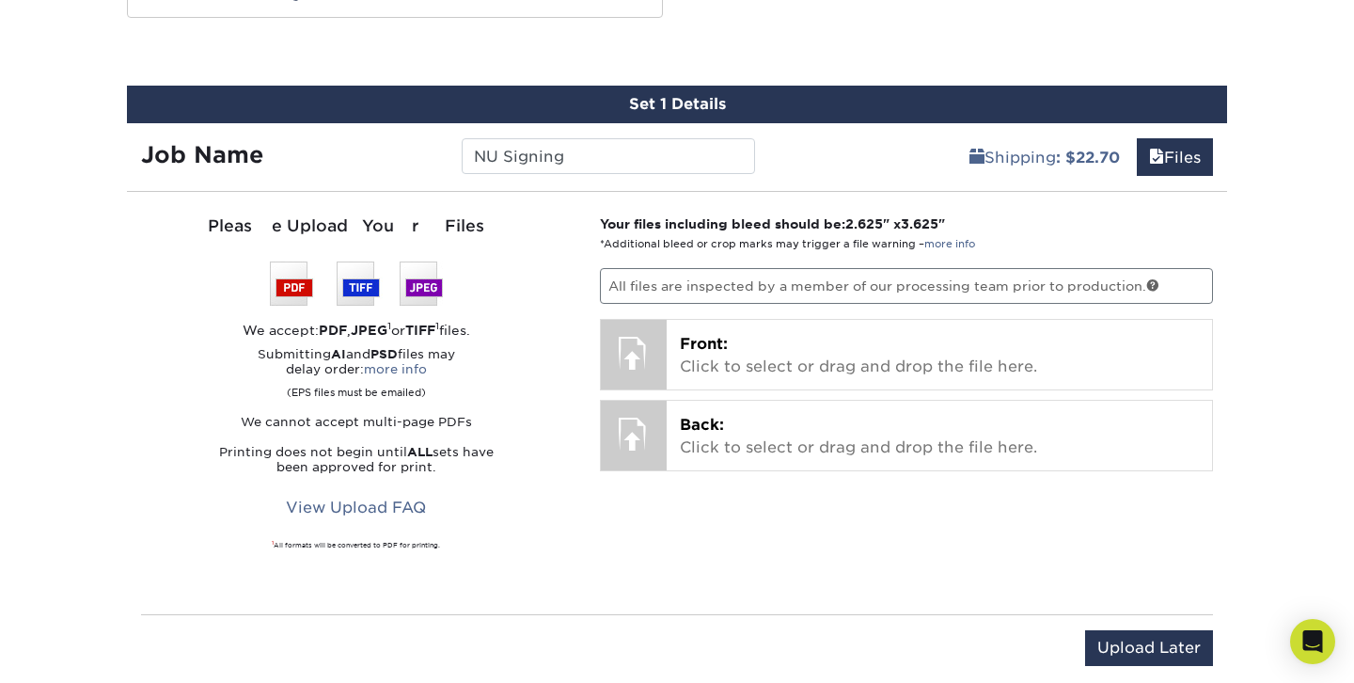
click at [144, 280] on div "Please Upload Your Files We accept: PDF , JPEG 1 or TIFF 1 files. Submitting AI…" at bounding box center [356, 402] width 431 height 377
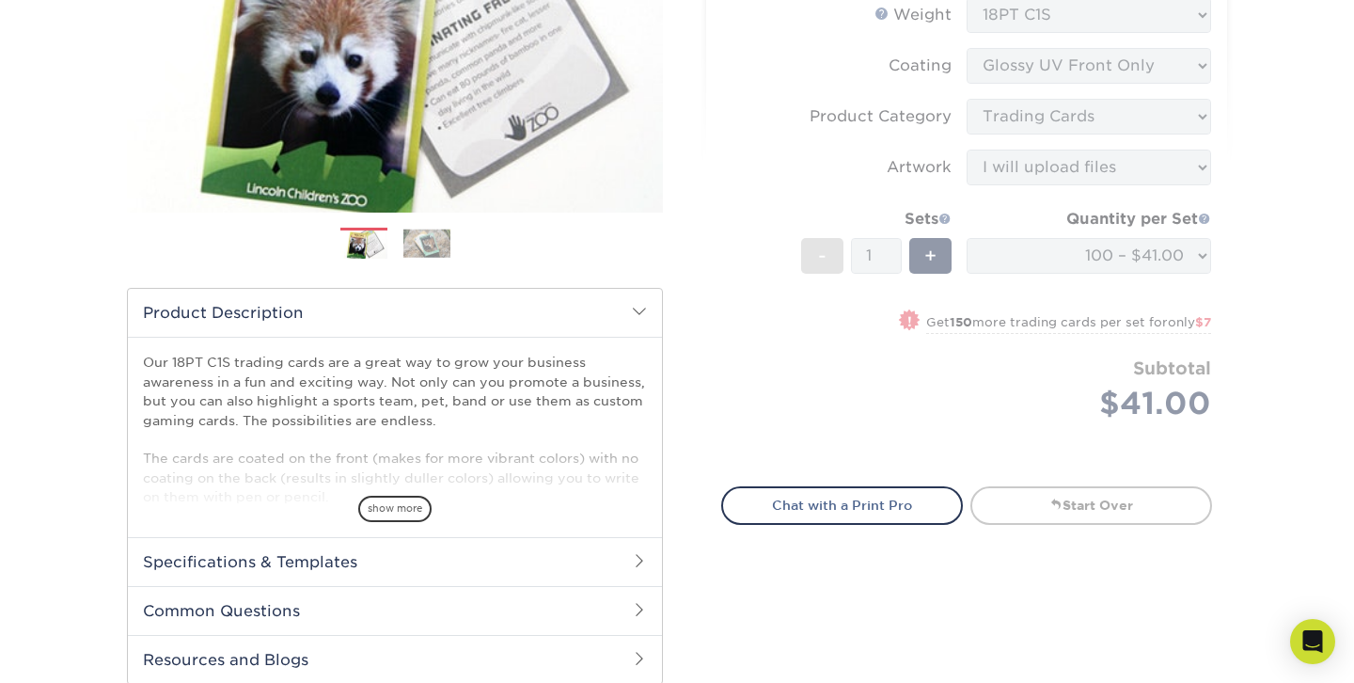
scroll to position [372, 0]
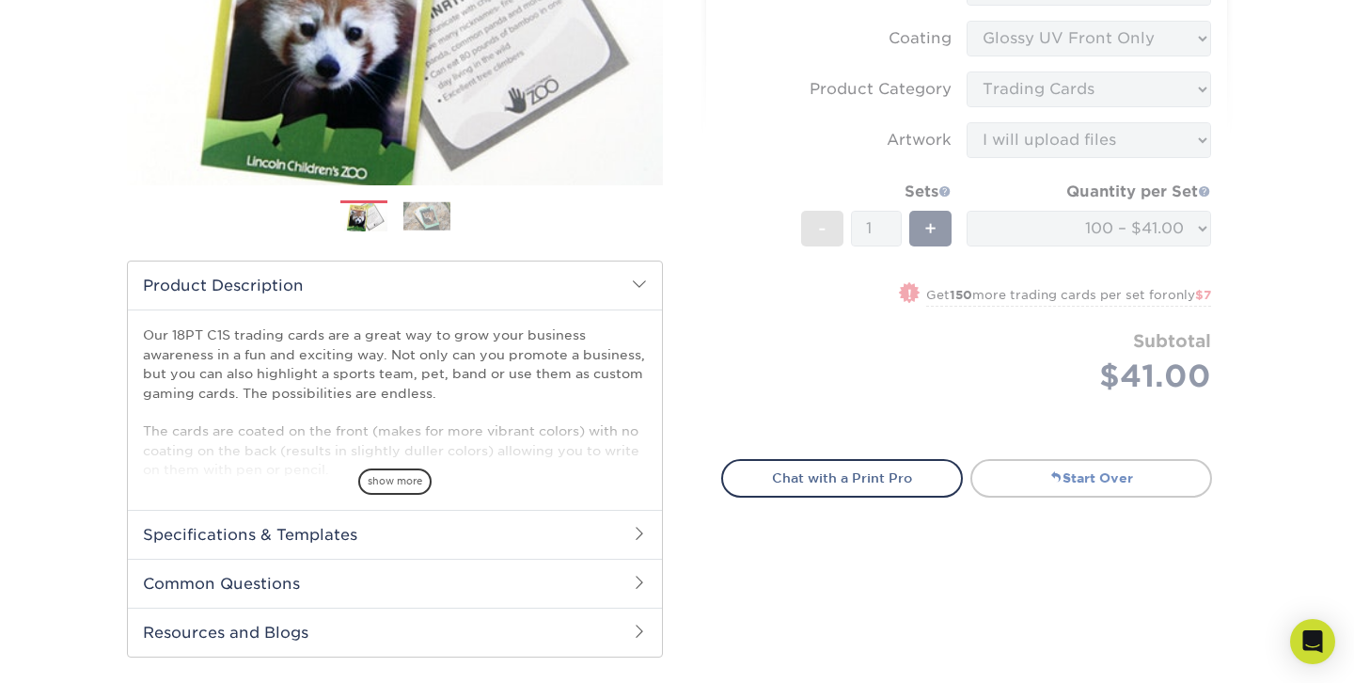
click at [1075, 478] on link "Start Over" at bounding box center [1091, 478] width 242 height 38
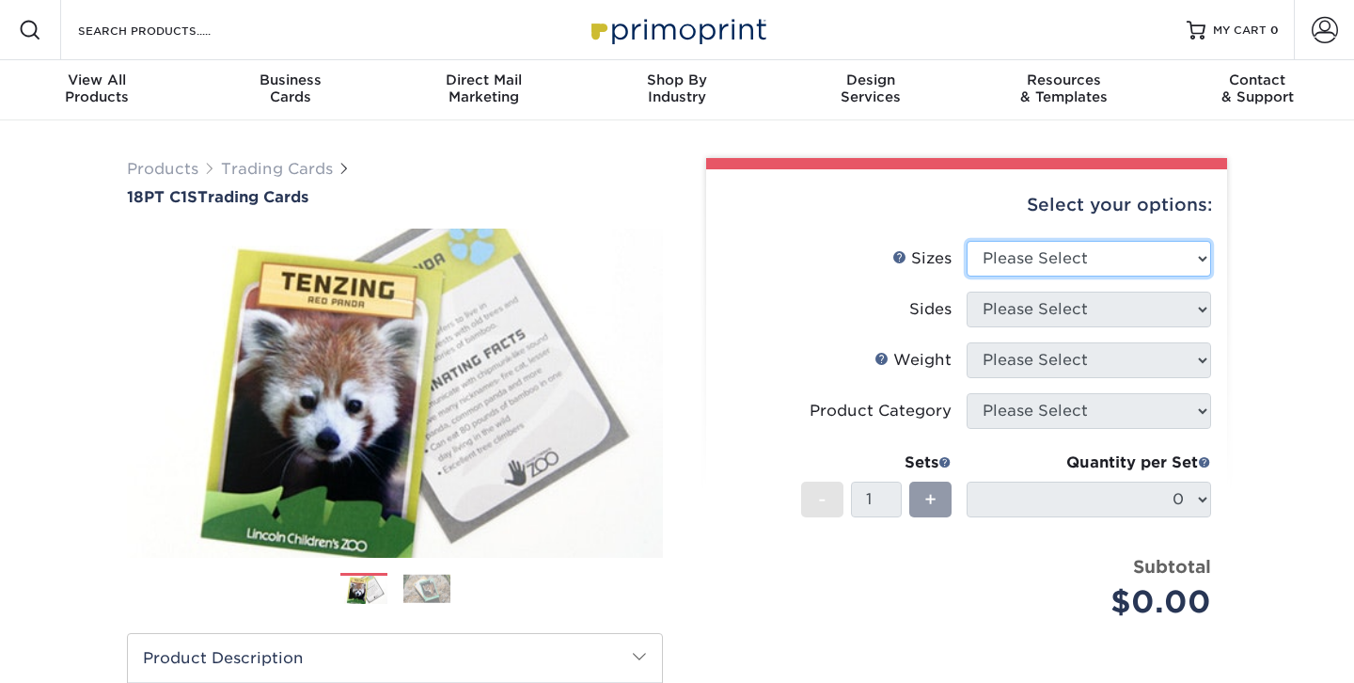
click at [1028, 257] on select "Please Select 2.5" x 3.5"" at bounding box center [1089, 259] width 244 height 36
select select "2.50x3.50"
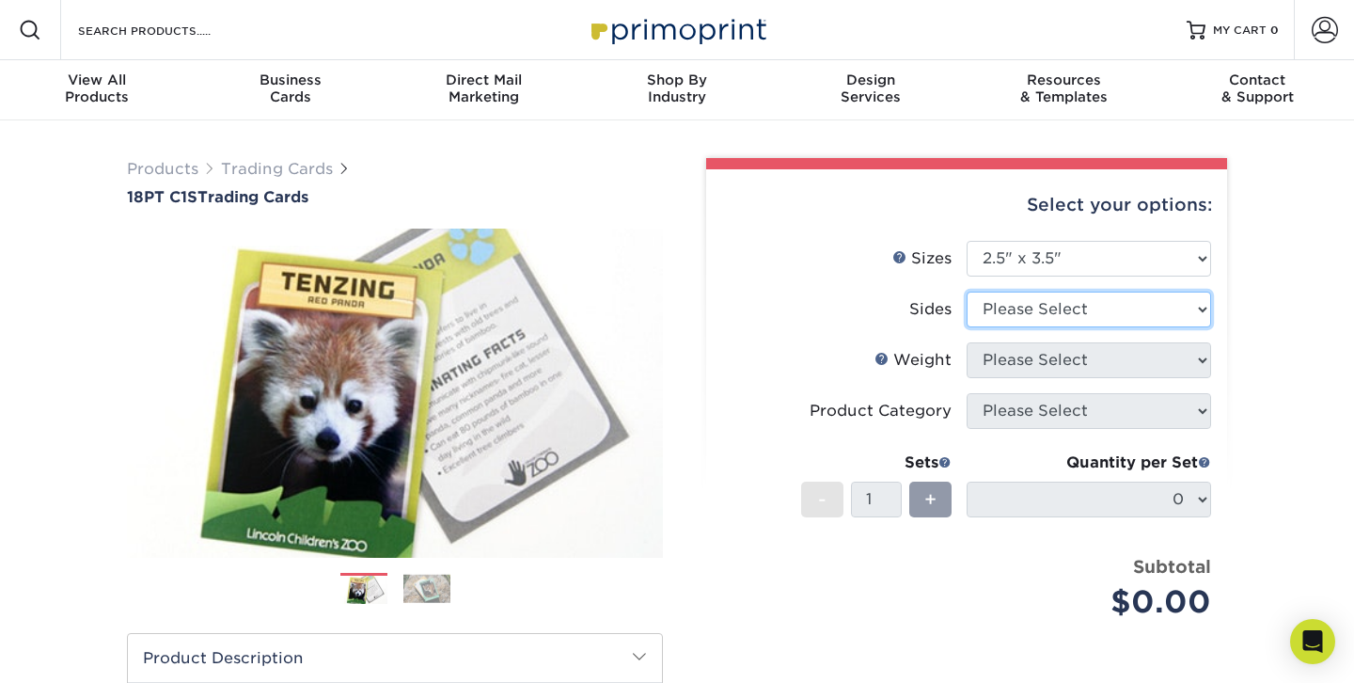
click at [1006, 311] on select "Please Select Print Both Sides Print Front Only" at bounding box center [1089, 309] width 244 height 36
select select "13abbda7-1d64-4f25-8bb2-c179b224825d"
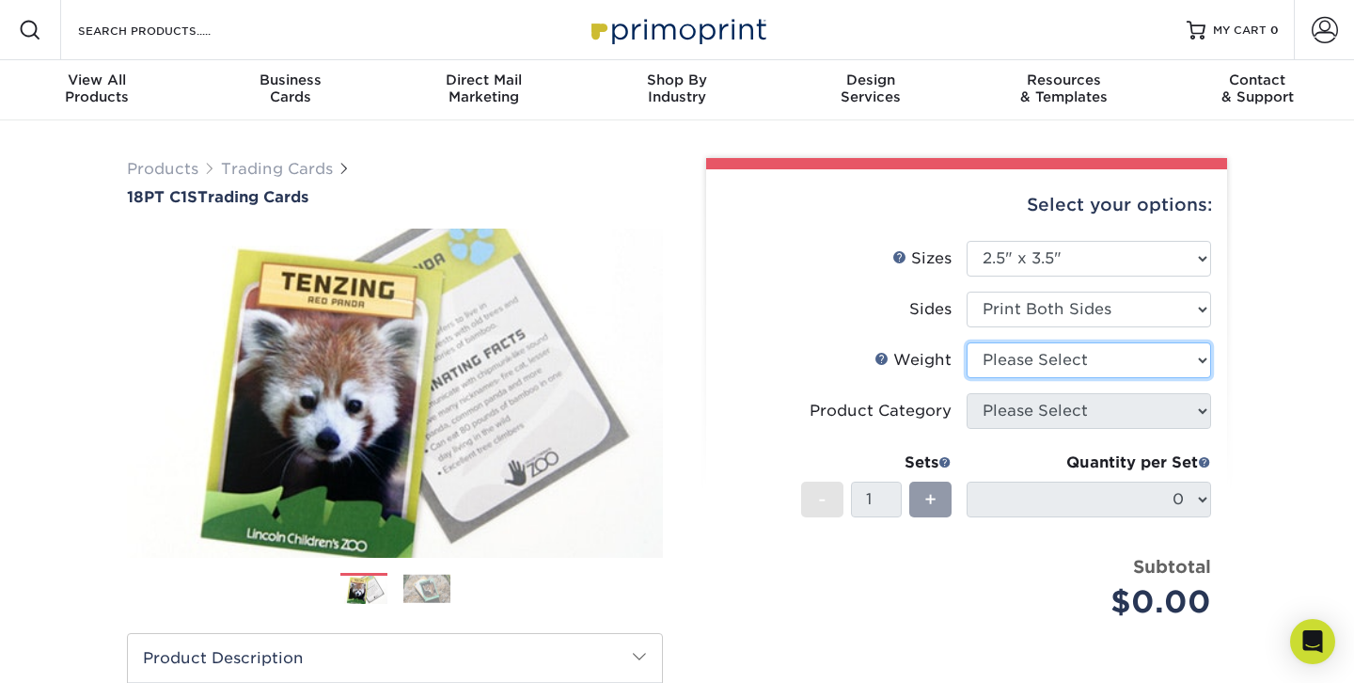
click at [1000, 366] on select "Please Select 18PT C1S" at bounding box center [1089, 360] width 244 height 36
select select "18PTC1S"
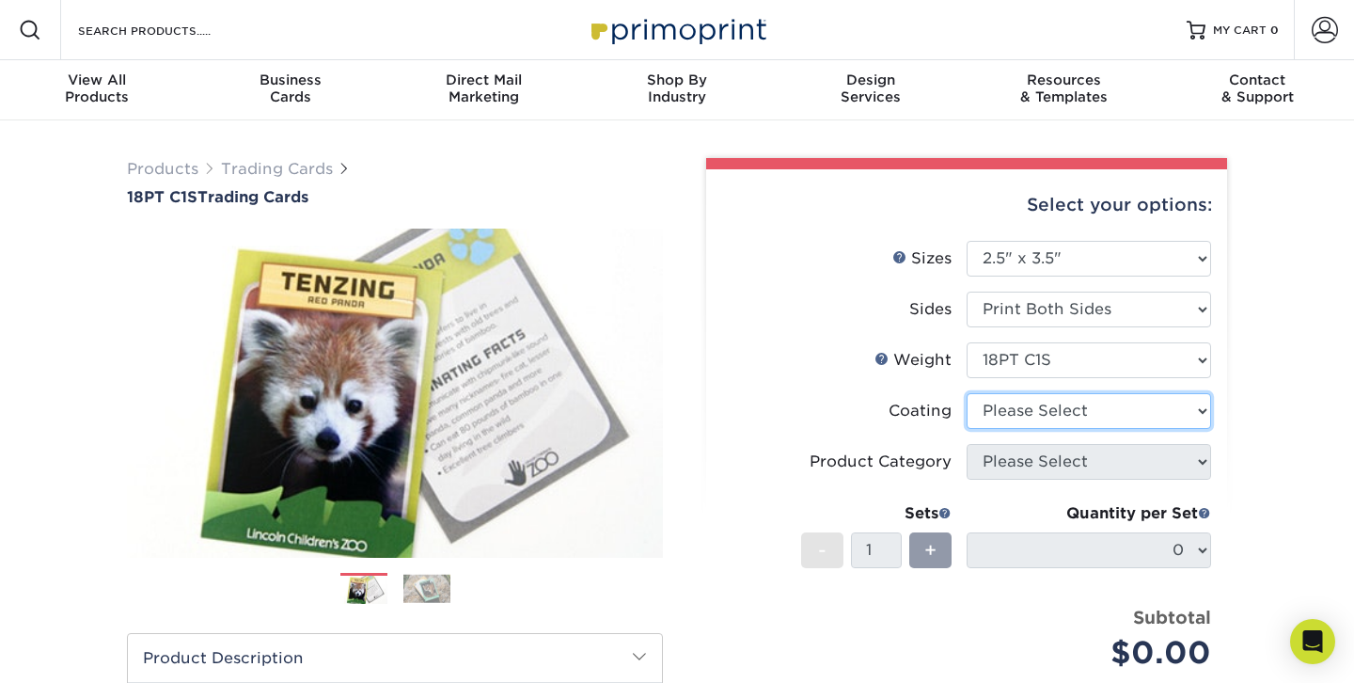
click at [997, 412] on select at bounding box center [1089, 411] width 244 height 36
select select "1e8116af-acfc-44b1-83dc-8181aa338834"
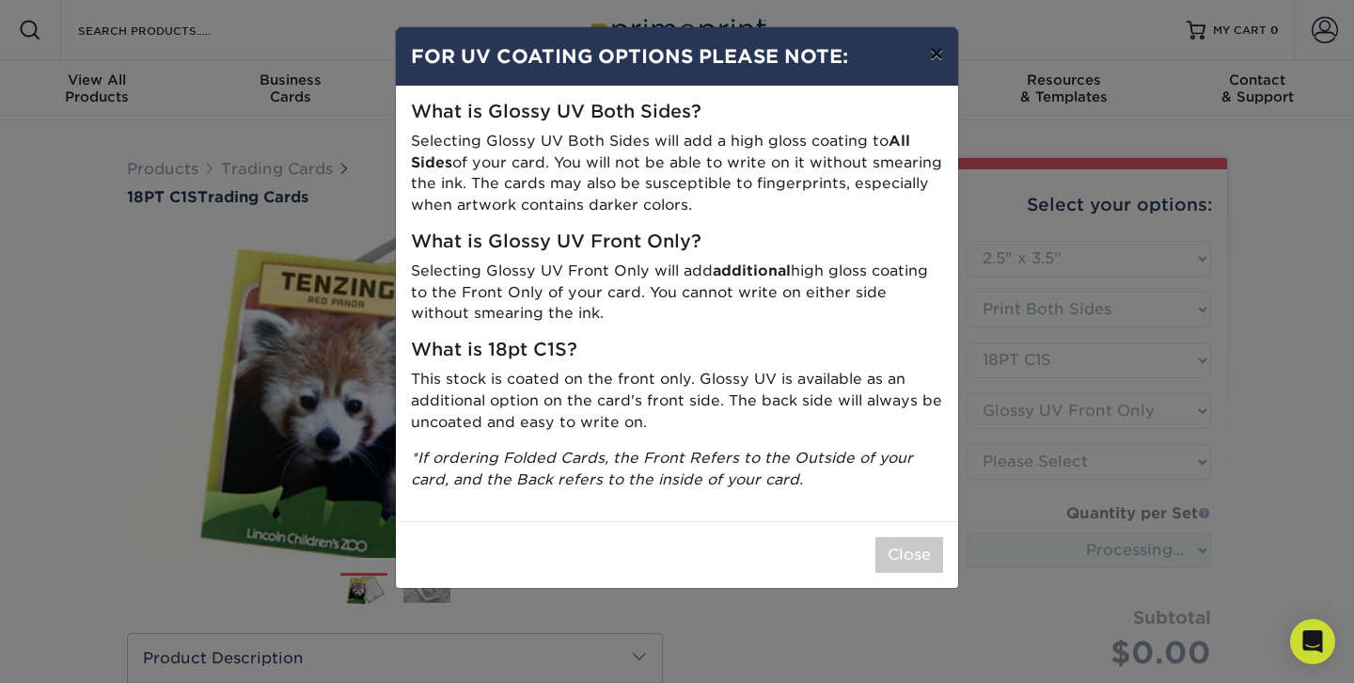
click at [931, 51] on button "×" at bounding box center [936, 53] width 43 height 53
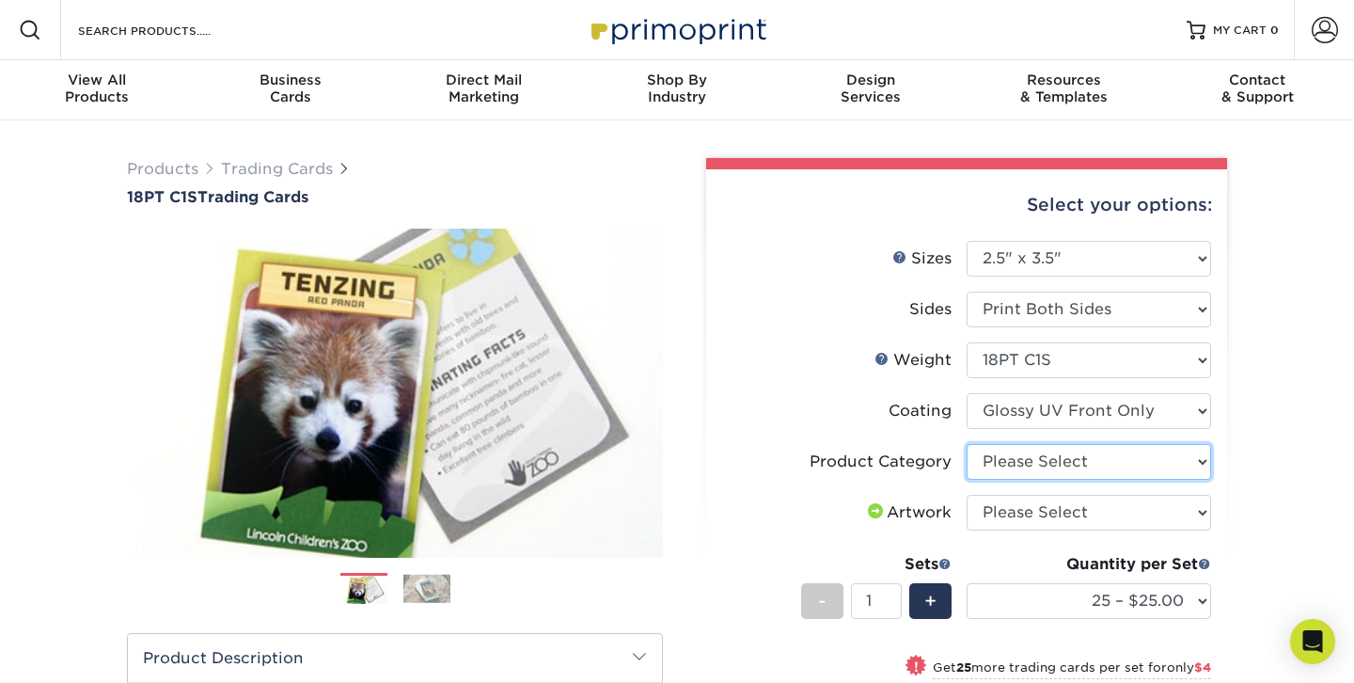
click at [1022, 463] on select "Please Select Trading Cards" at bounding box center [1089, 462] width 244 height 36
select select "c2f9bce9-36c2-409d-b101-c29d9d031e18"
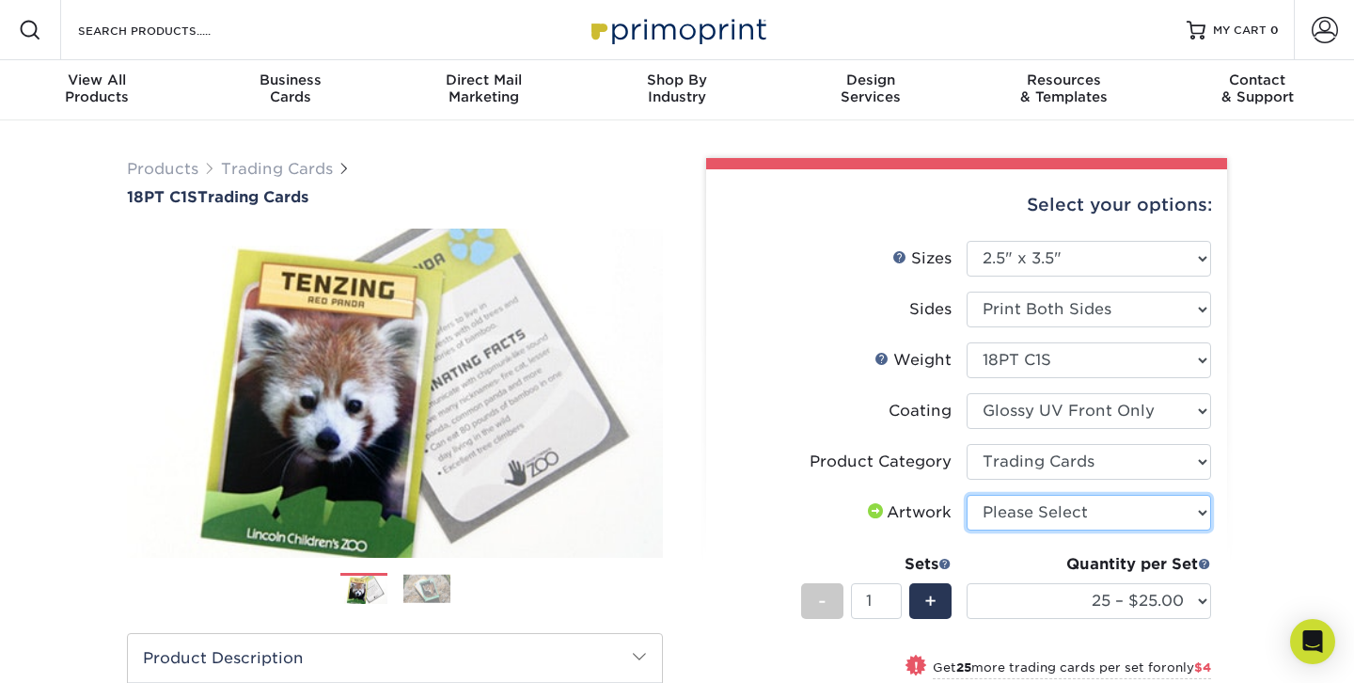
click at [1010, 516] on select "Please Select I will upload files I need a design - $100" at bounding box center [1089, 513] width 244 height 36
select select "design"
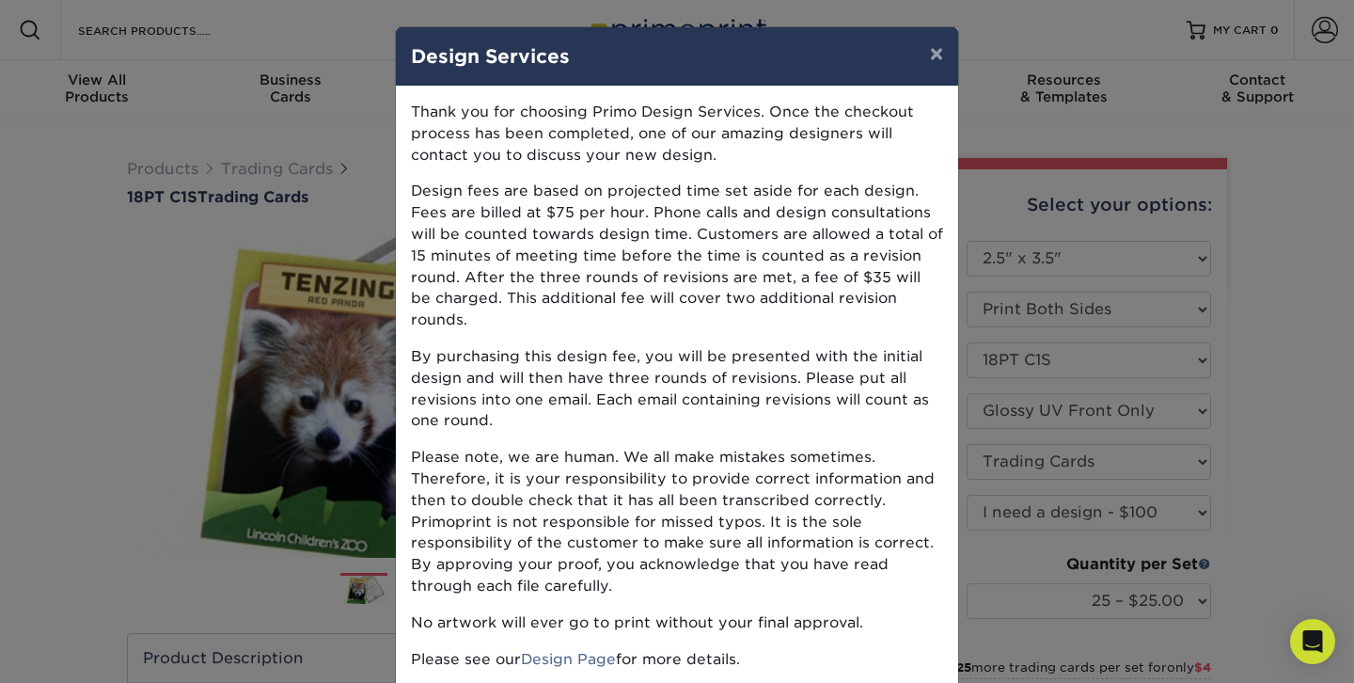
click at [746, 346] on p "By purchasing this design fee, you will be presented with the initial design an…" at bounding box center [677, 389] width 532 height 86
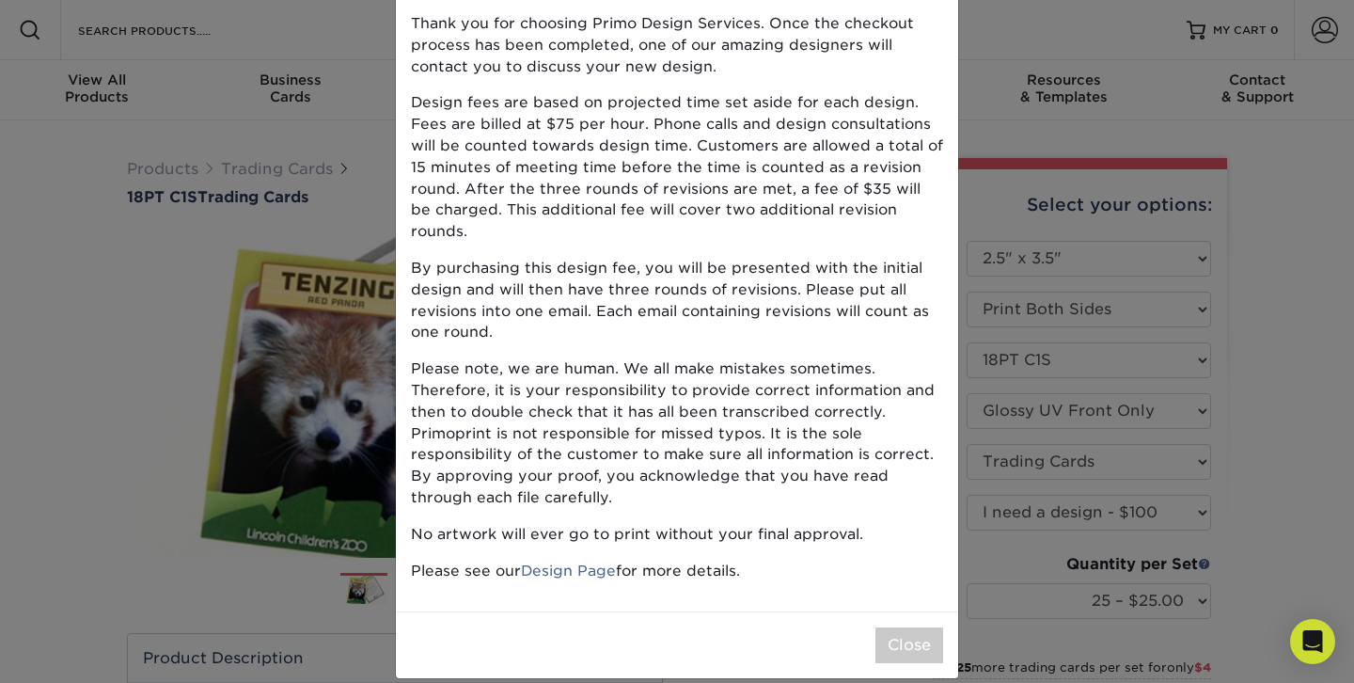
scroll to position [89, 0]
click at [581, 560] on link "Design Page" at bounding box center [568, 569] width 95 height 18
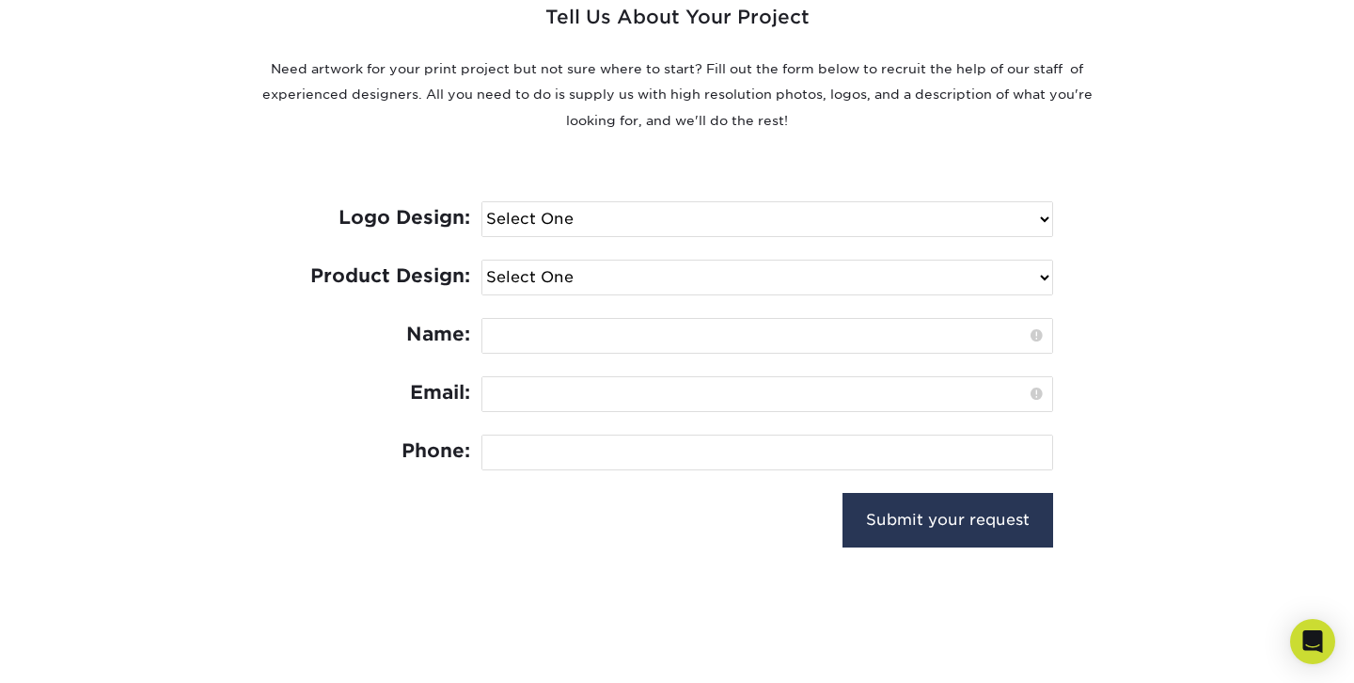
scroll to position [715, 0]
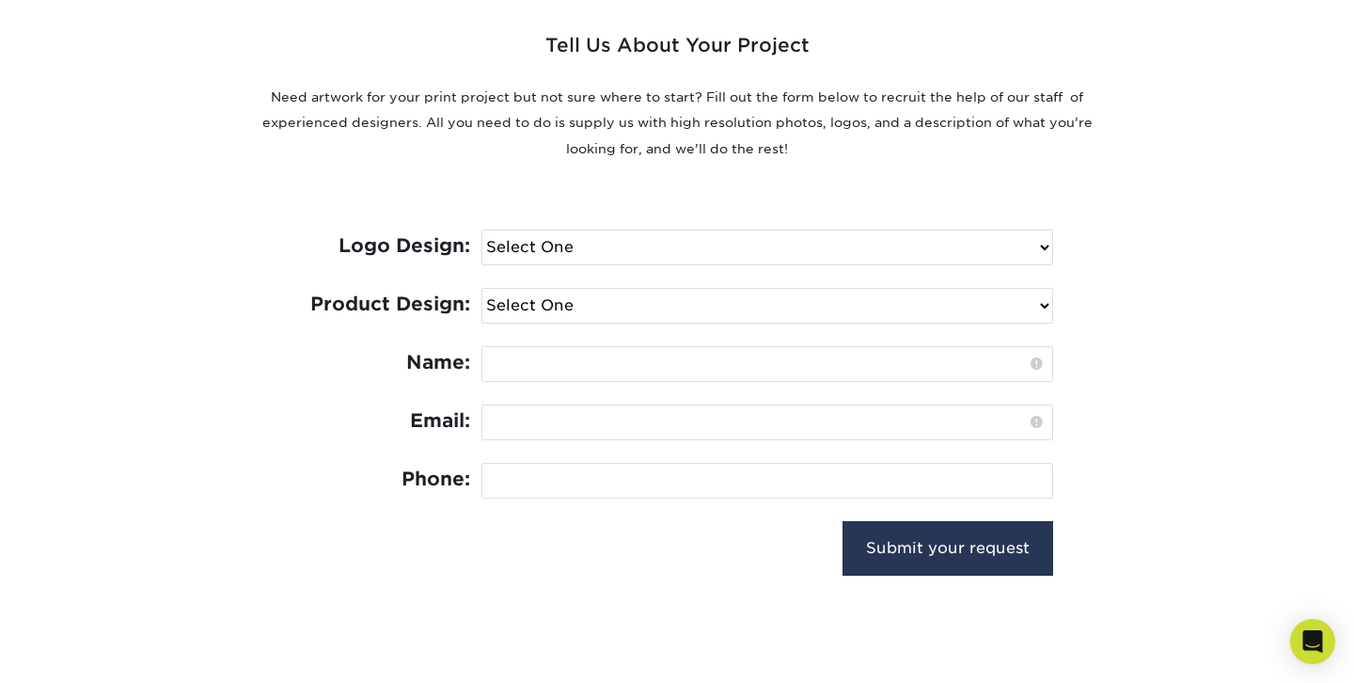
click at [524, 251] on select "Select One I need a logo design: $300 No thank you" at bounding box center [767, 247] width 570 height 34
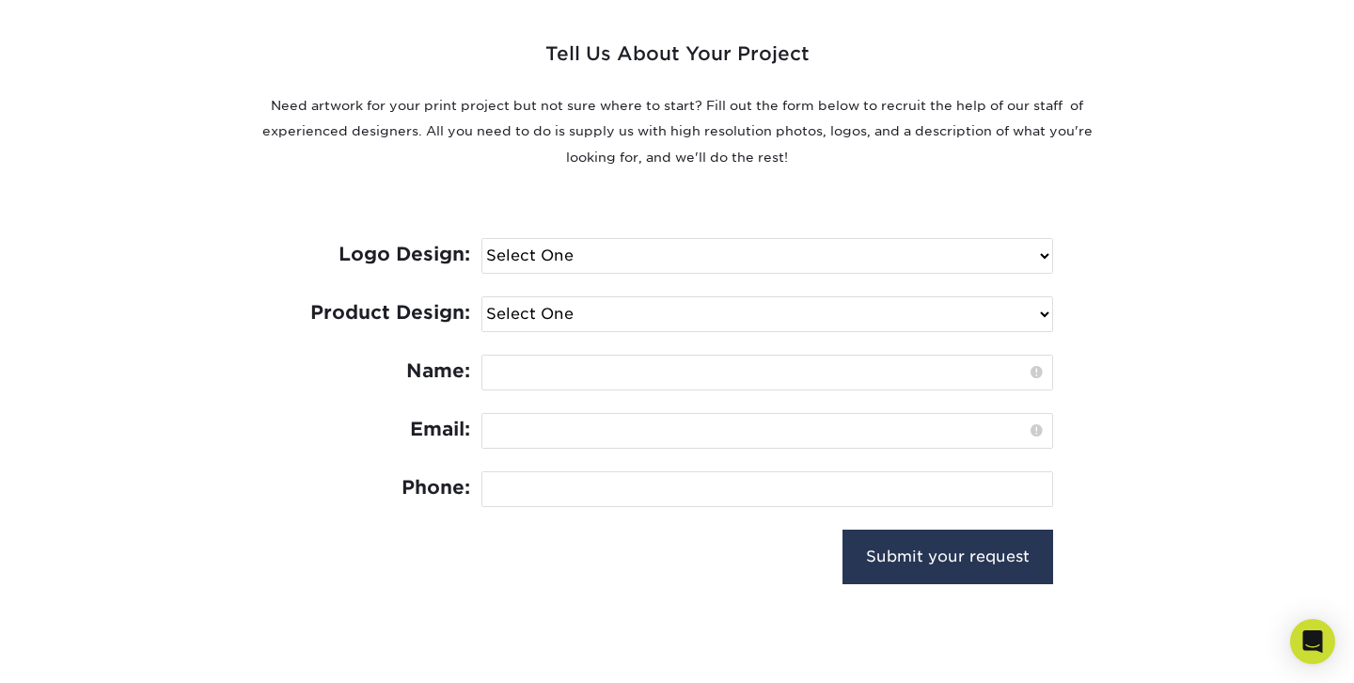
click at [509, 307] on select "Select One Logo Design Only Design Edits Banner Design: $50.00 Bookmark Design:…" at bounding box center [767, 314] width 570 height 34
select select "Trading Cards - $100"
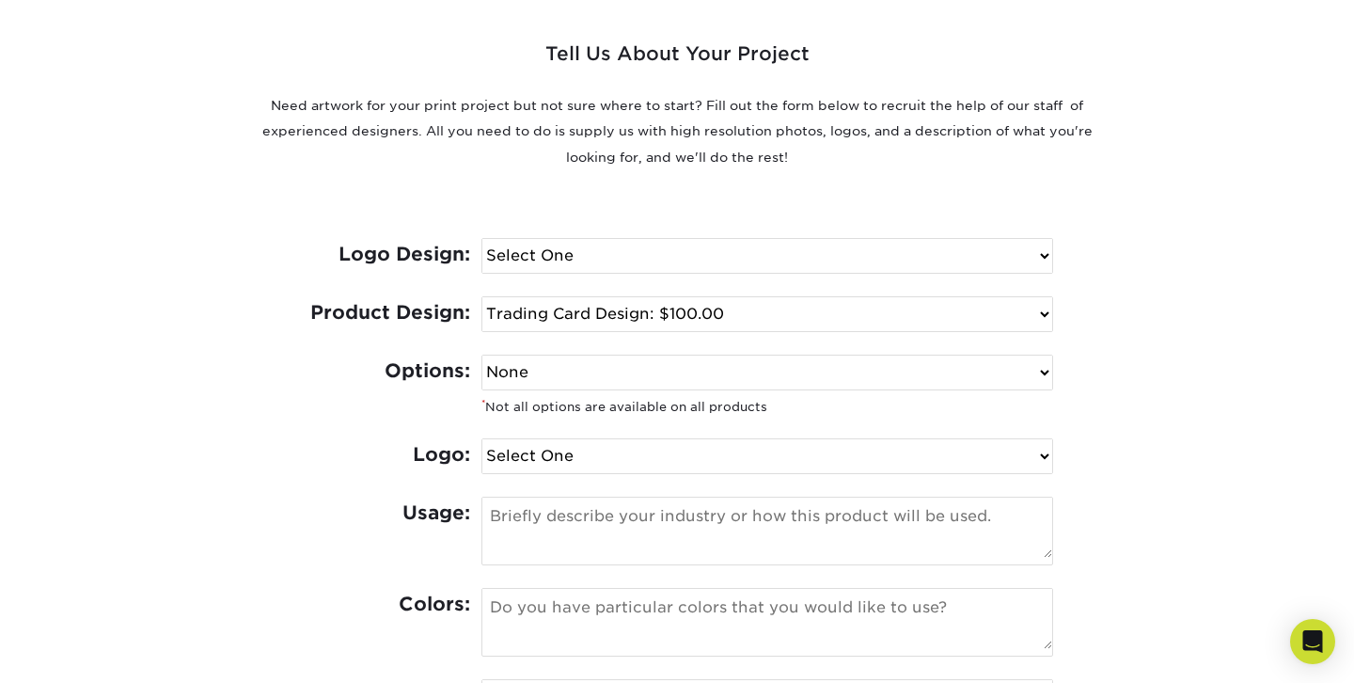
click at [539, 377] on select "None Spot UV Foil Spot UV & Foil" at bounding box center [767, 372] width 570 height 34
click at [533, 471] on select "Select One I can provide a logo in an .ai, .eps, or .pdf I have a logo but not …" at bounding box center [767, 456] width 570 height 34
click at [1218, 471] on div "Tell Us About Your Project Need artwork for your print project but not sure whe…" at bounding box center [677, 494] width 1128 height 1094
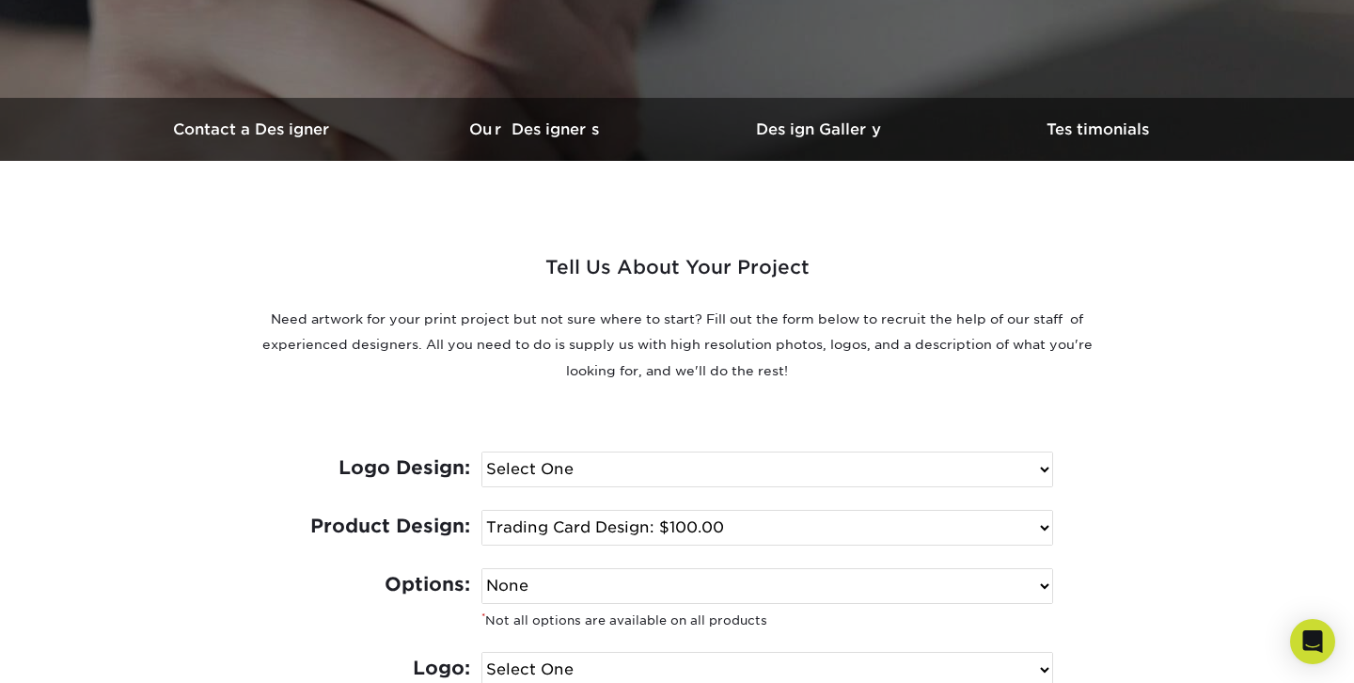
scroll to position [481, 0]
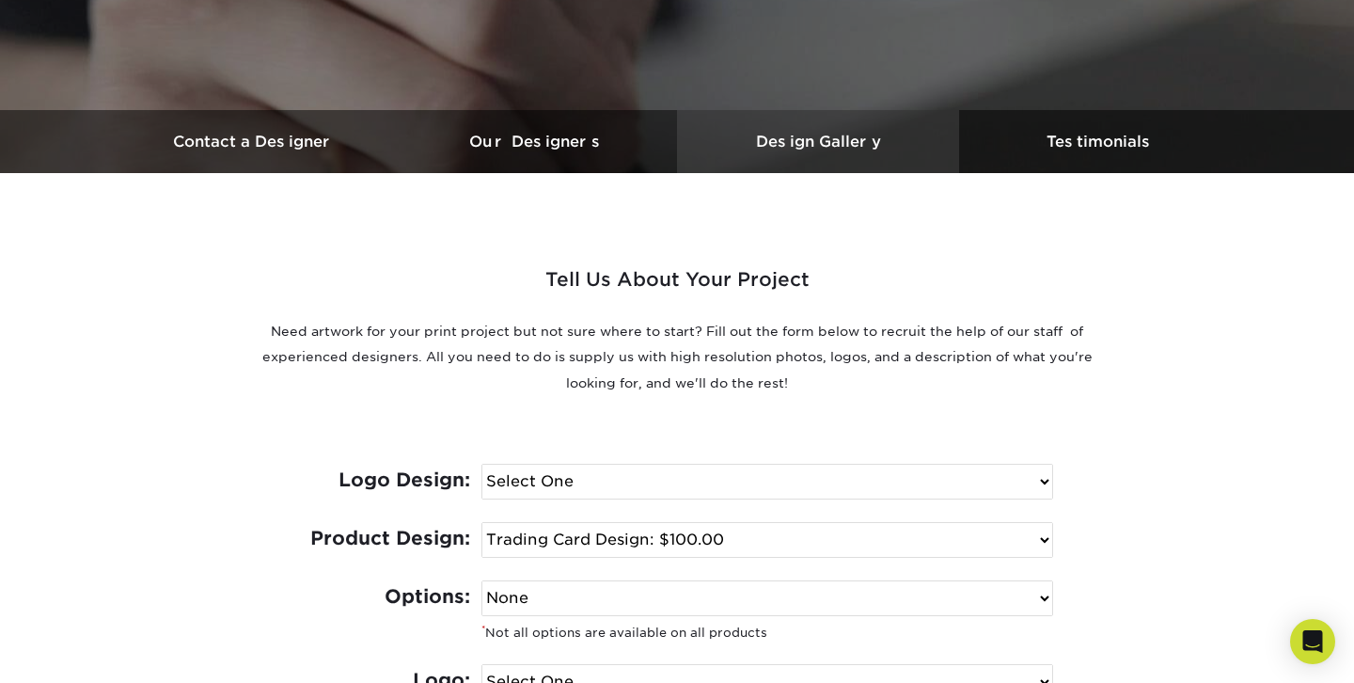
click at [801, 157] on link "Design Gallery" at bounding box center [818, 141] width 282 height 63
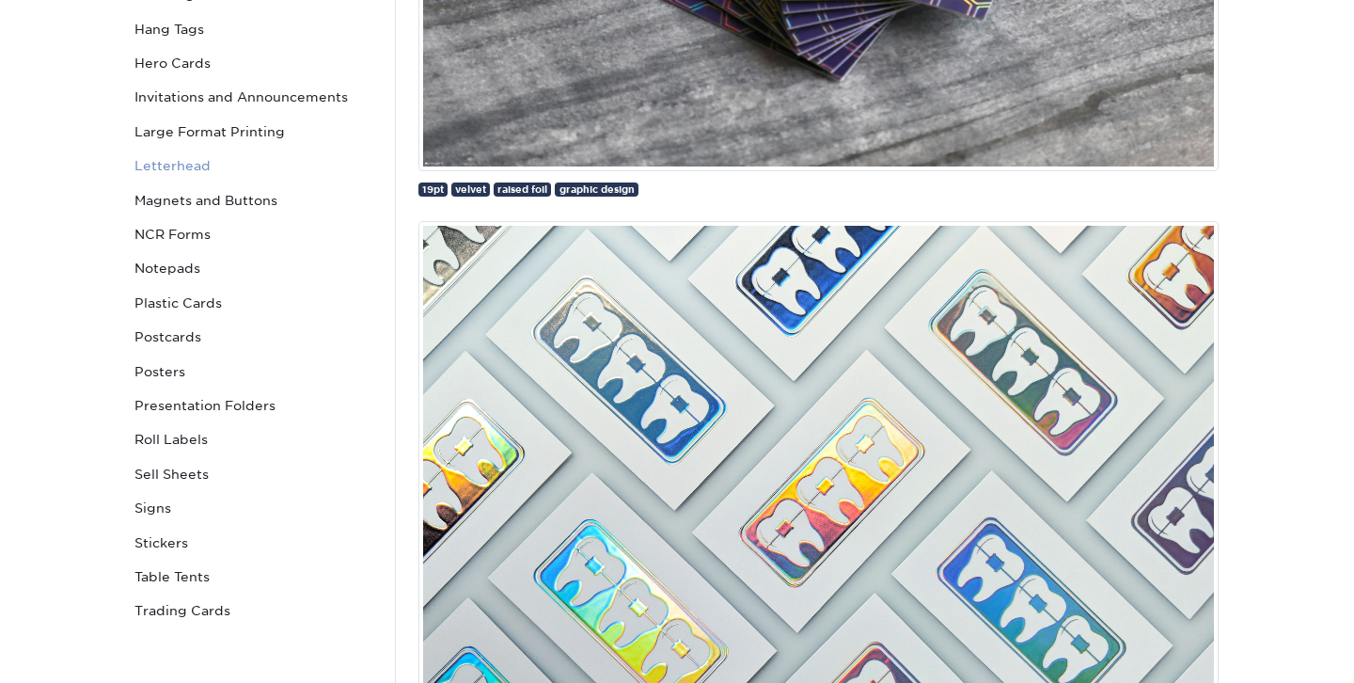
scroll to position [602, 0]
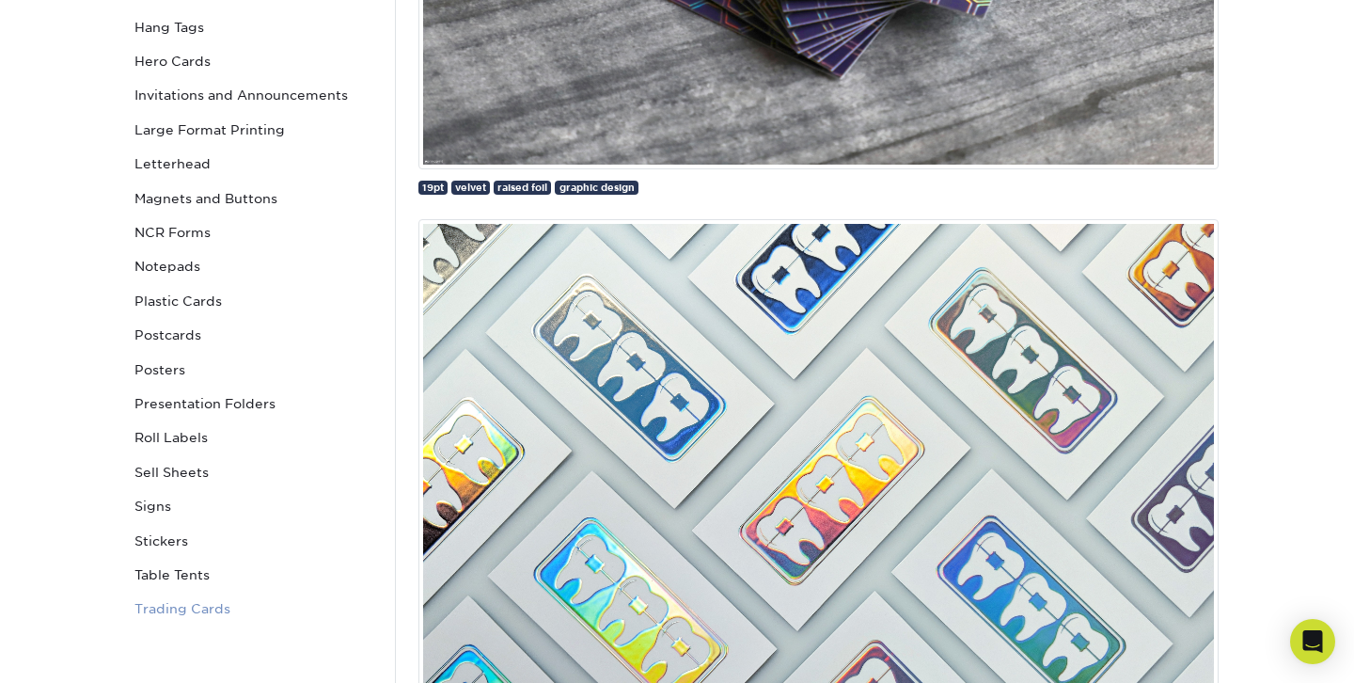
click at [164, 615] on link "Trading Cards" at bounding box center [254, 608] width 254 height 34
